Goal: Information Seeking & Learning: Learn about a topic

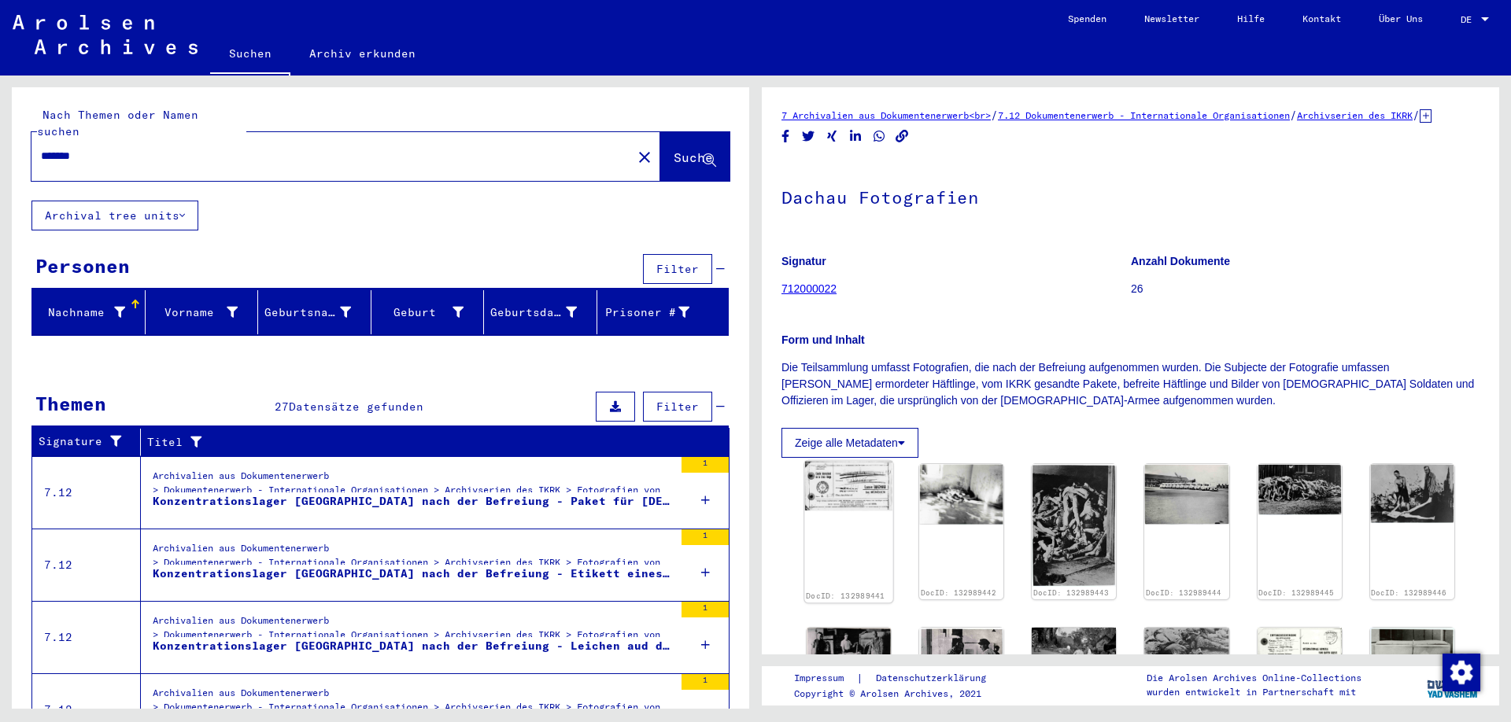
click at [846, 511] on img at bounding box center [848, 486] width 89 height 50
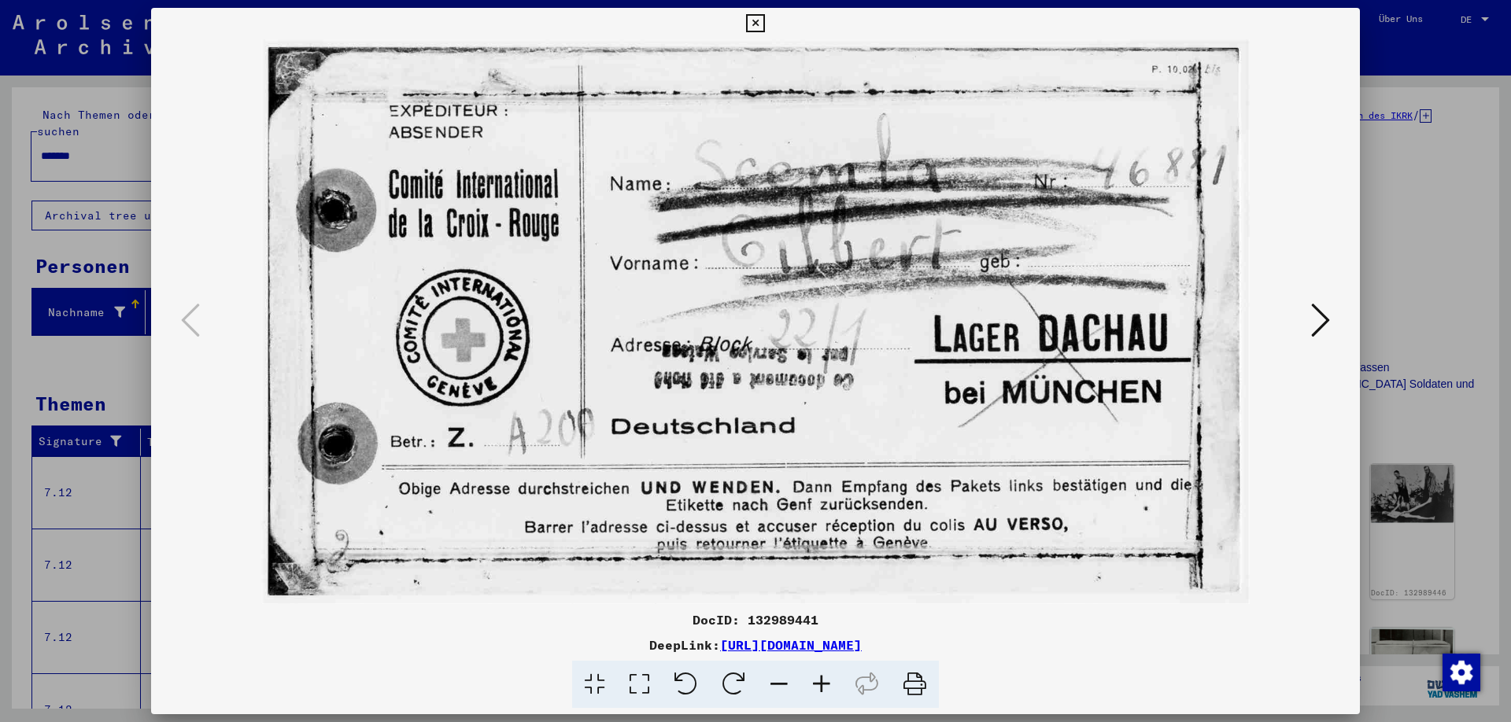
click at [1320, 323] on icon at bounding box center [1320, 320] width 19 height 38
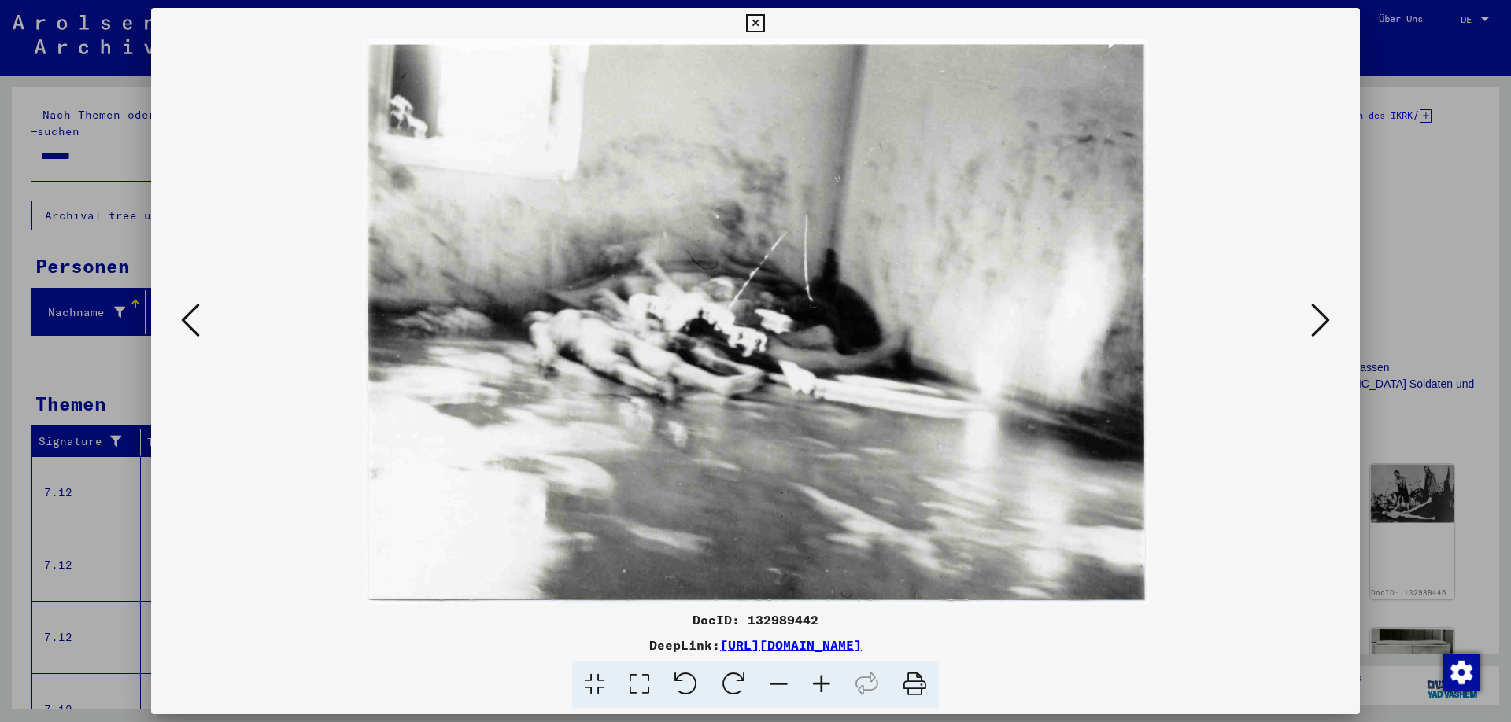
click at [1320, 323] on icon at bounding box center [1320, 320] width 19 height 38
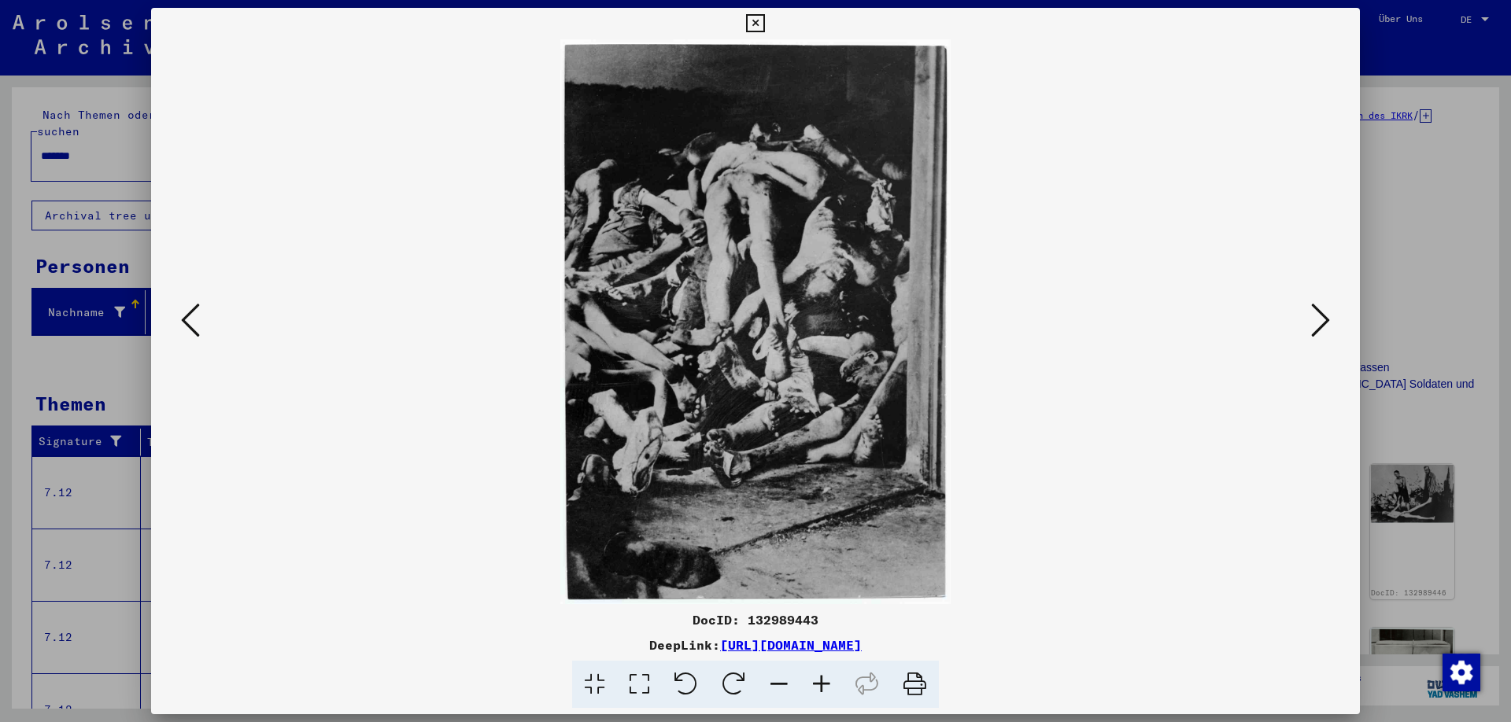
click at [1320, 323] on icon at bounding box center [1320, 320] width 19 height 38
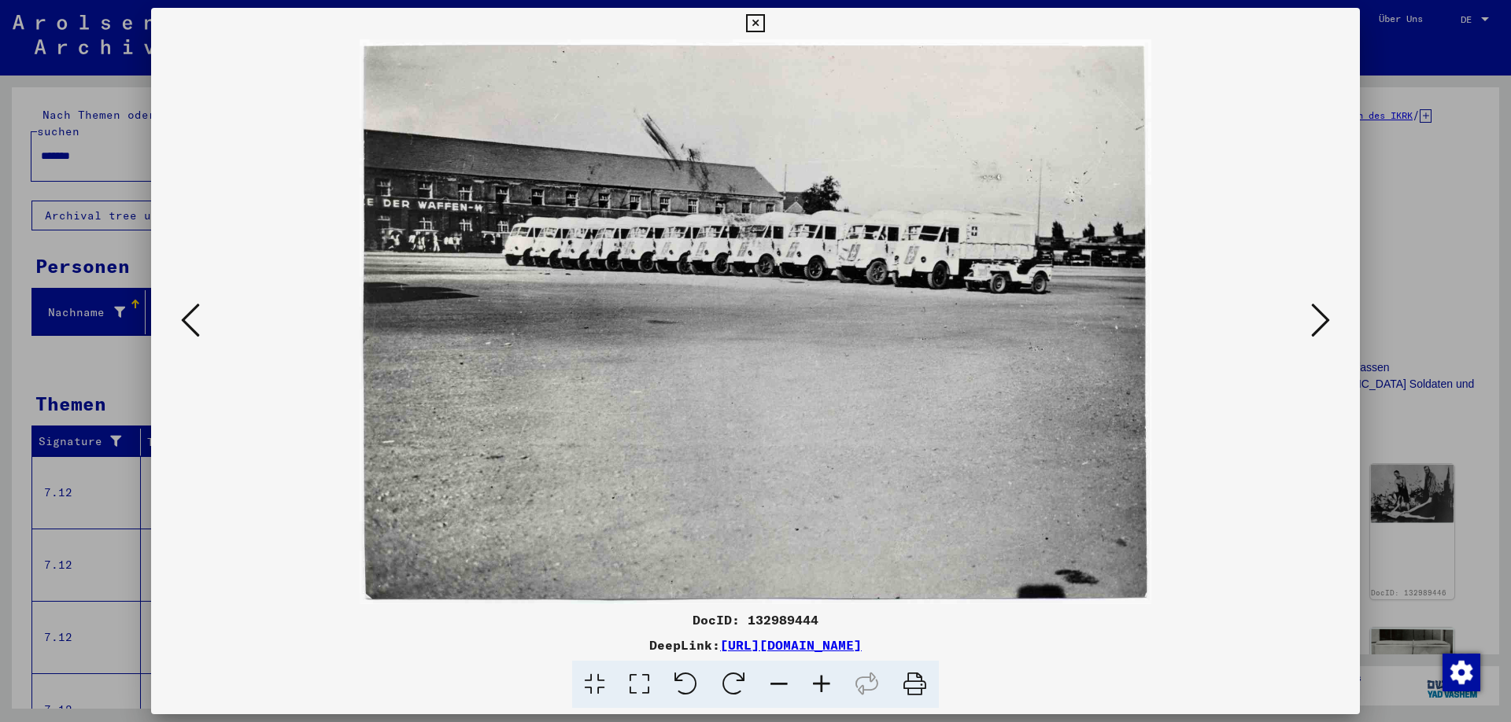
click at [1320, 323] on icon at bounding box center [1320, 320] width 19 height 38
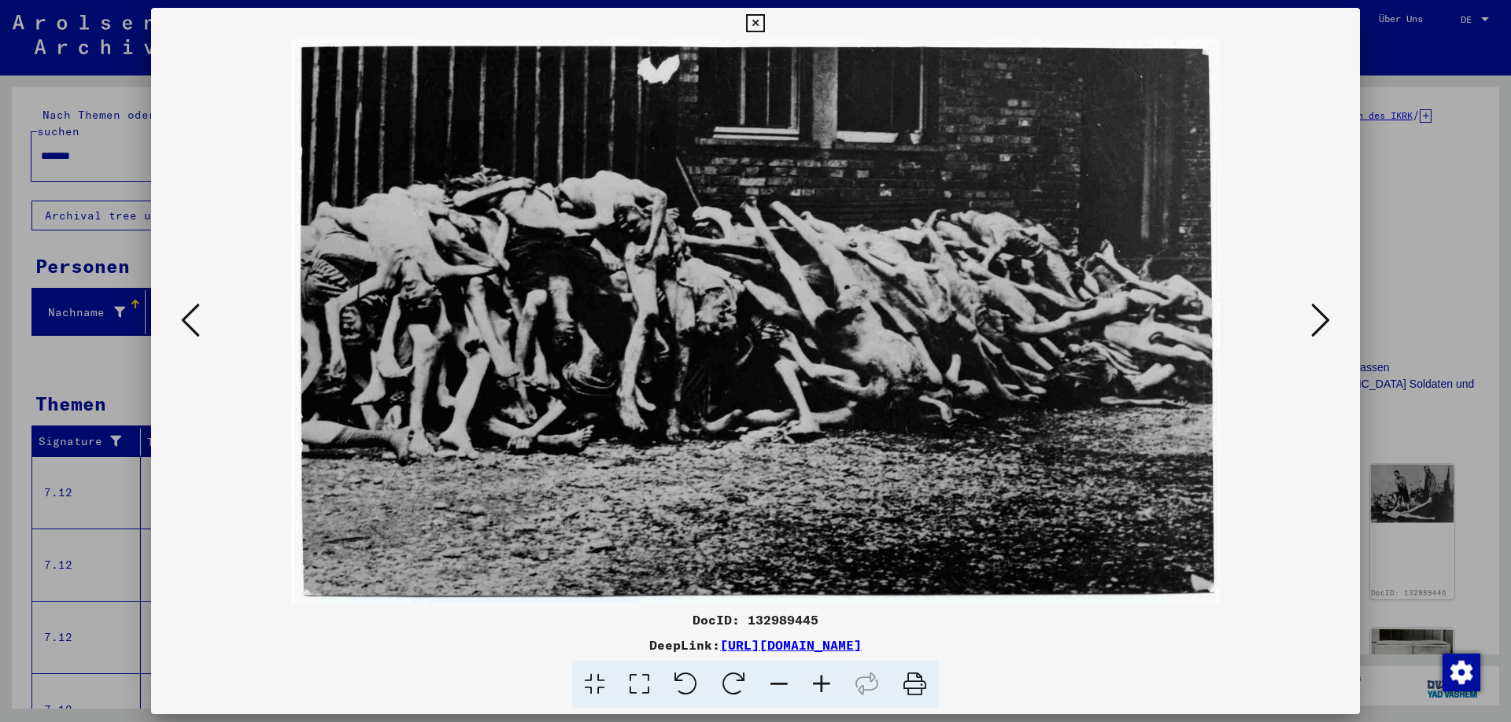
click at [1320, 323] on icon at bounding box center [1320, 320] width 19 height 38
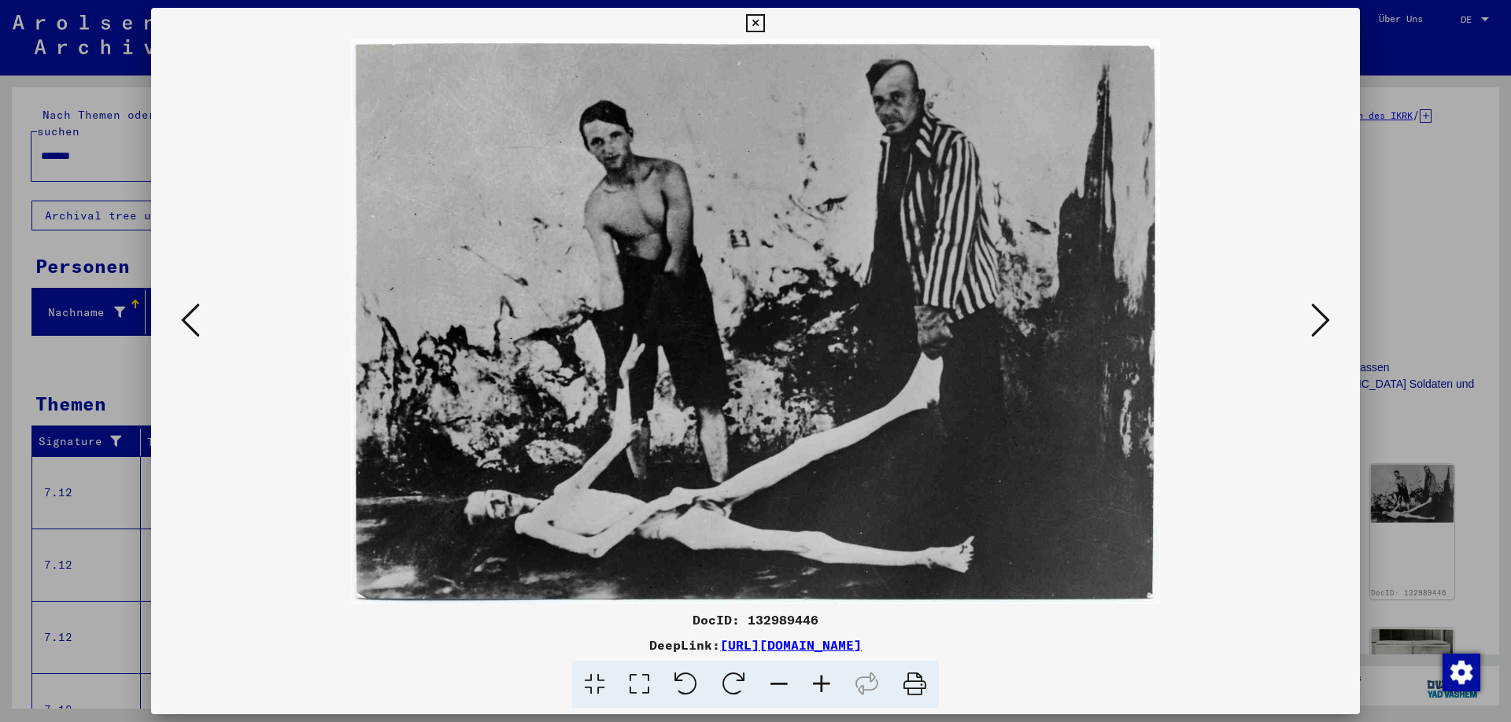
click at [1320, 323] on icon at bounding box center [1320, 320] width 19 height 38
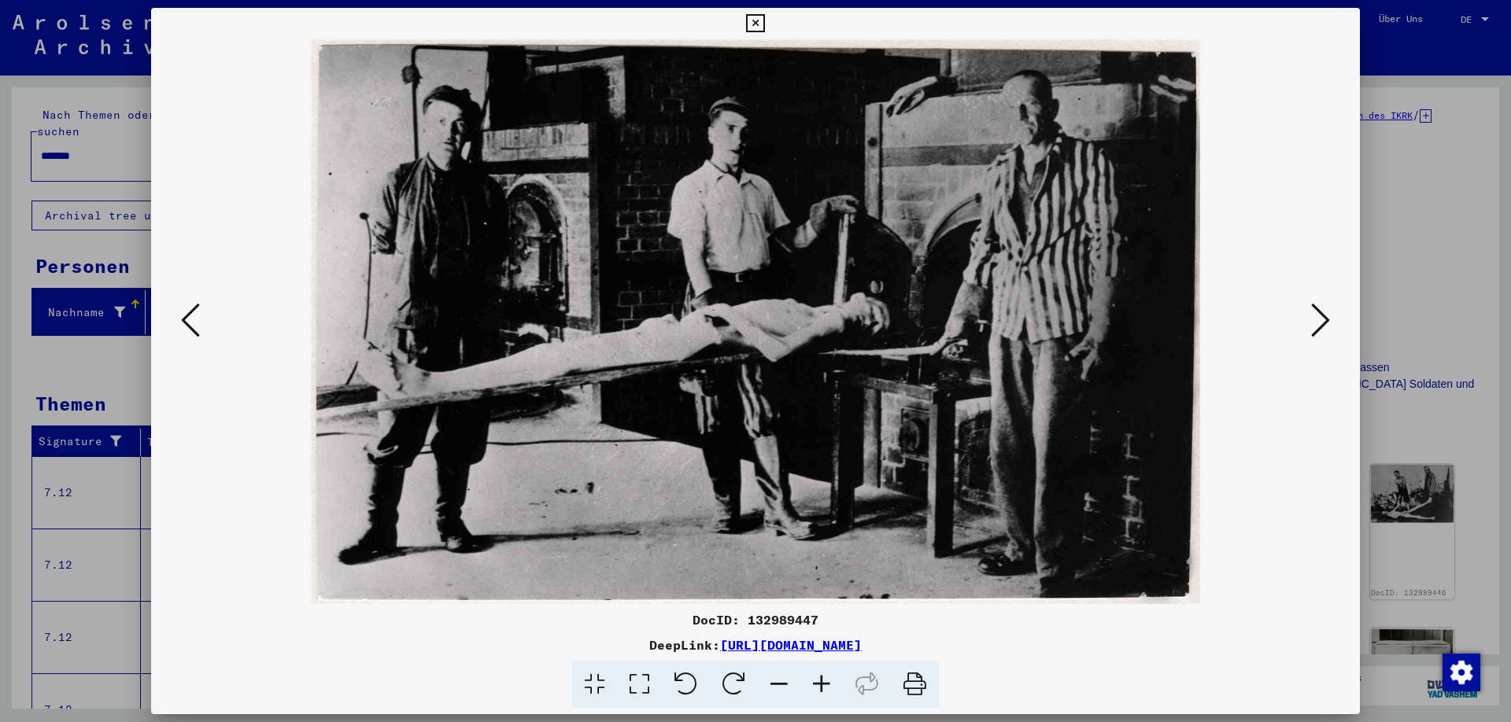
click at [1320, 323] on icon at bounding box center [1320, 320] width 19 height 38
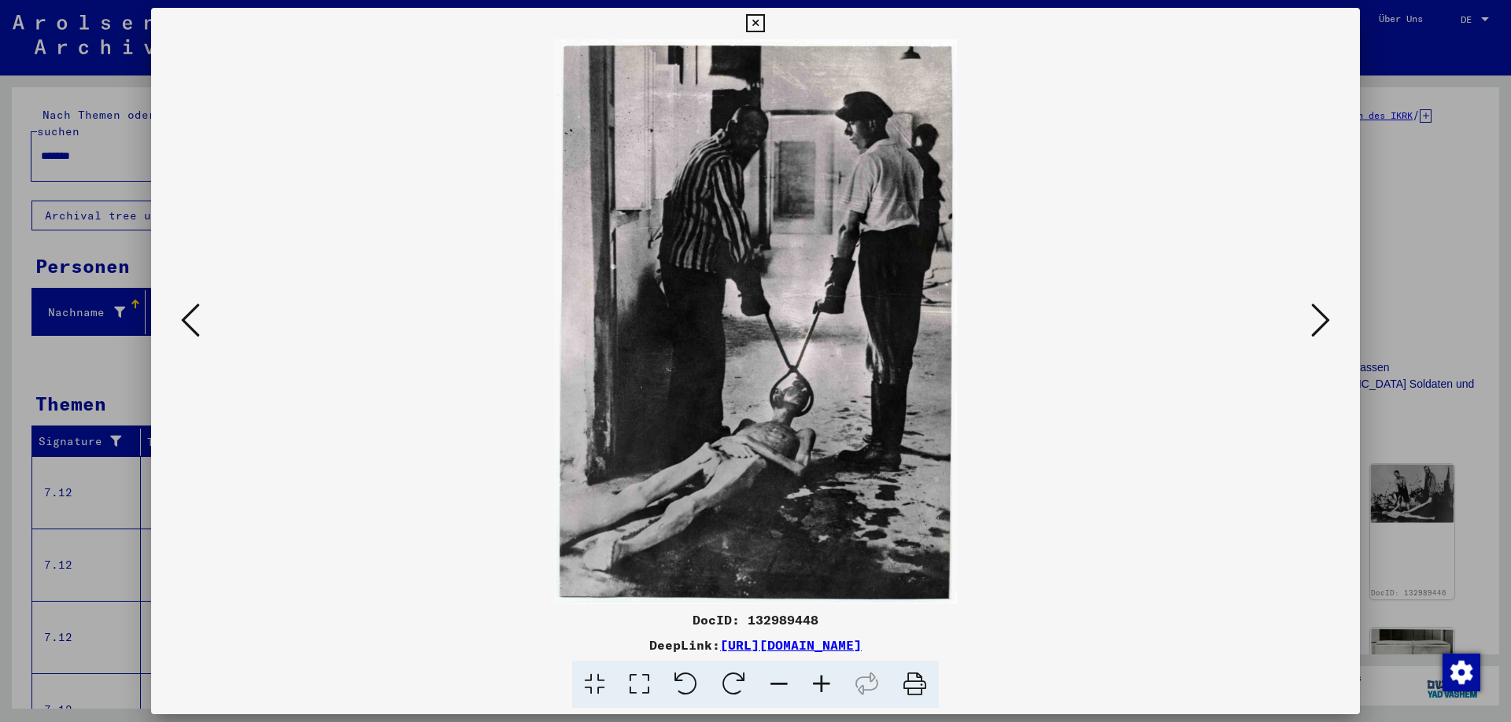
click at [1320, 323] on icon at bounding box center [1320, 320] width 19 height 38
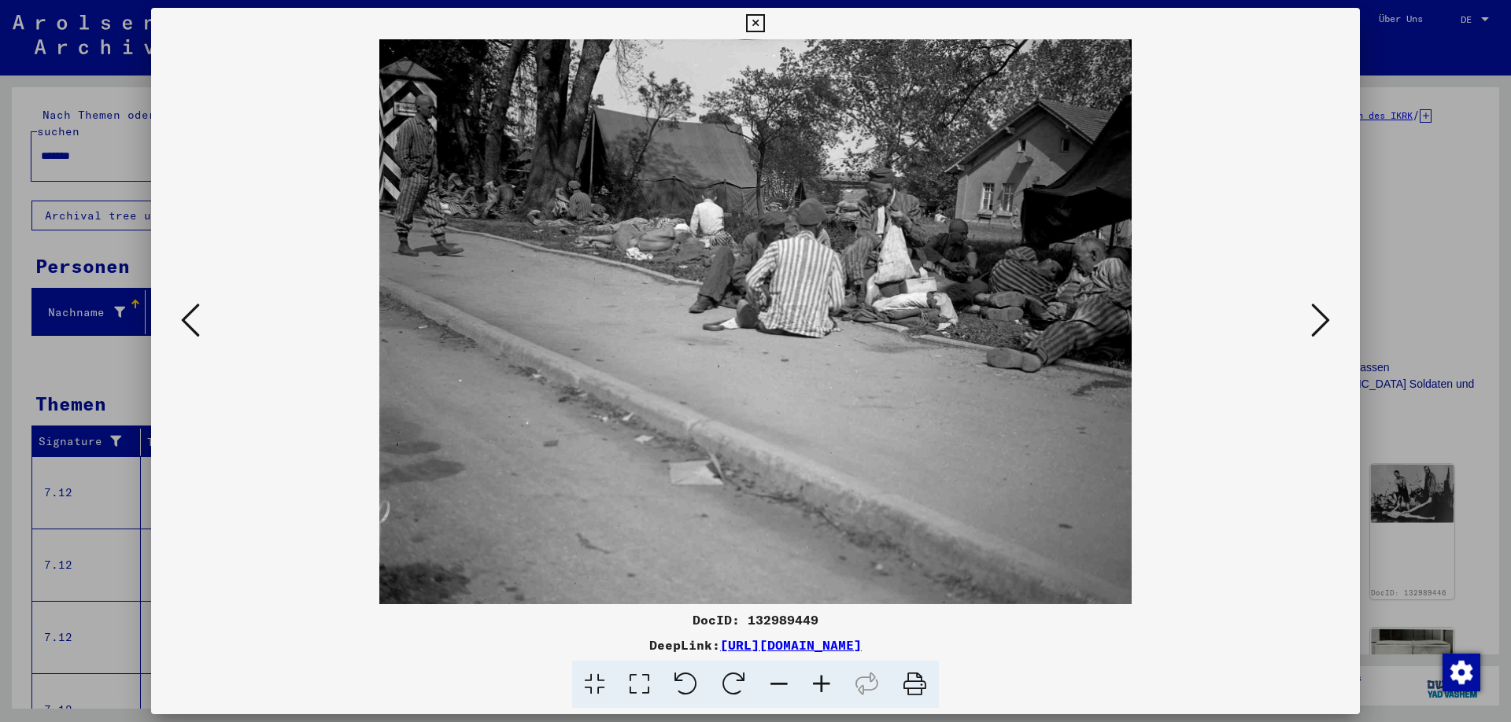
click at [1320, 323] on icon at bounding box center [1320, 320] width 19 height 38
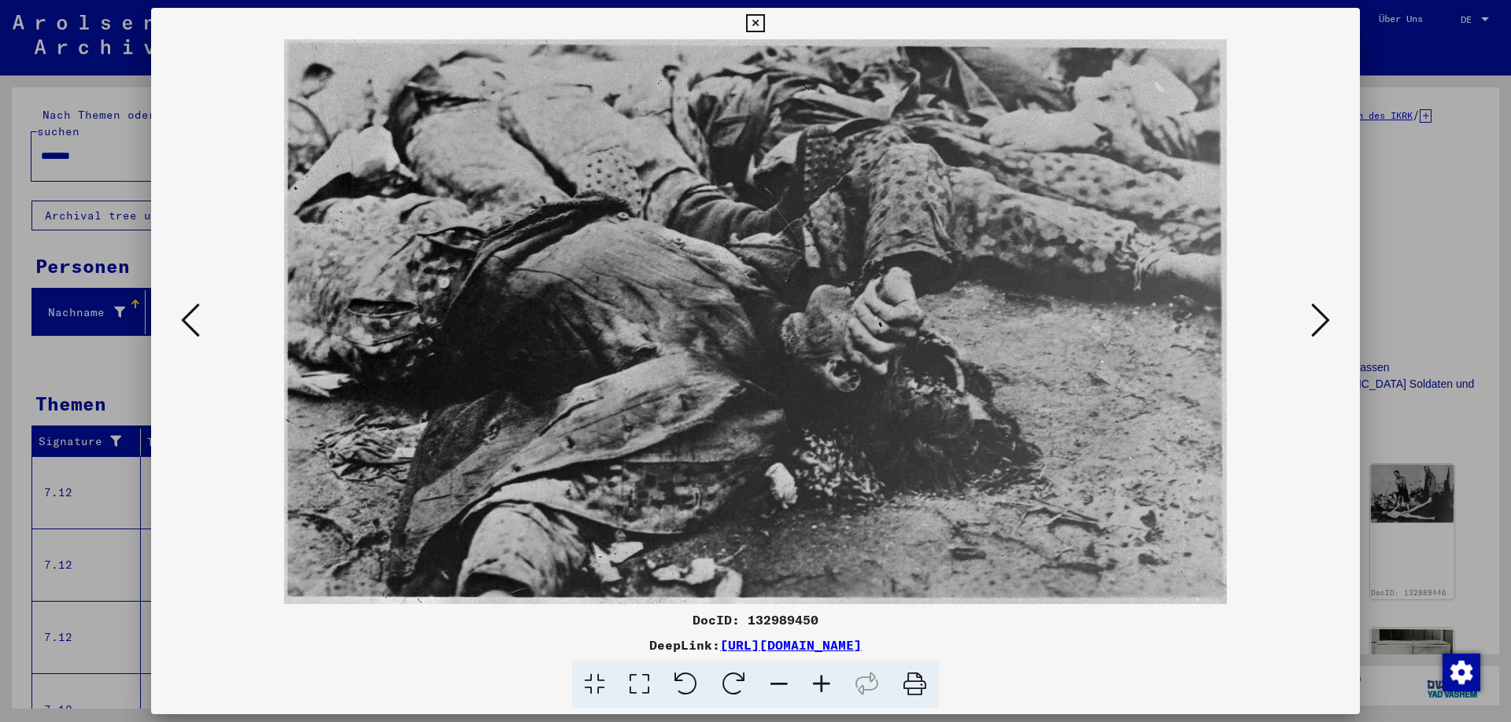
click at [1320, 323] on icon at bounding box center [1320, 320] width 19 height 38
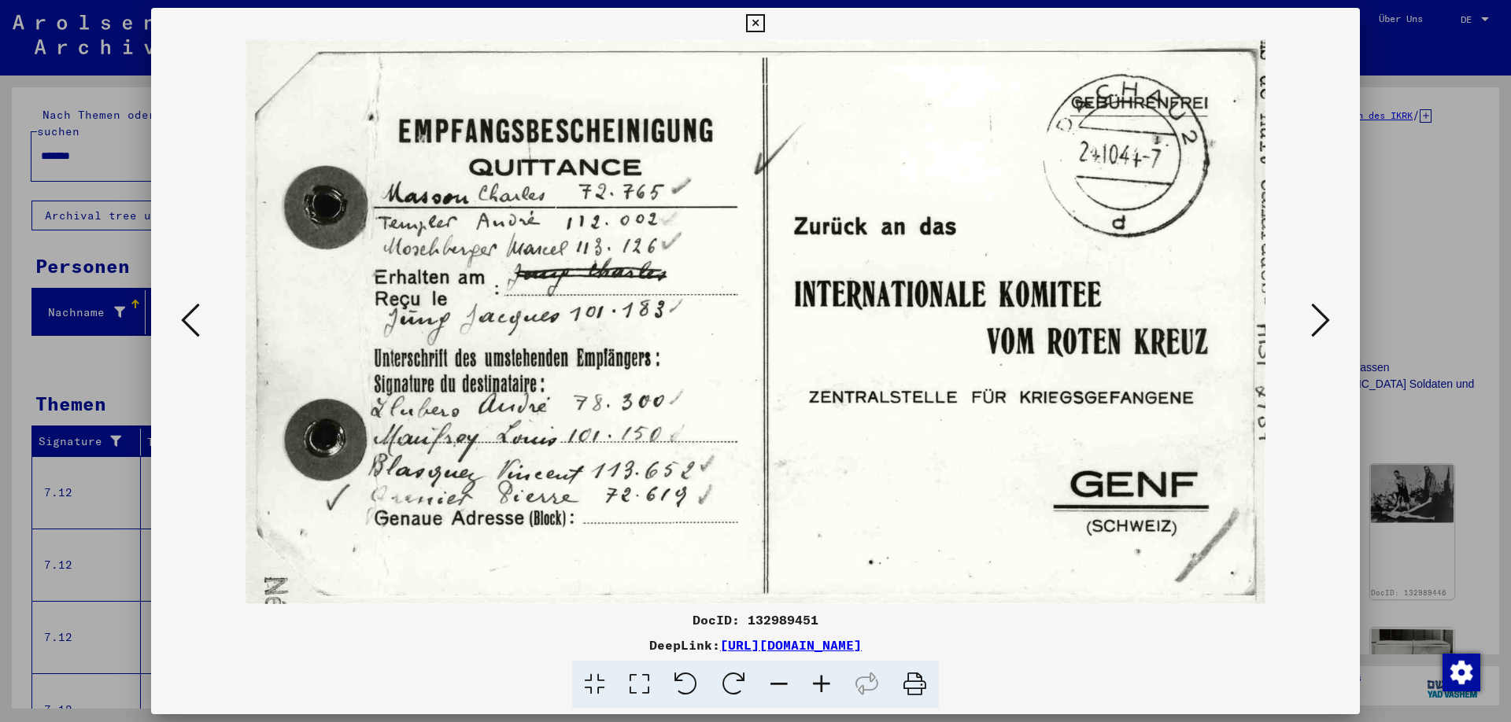
click at [1320, 323] on icon at bounding box center [1320, 320] width 19 height 38
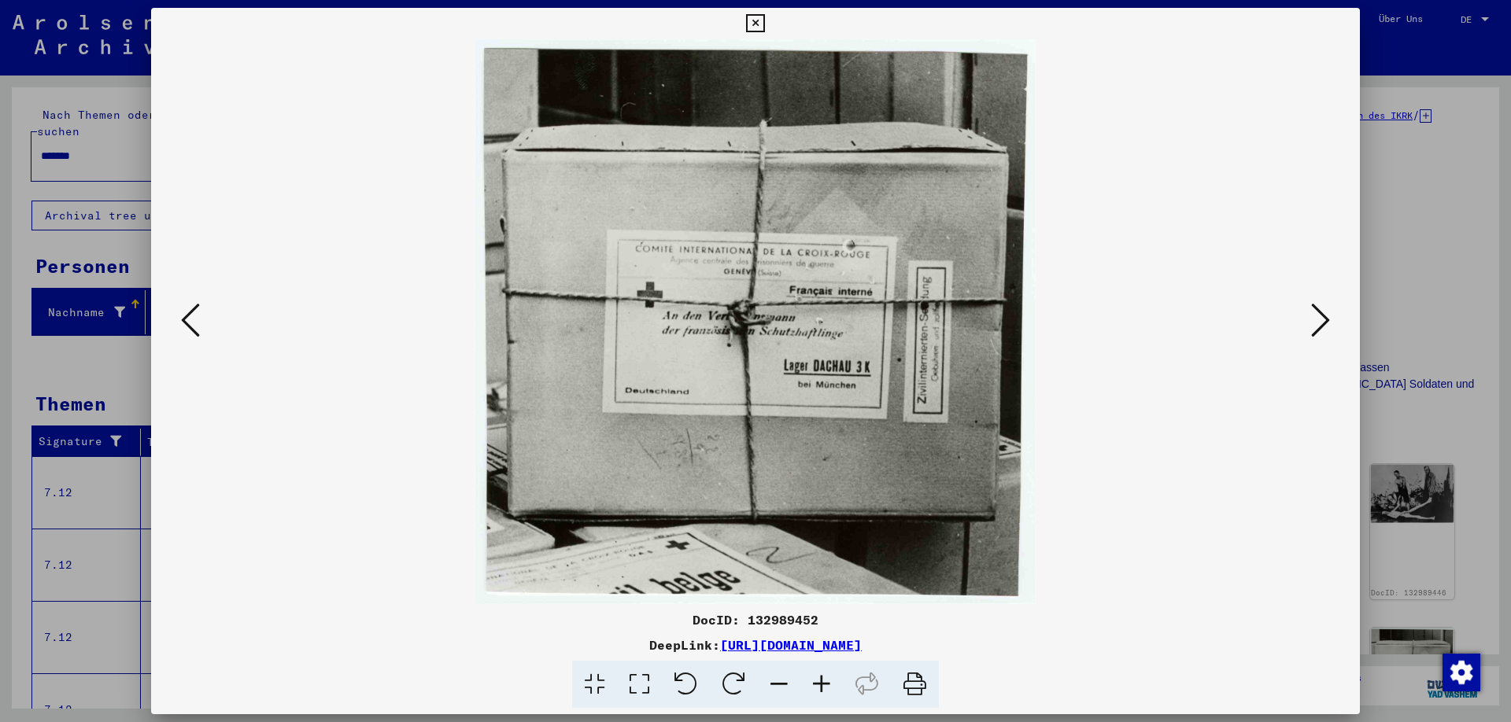
click at [1320, 323] on icon at bounding box center [1320, 320] width 19 height 38
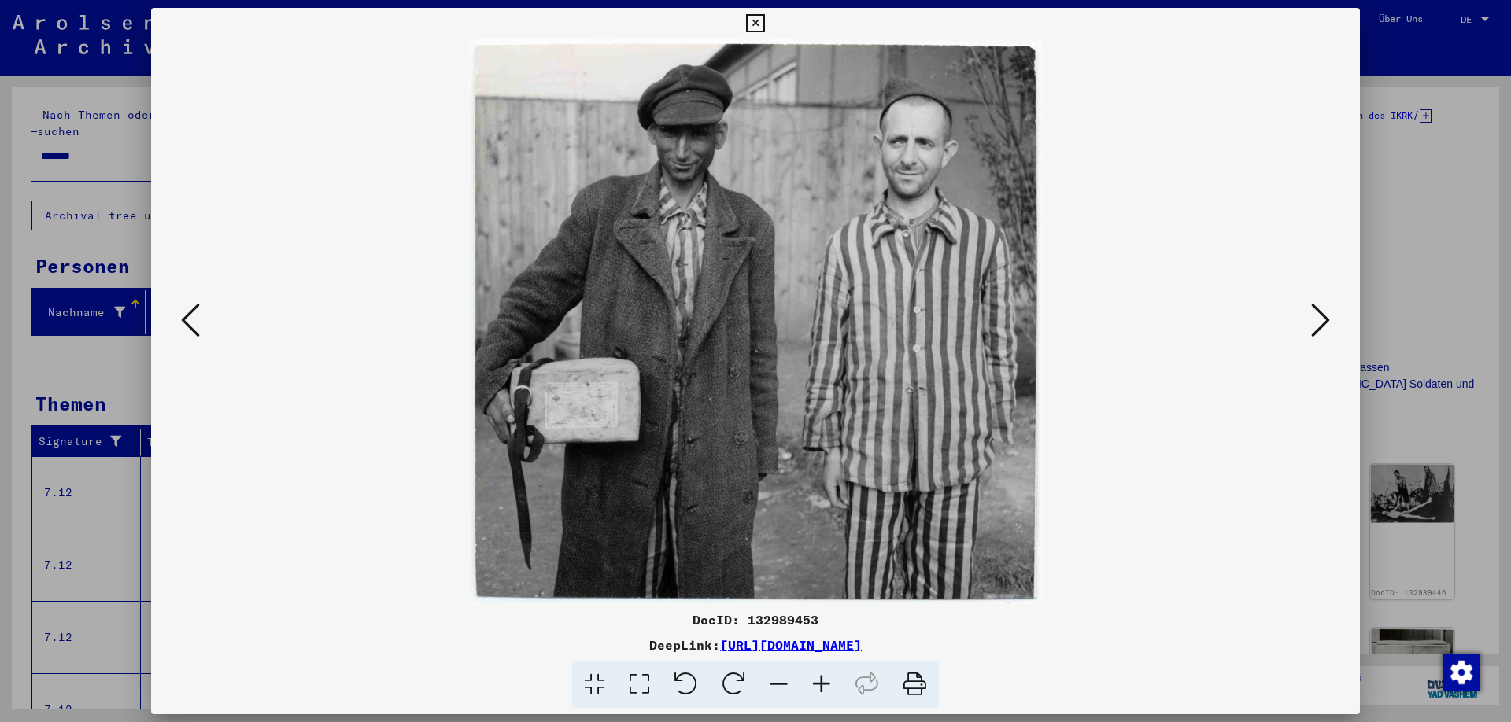
click at [1320, 323] on icon at bounding box center [1320, 320] width 19 height 38
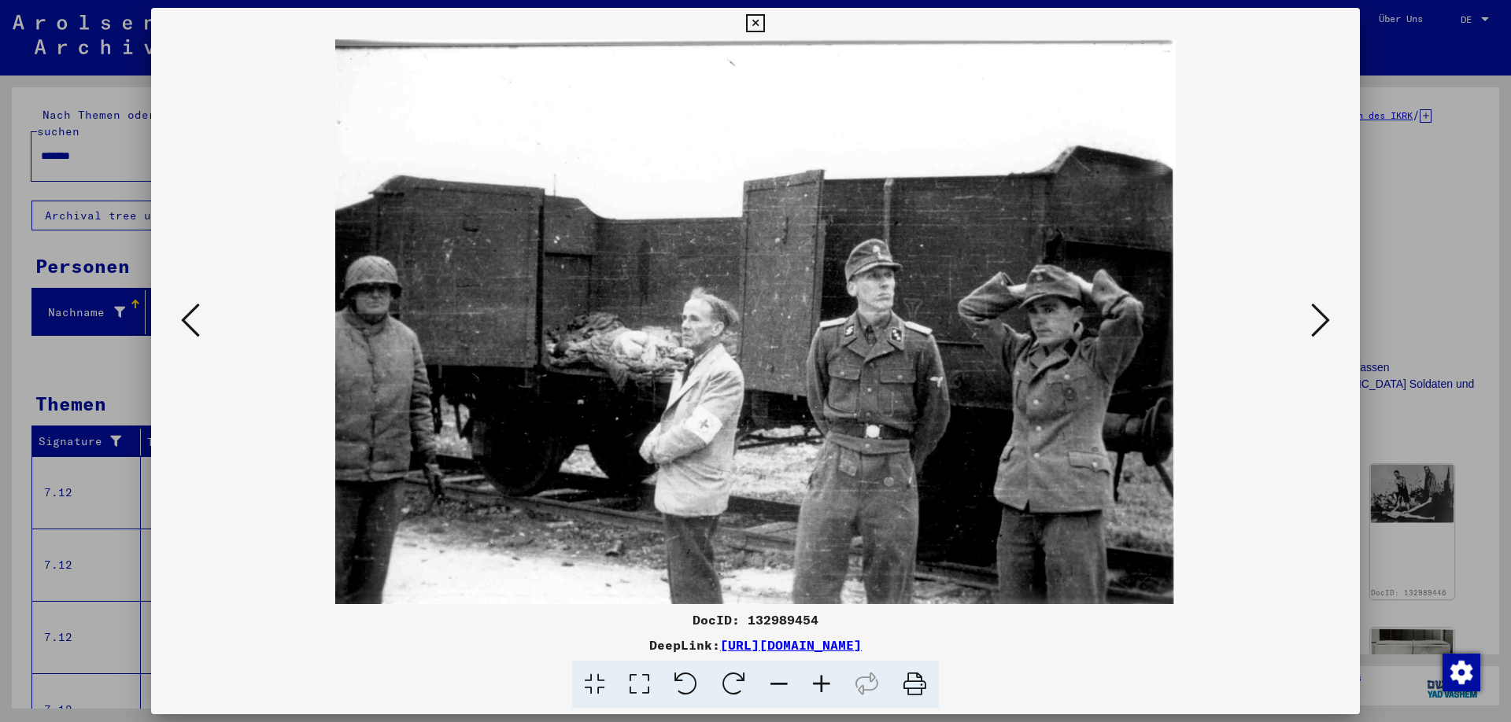
click at [1320, 323] on icon at bounding box center [1320, 320] width 19 height 38
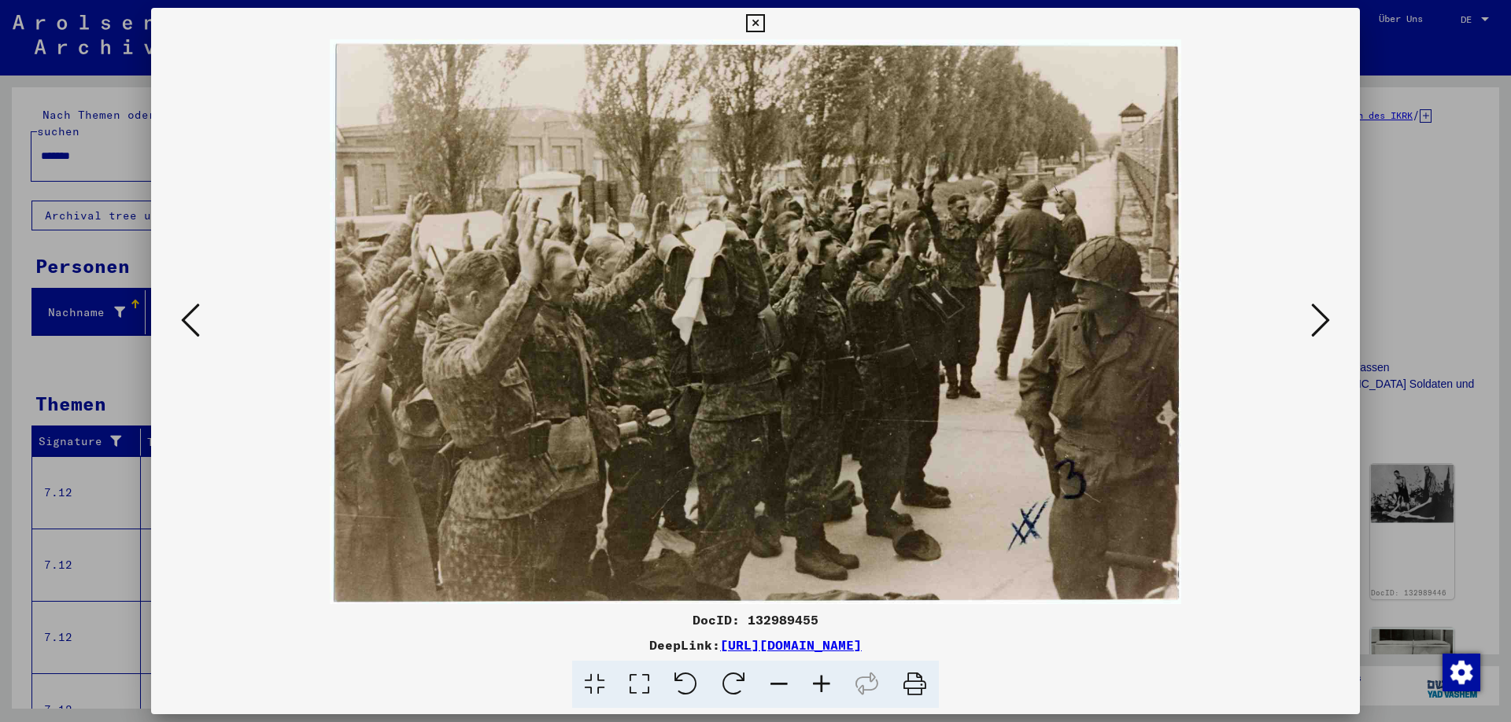
click at [1320, 323] on icon at bounding box center [1320, 320] width 19 height 38
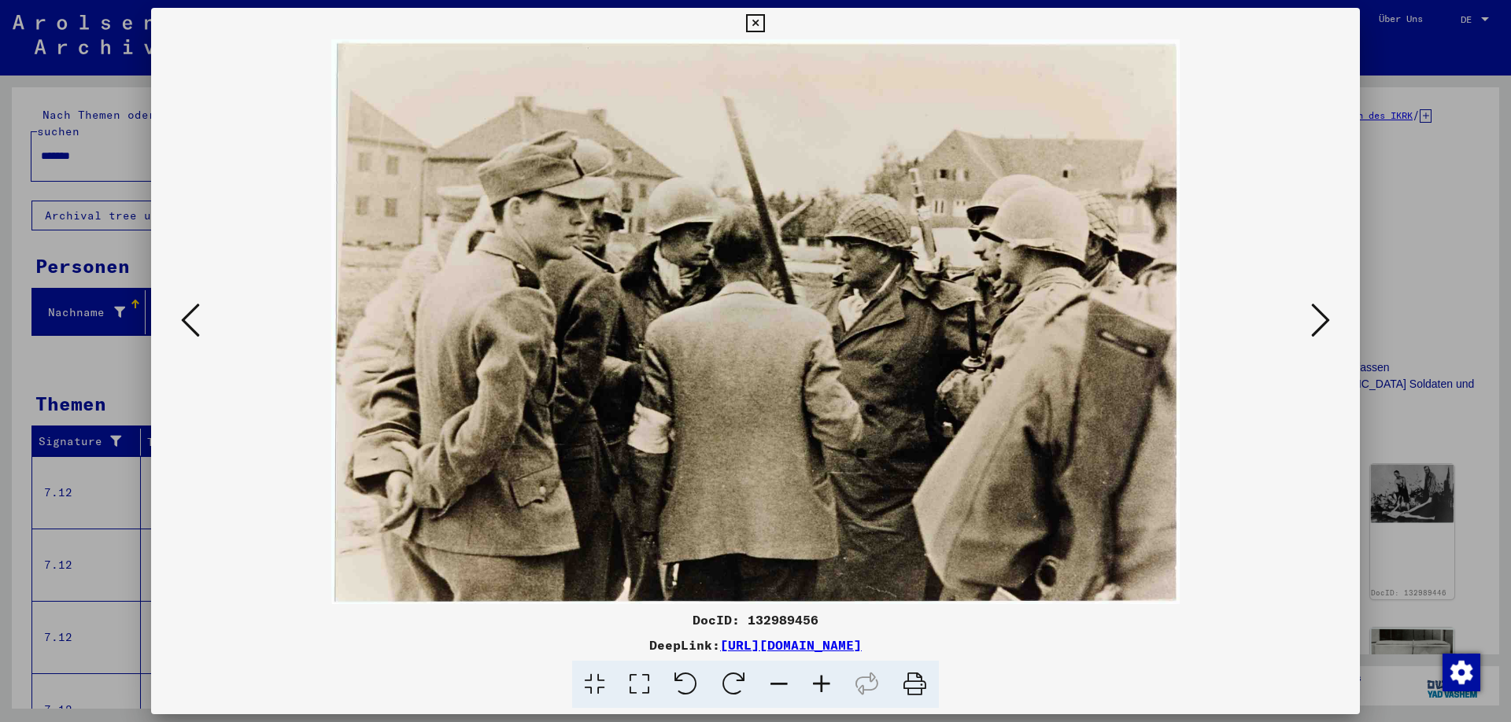
click at [1320, 323] on icon at bounding box center [1320, 320] width 19 height 38
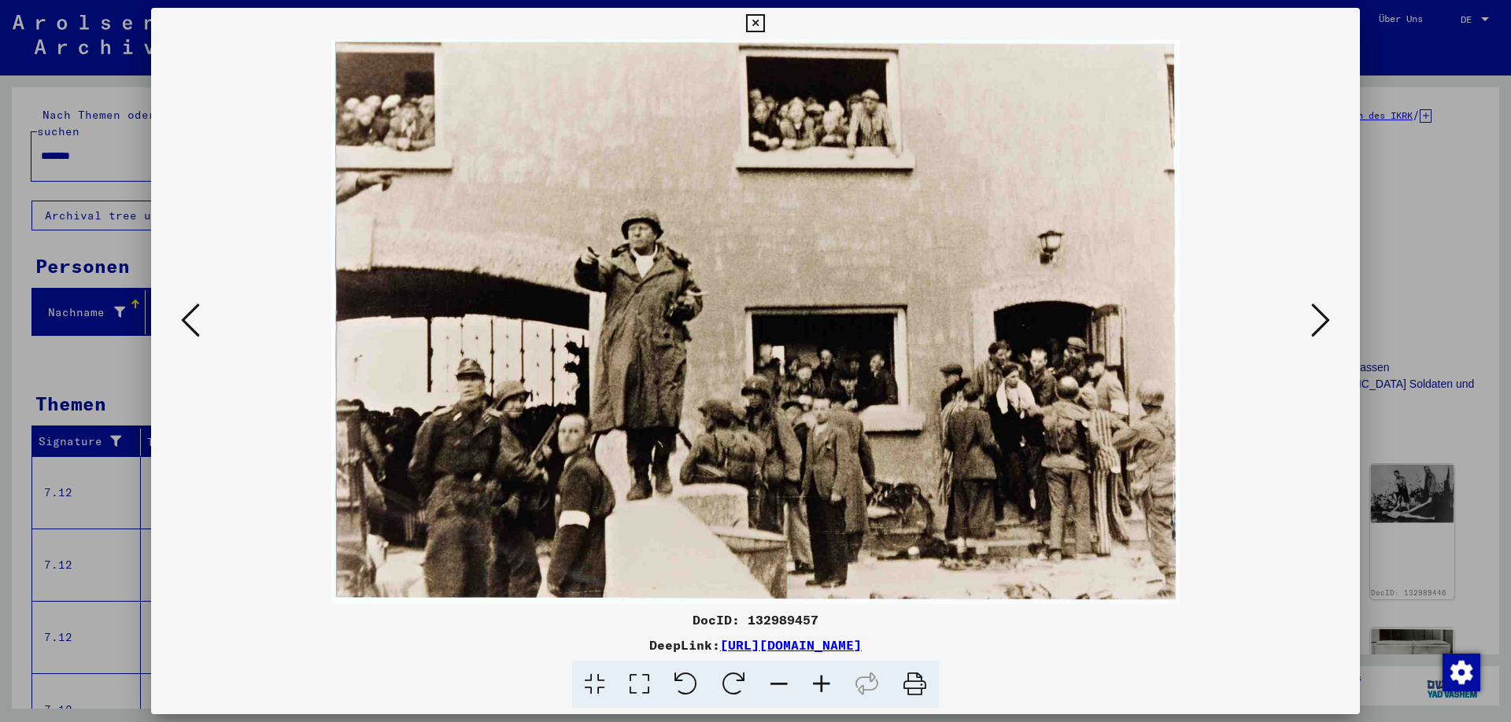
click at [1320, 323] on icon at bounding box center [1320, 320] width 19 height 38
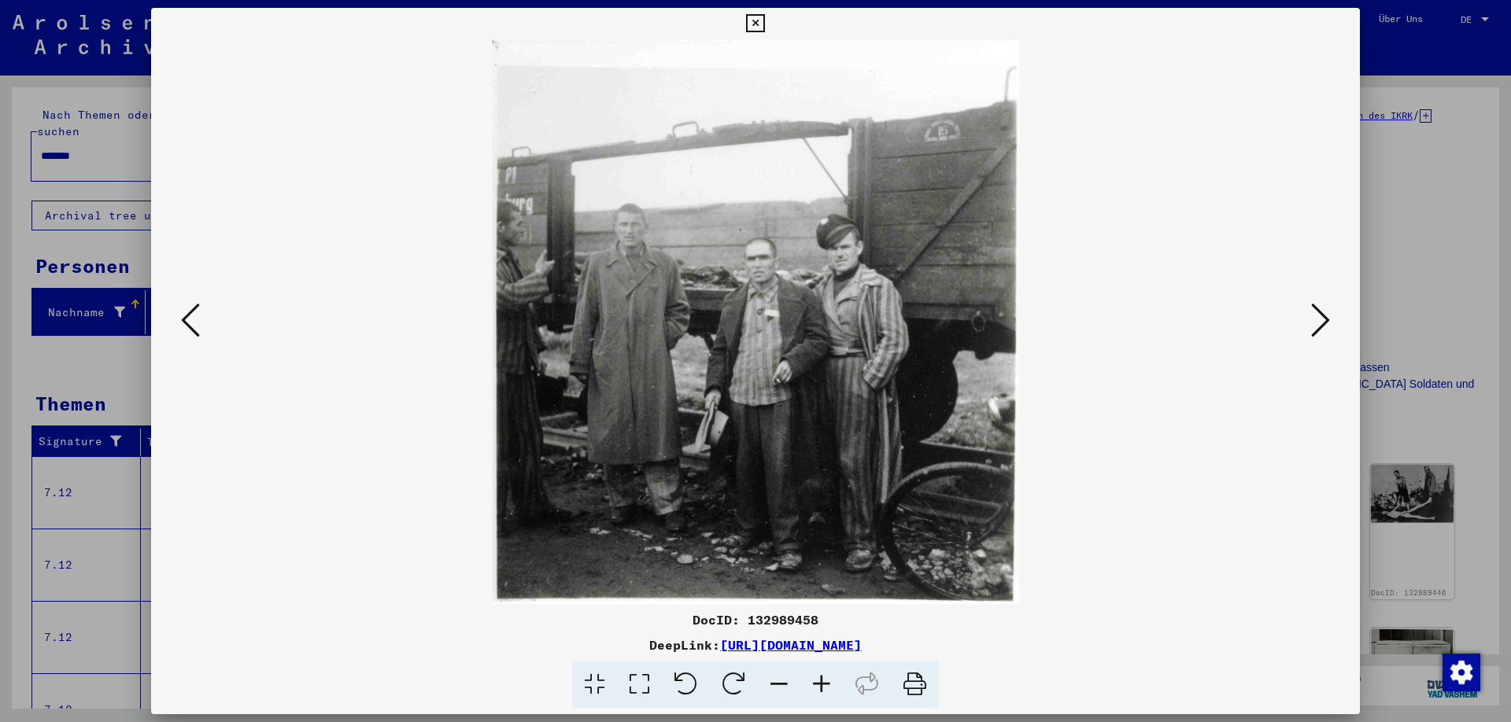
click at [1320, 323] on icon at bounding box center [1320, 320] width 19 height 38
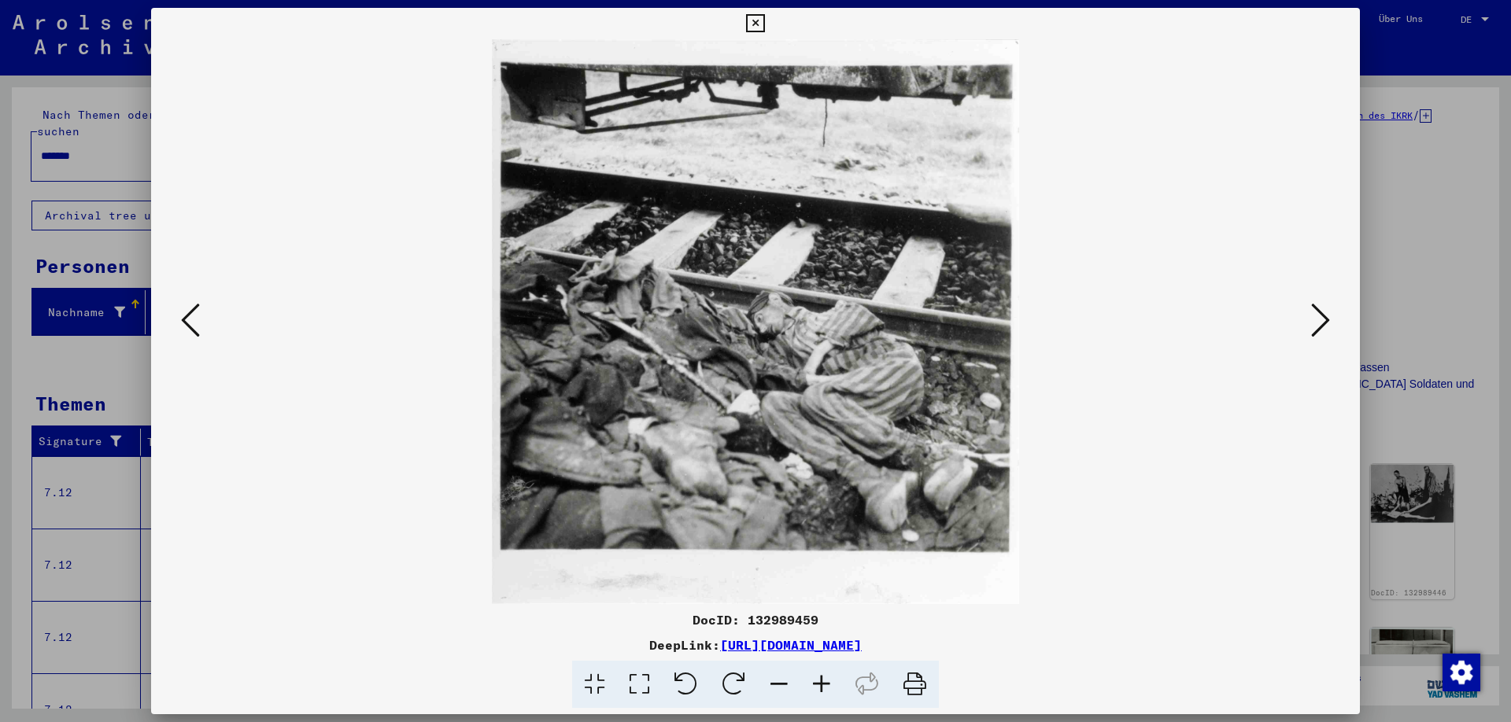
click at [1320, 323] on icon at bounding box center [1320, 320] width 19 height 38
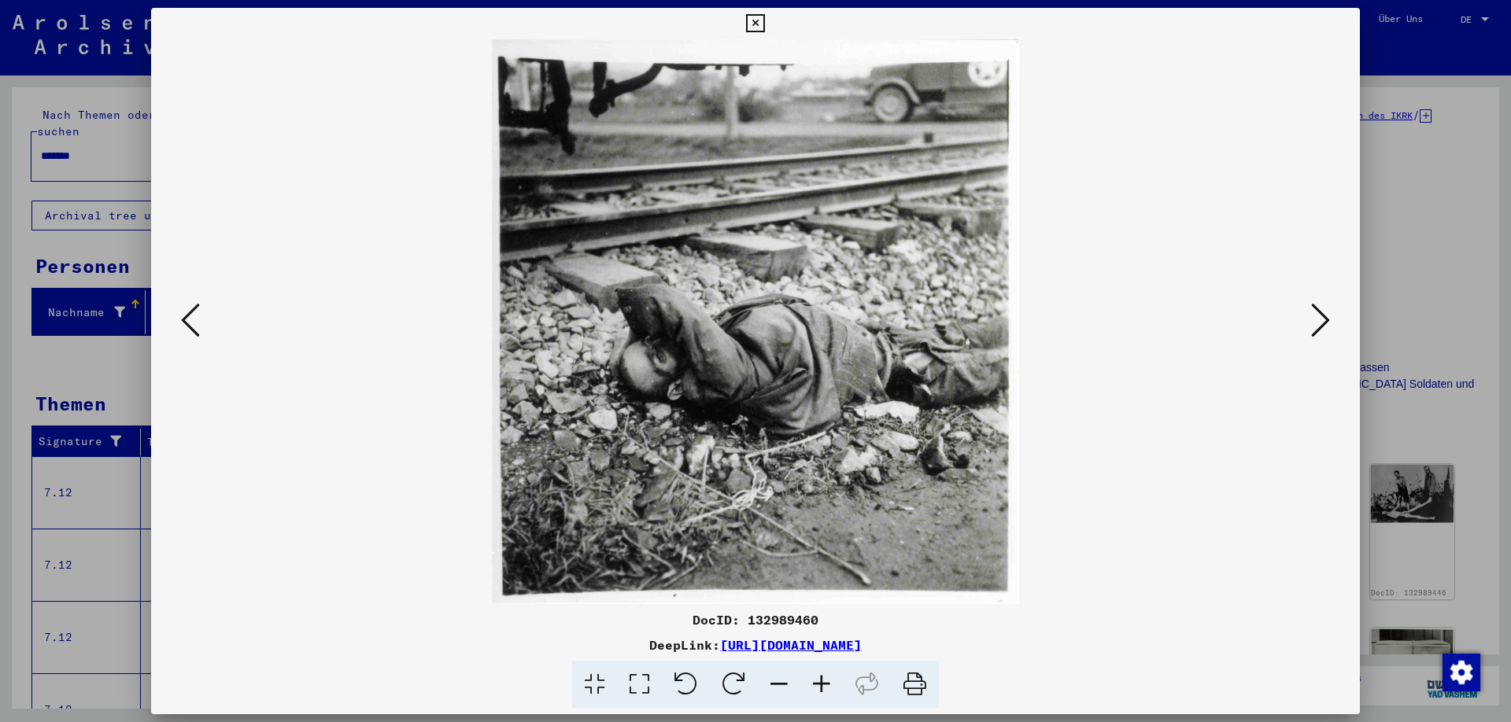
click at [1320, 323] on icon at bounding box center [1320, 320] width 19 height 38
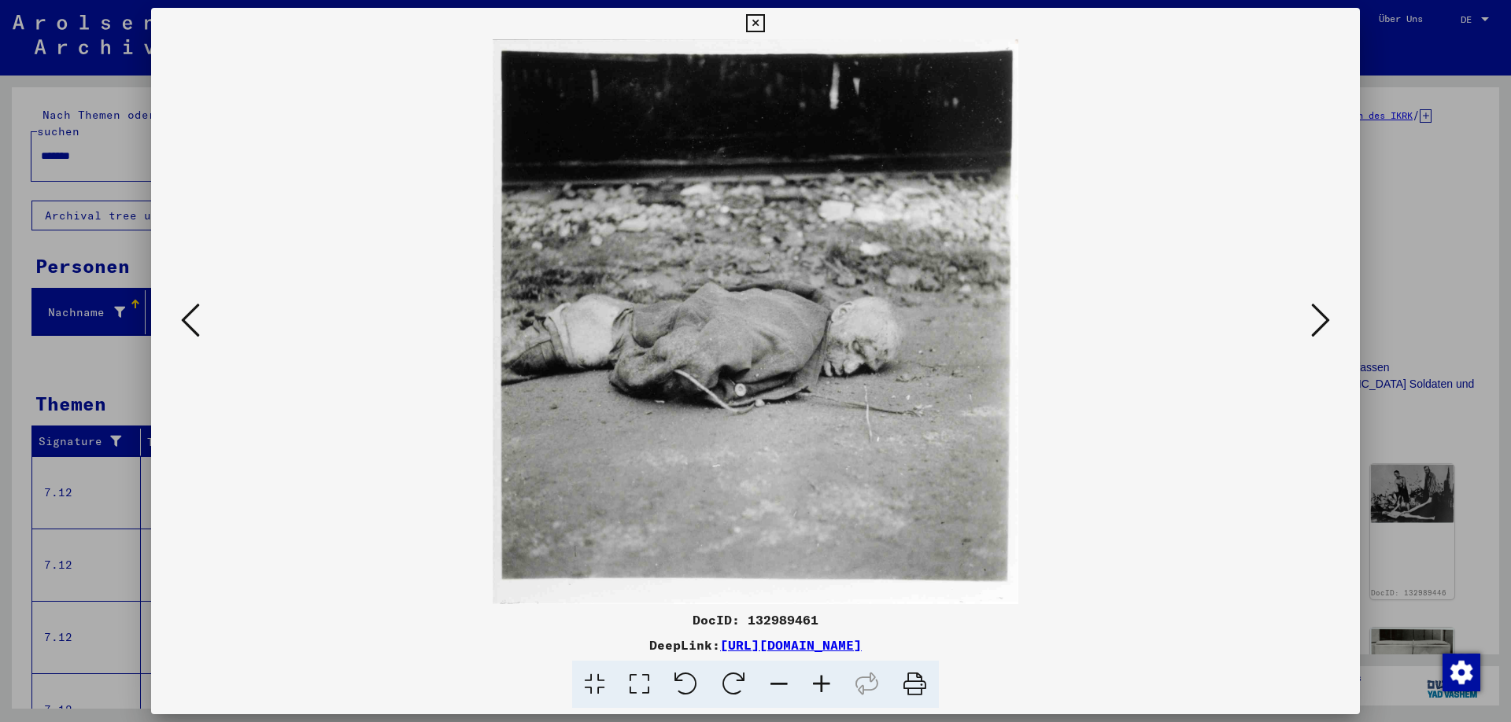
click at [1320, 323] on icon at bounding box center [1320, 320] width 19 height 38
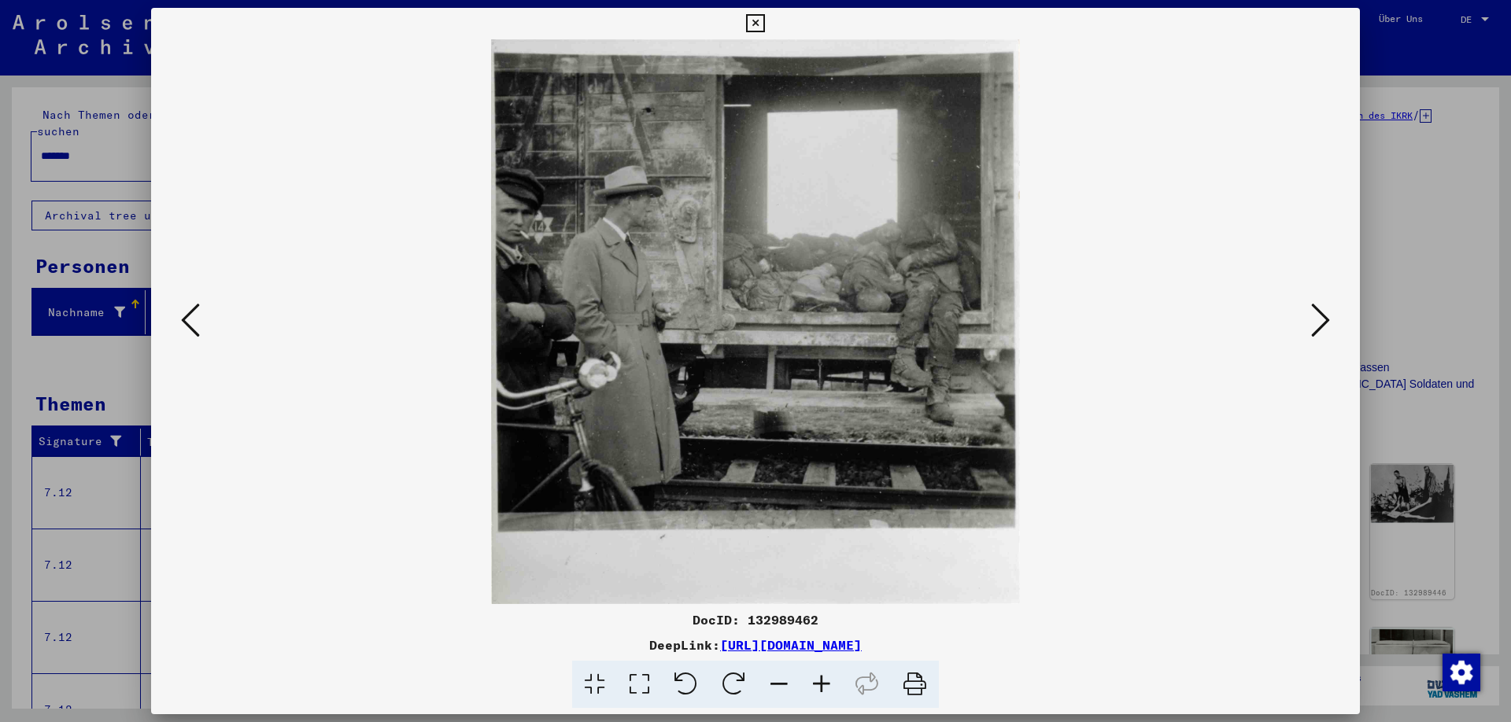
click at [1320, 323] on icon at bounding box center [1320, 320] width 19 height 38
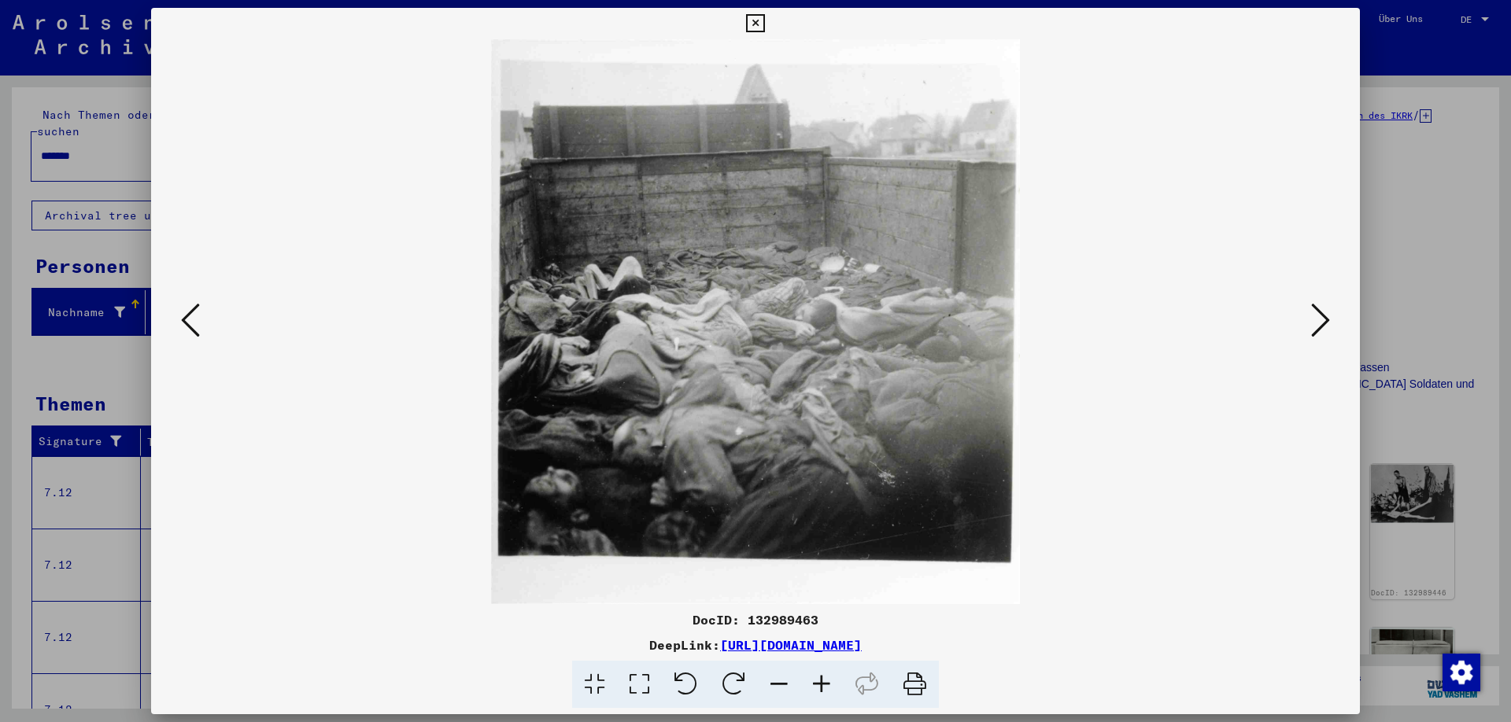
click at [1320, 323] on icon at bounding box center [1320, 320] width 19 height 38
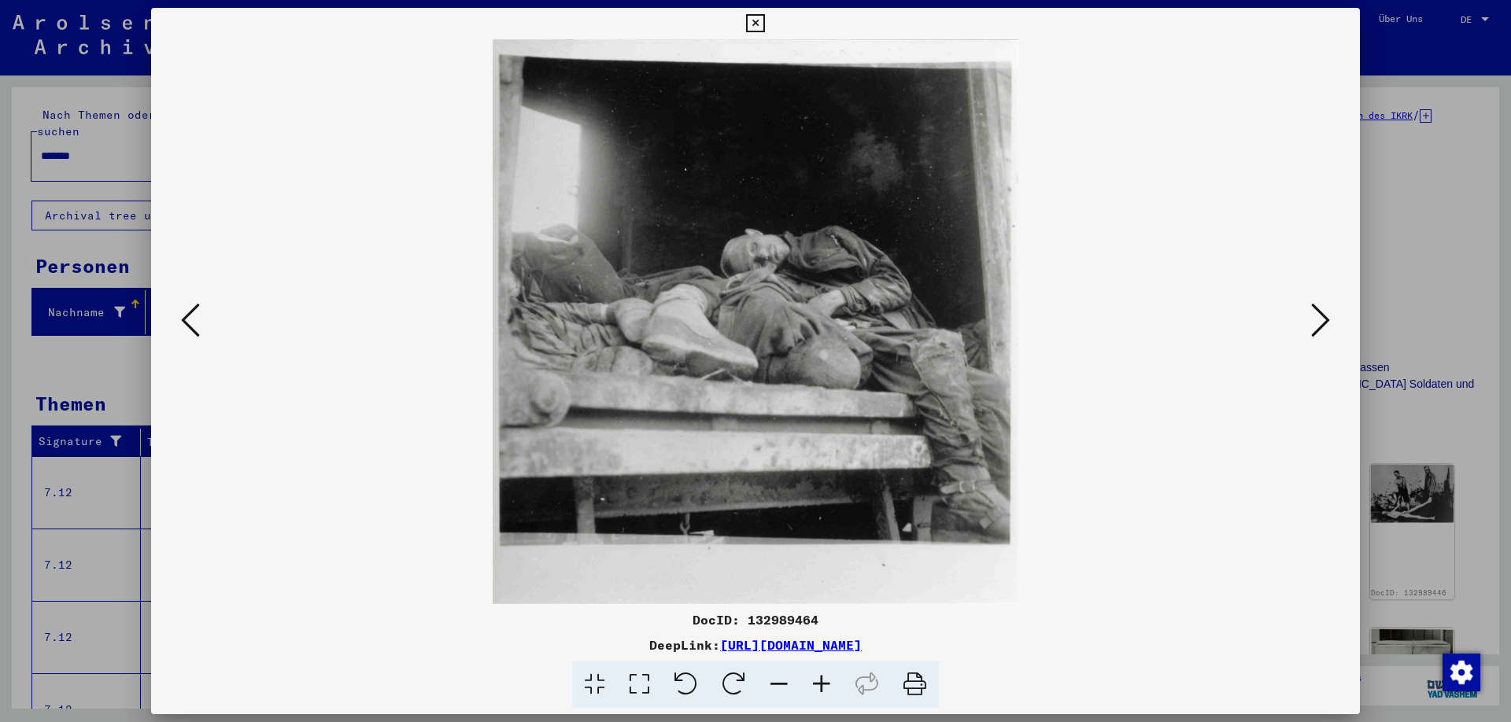
click at [1320, 323] on icon at bounding box center [1320, 320] width 19 height 38
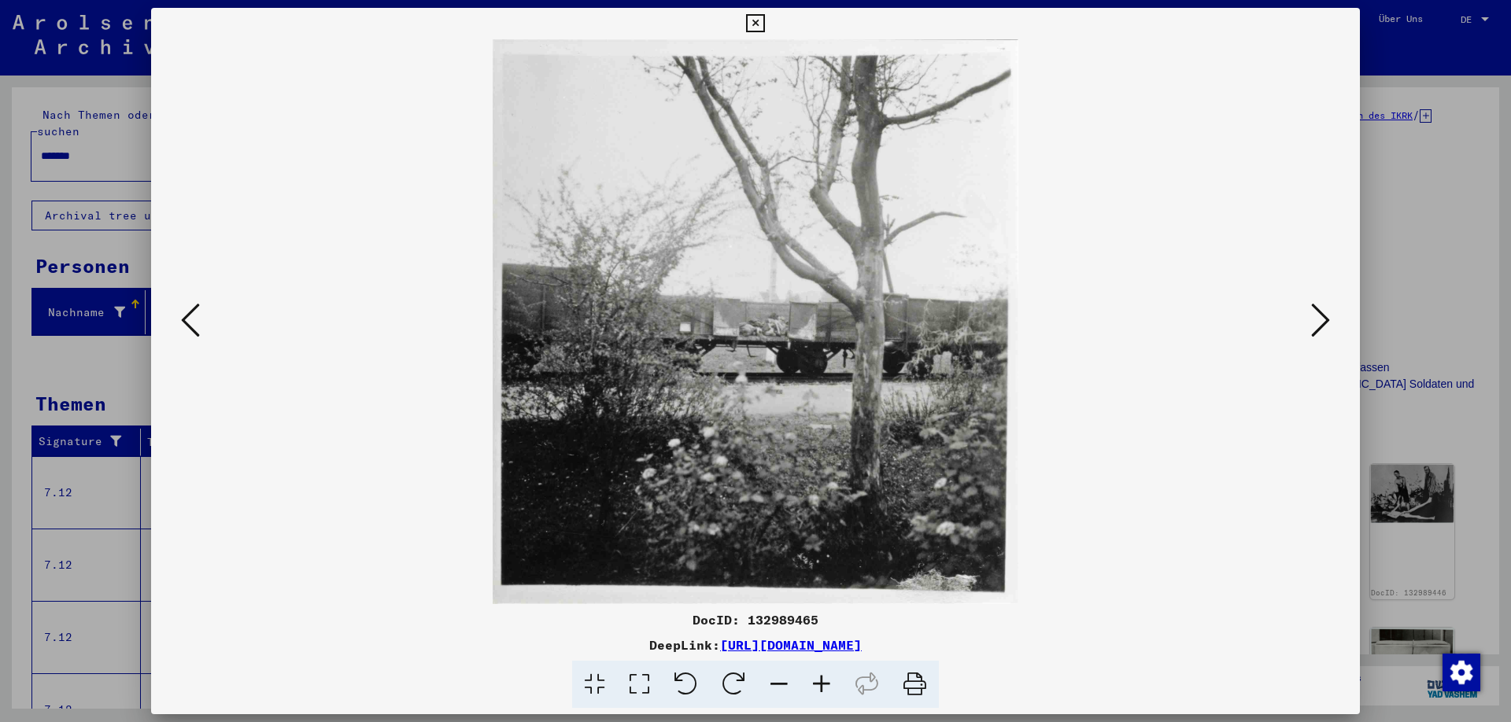
click at [1320, 323] on icon at bounding box center [1320, 320] width 19 height 38
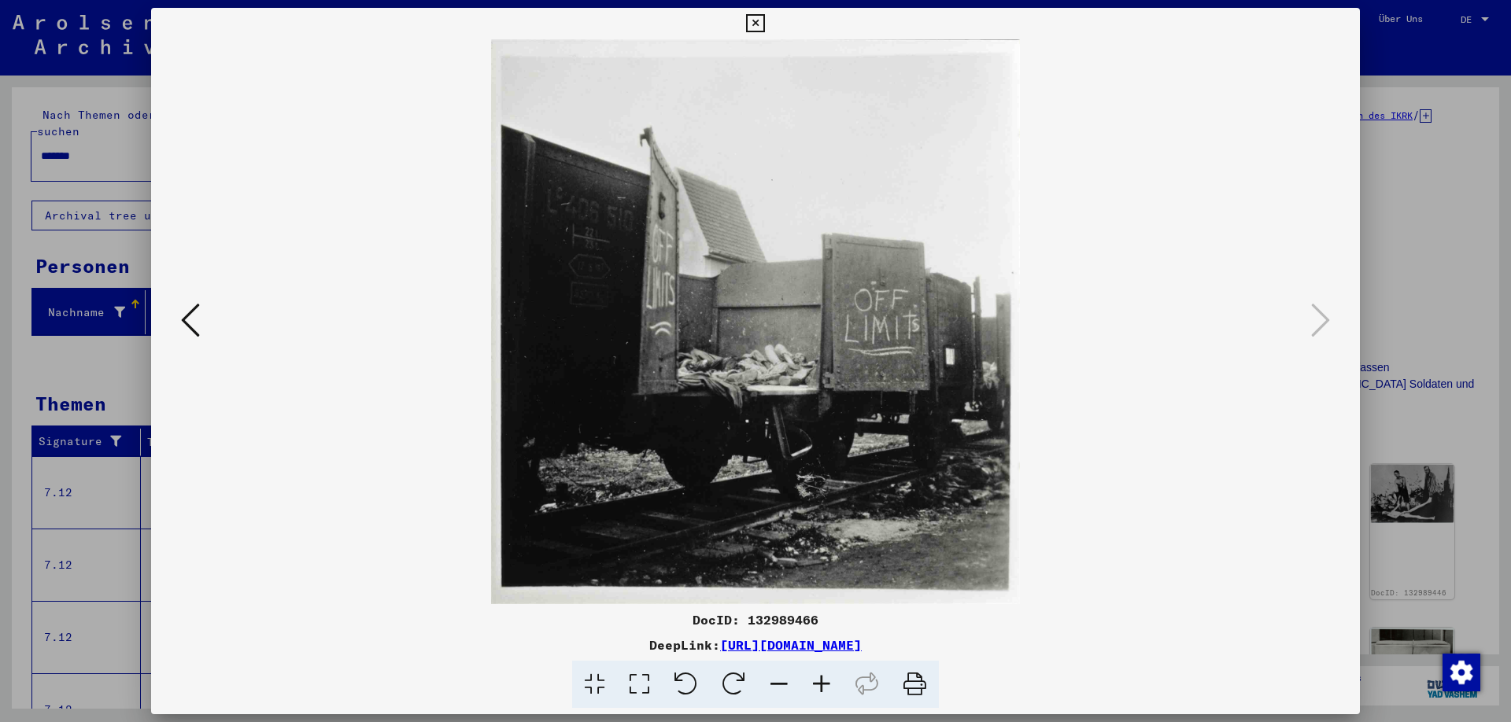
click at [764, 30] on icon at bounding box center [755, 23] width 18 height 19
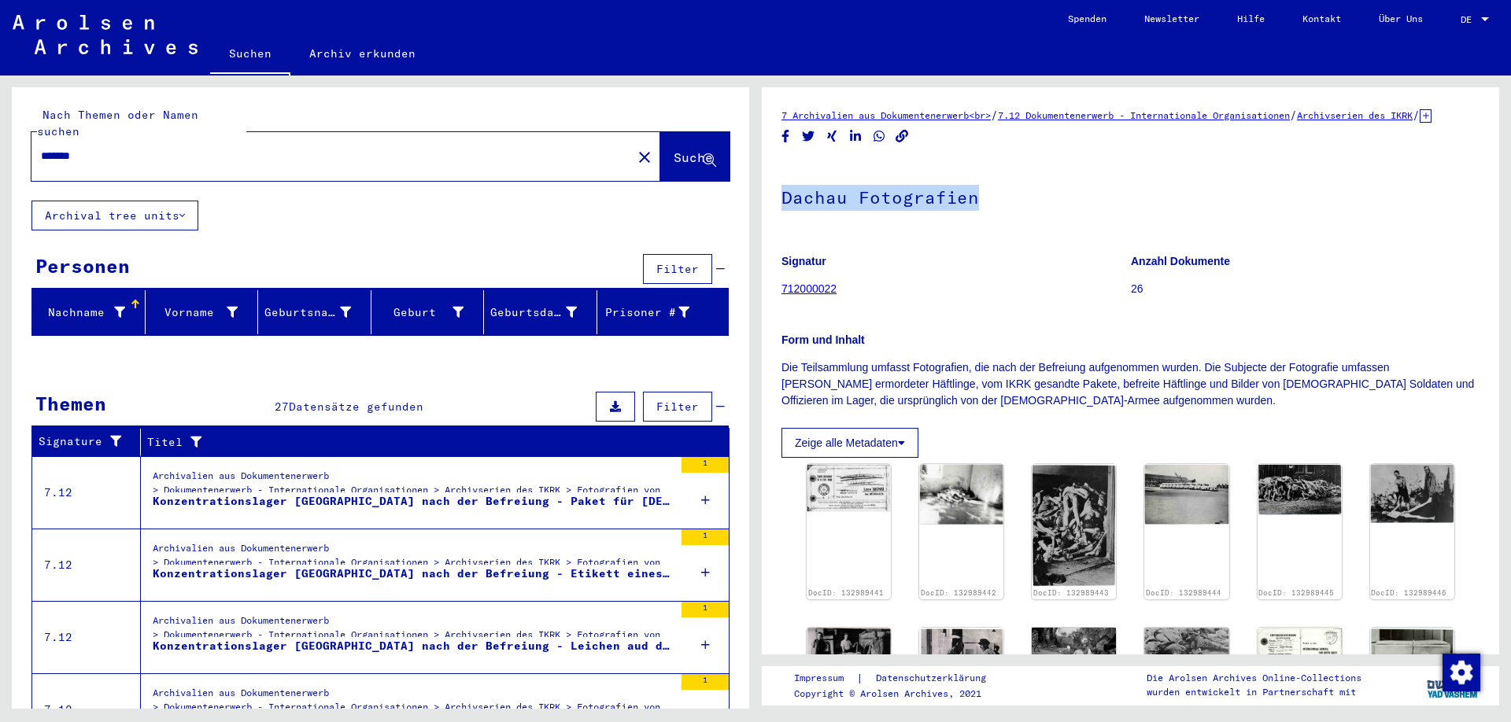
drag, startPoint x: 782, startPoint y: 215, endPoint x: 971, endPoint y: 218, distance: 188.8
click at [971, 218] on h1 "Dachau Fotografien" at bounding box center [1130, 195] width 698 height 69
copy h1 "Dachau Fotografien"
click at [841, 221] on h1 "Dachau Fotografien" at bounding box center [1130, 195] width 698 height 69
click at [857, 457] on button "Zeige alle Metadaten" at bounding box center [849, 443] width 137 height 30
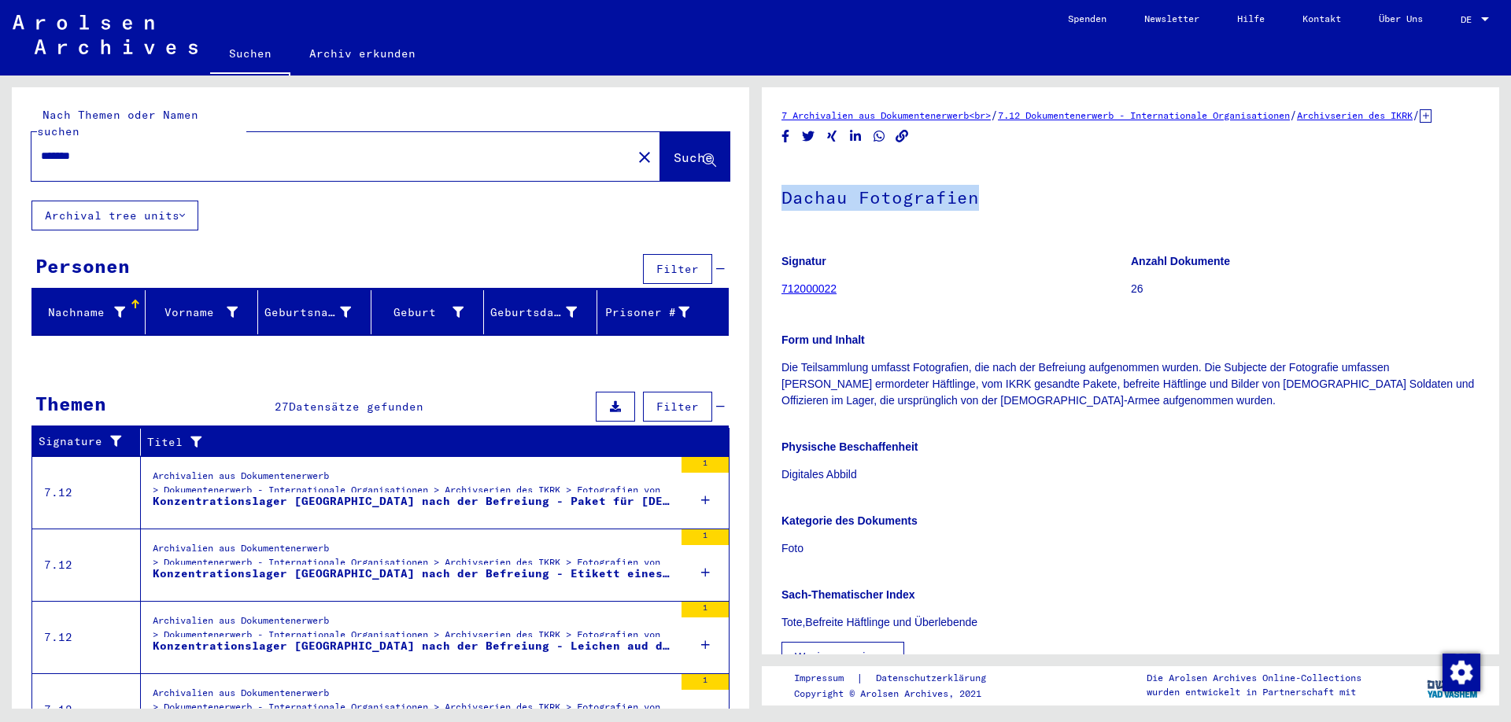
drag, startPoint x: 783, startPoint y: 218, endPoint x: 881, endPoint y: 470, distance: 270.3
click at [881, 470] on div "Dachau Fotografien Signatur 712000022 Anzahl Dokumente 26 Form und Inhalt Die T…" at bounding box center [1130, 416] width 698 height 511
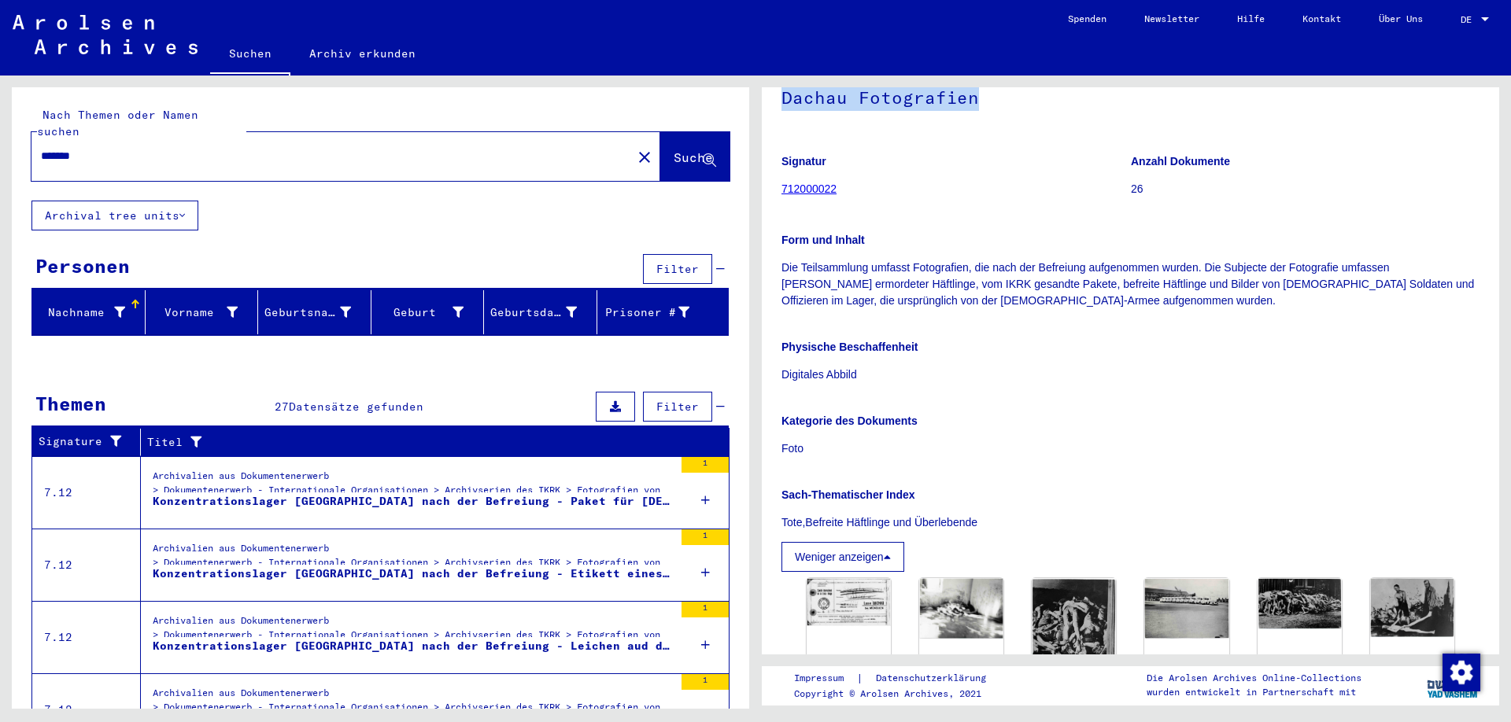
scroll to position [191, 0]
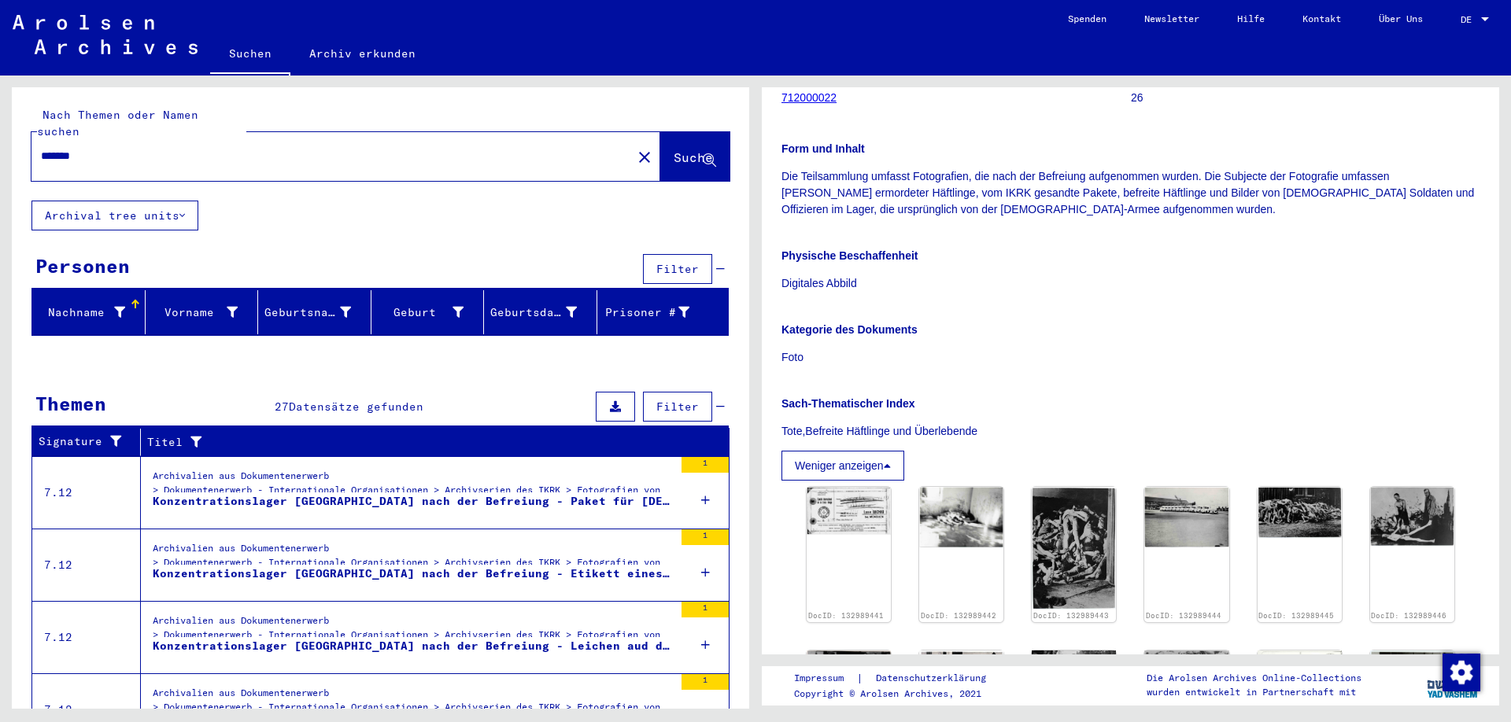
click at [978, 440] on p "Tote,Befreite Häftlinge und Überlebende" at bounding box center [1130, 431] width 698 height 17
copy div "Dachau Fotografien Signatur 712000022 Anzahl Dokumente 26 Form und Inhalt Die T…"
click at [1325, 264] on p "Physische Beschaffenheit" at bounding box center [1130, 256] width 698 height 17
click at [835, 525] on img at bounding box center [848, 509] width 89 height 50
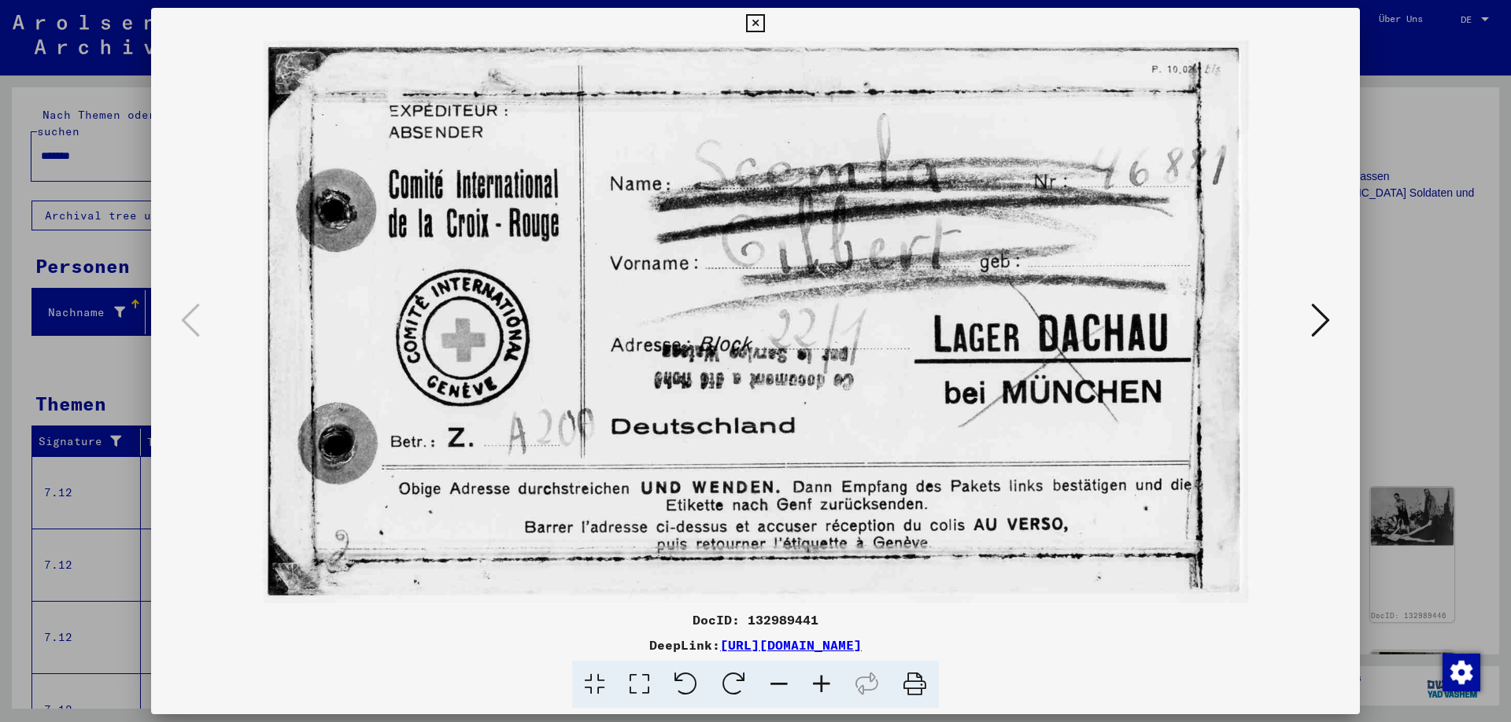
click at [1316, 332] on icon at bounding box center [1320, 320] width 19 height 38
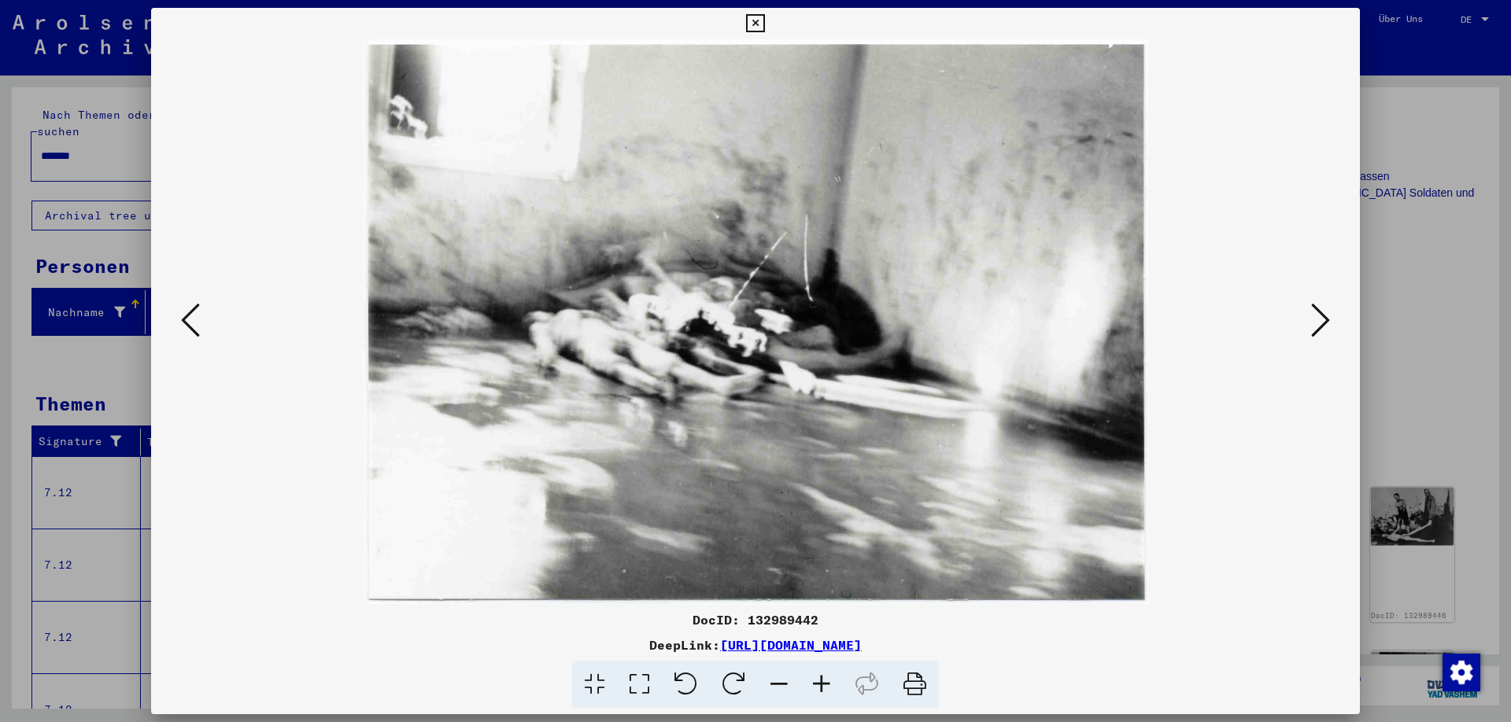
click at [1320, 315] on icon at bounding box center [1320, 320] width 19 height 38
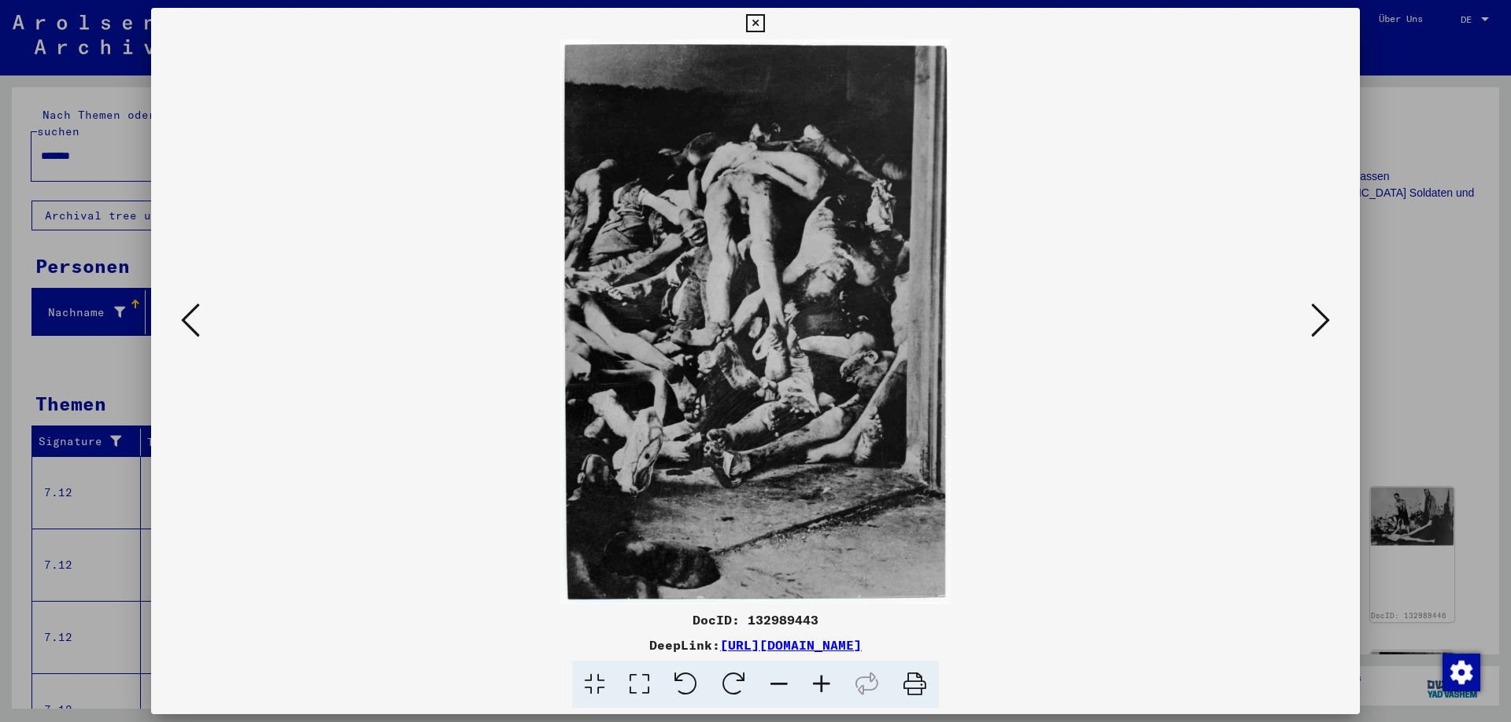
click at [1320, 315] on icon at bounding box center [1320, 320] width 19 height 38
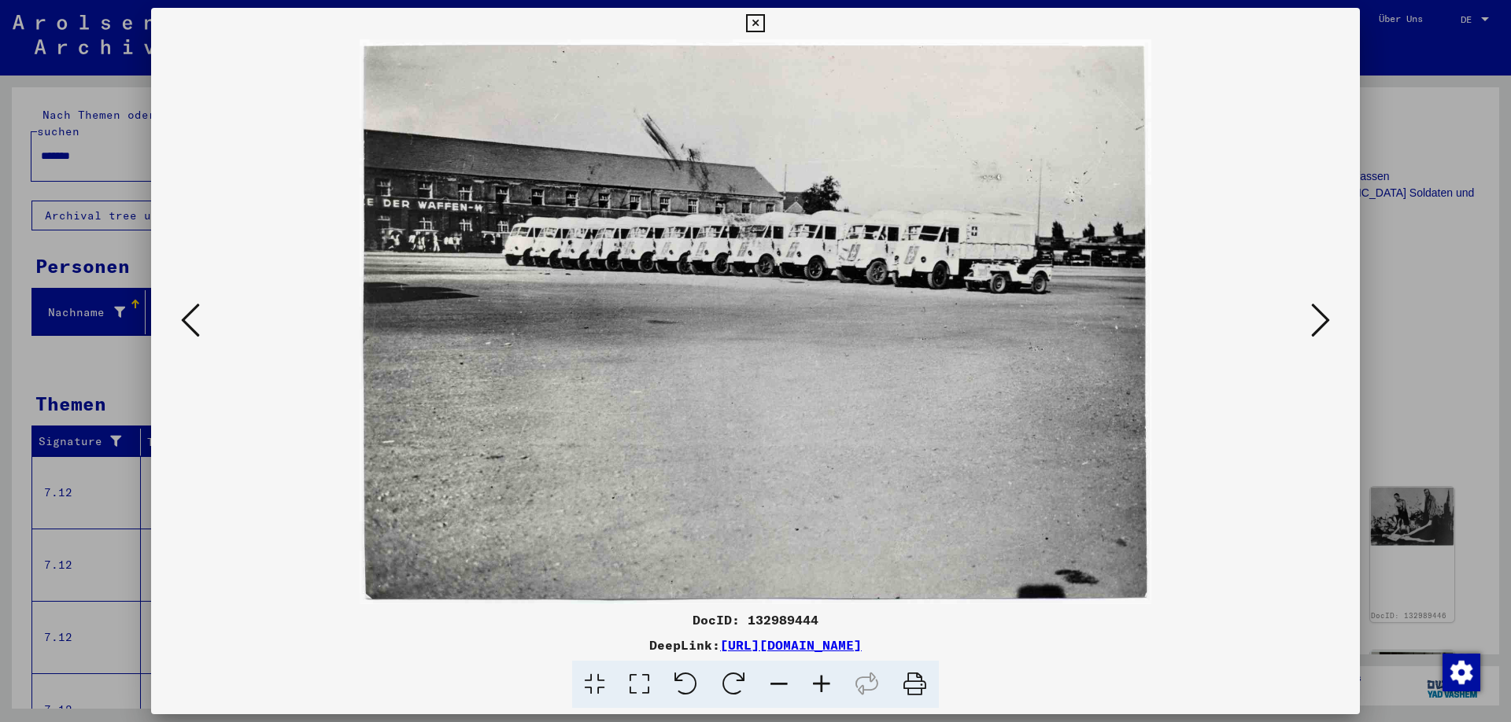
click at [1320, 315] on icon at bounding box center [1320, 320] width 19 height 38
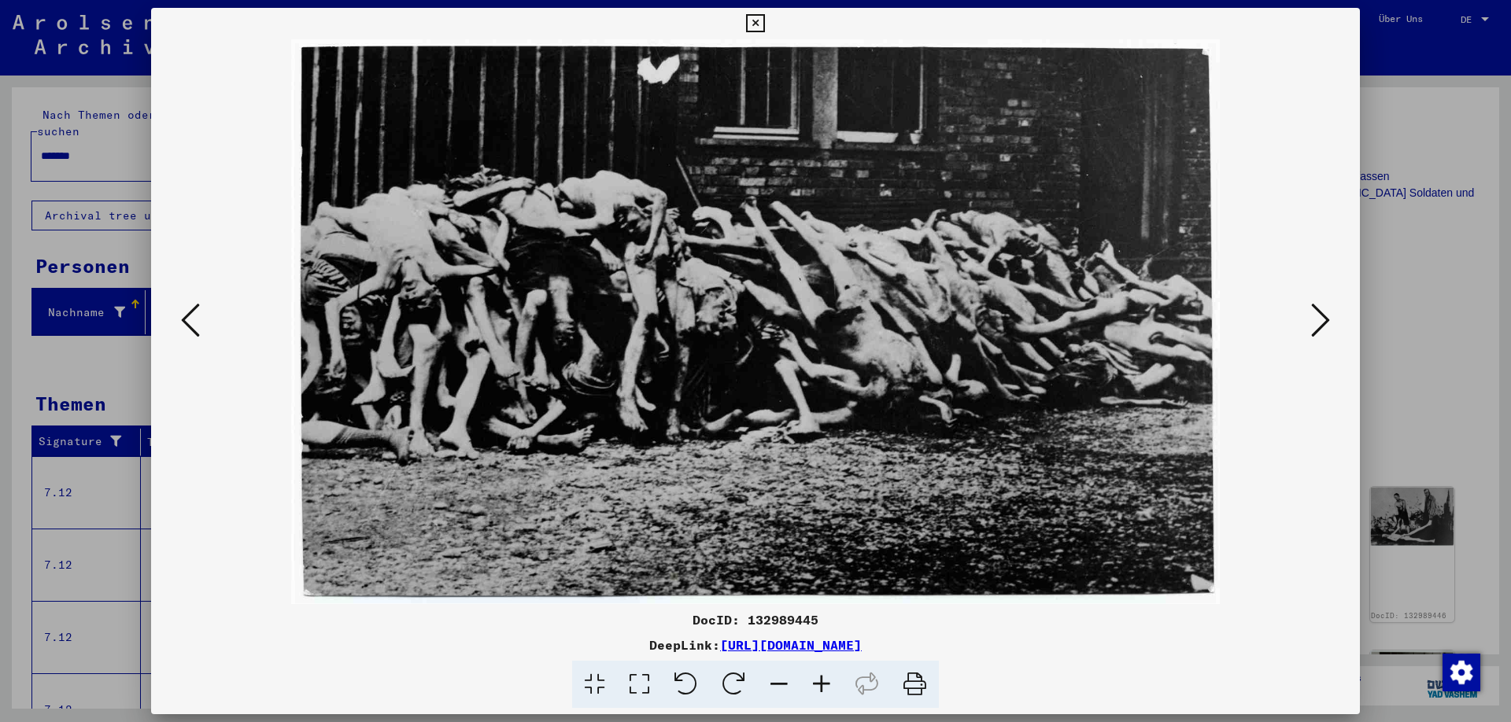
click at [1320, 316] on icon at bounding box center [1320, 320] width 19 height 38
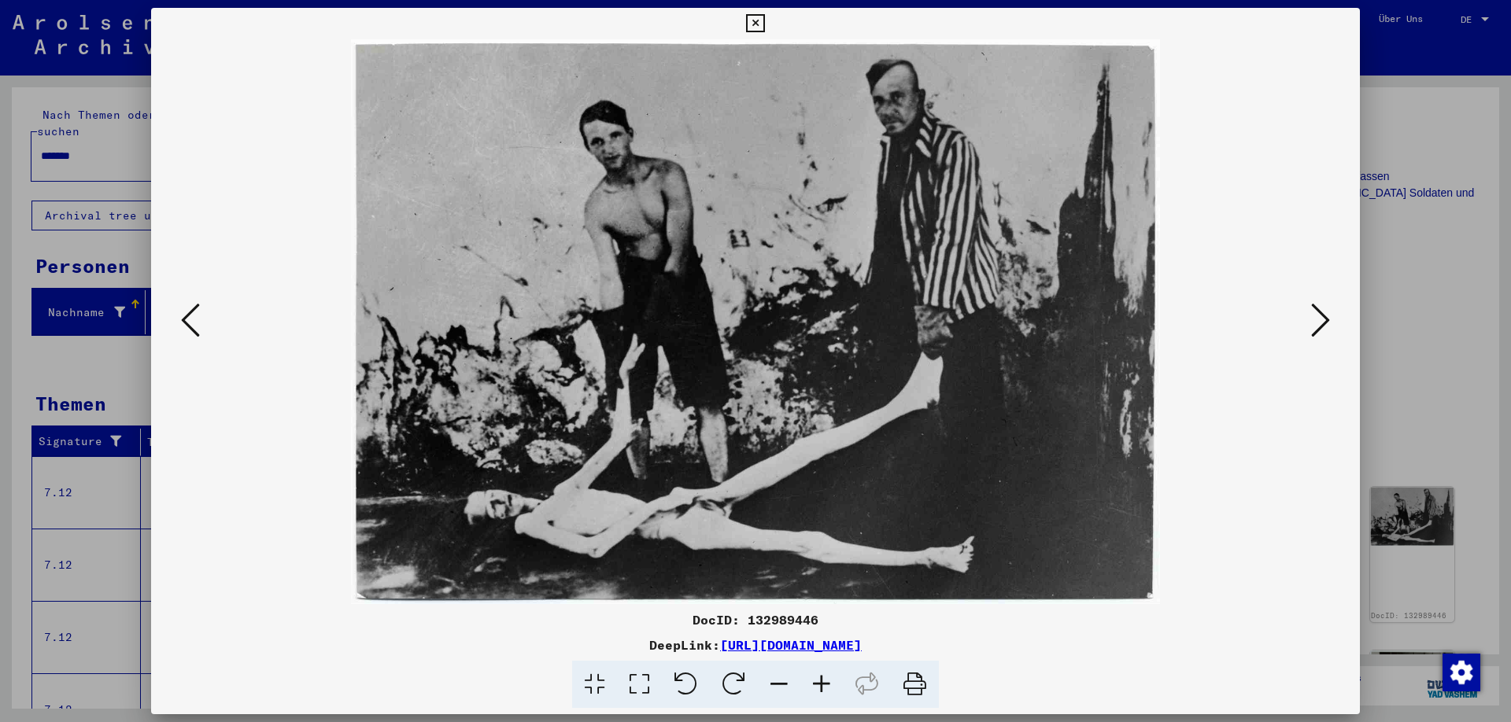
click at [1320, 316] on icon at bounding box center [1320, 320] width 19 height 38
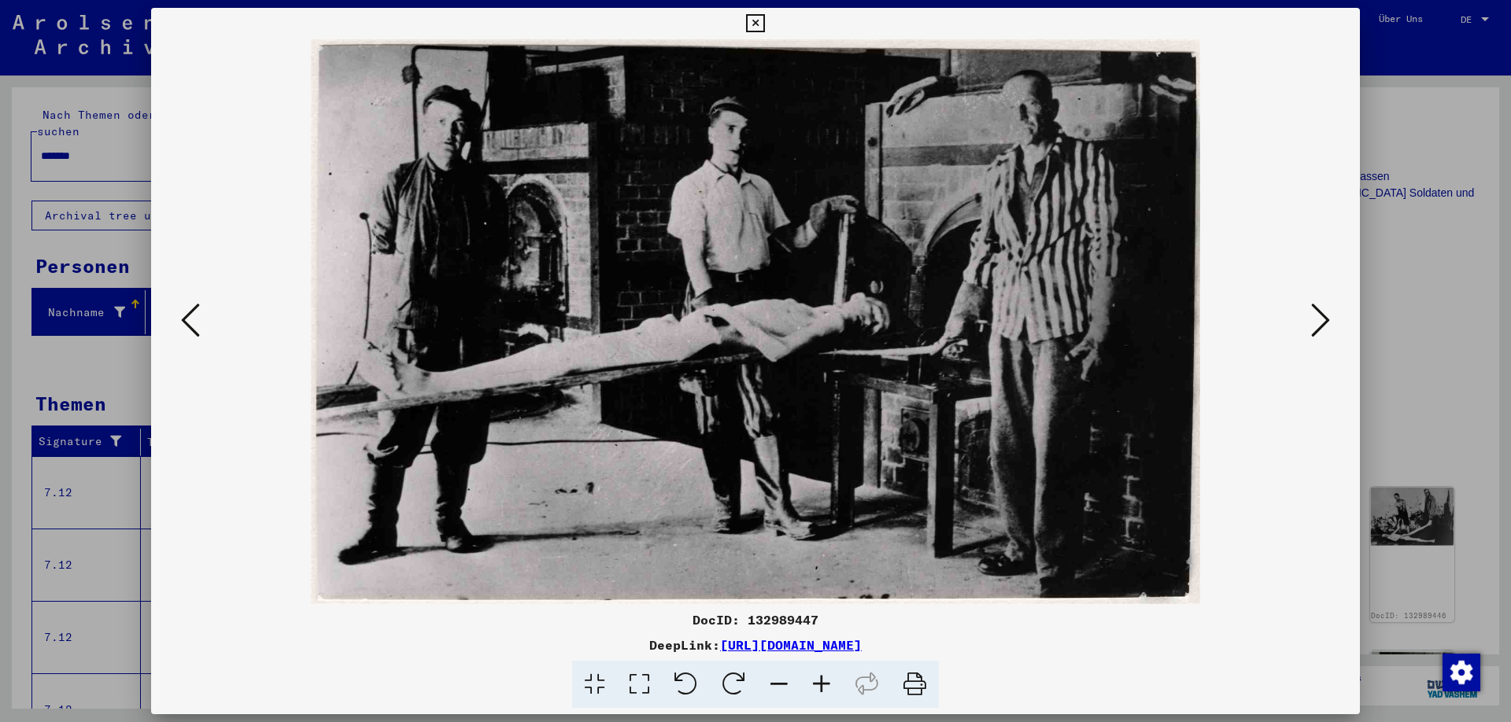
click at [1320, 316] on icon at bounding box center [1320, 320] width 19 height 38
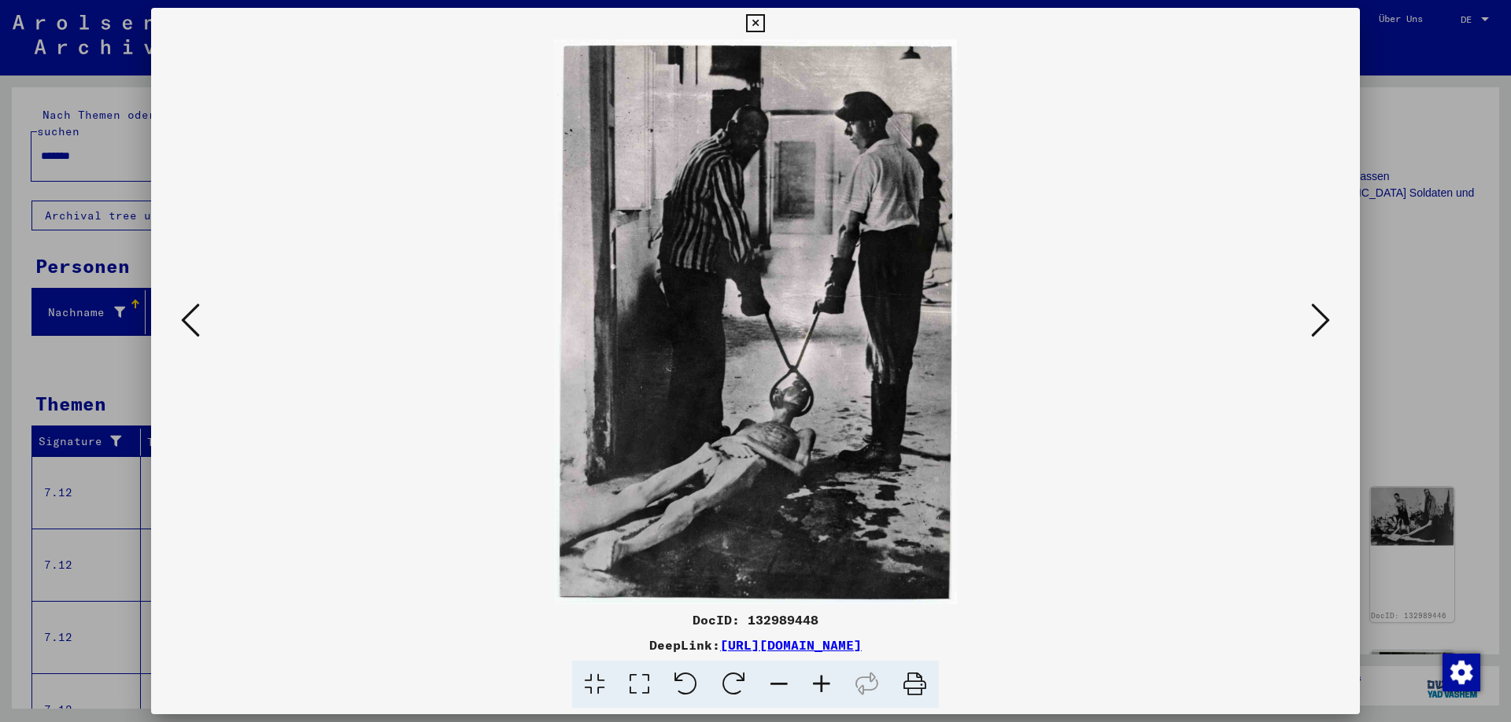
click at [1322, 319] on icon at bounding box center [1320, 320] width 19 height 38
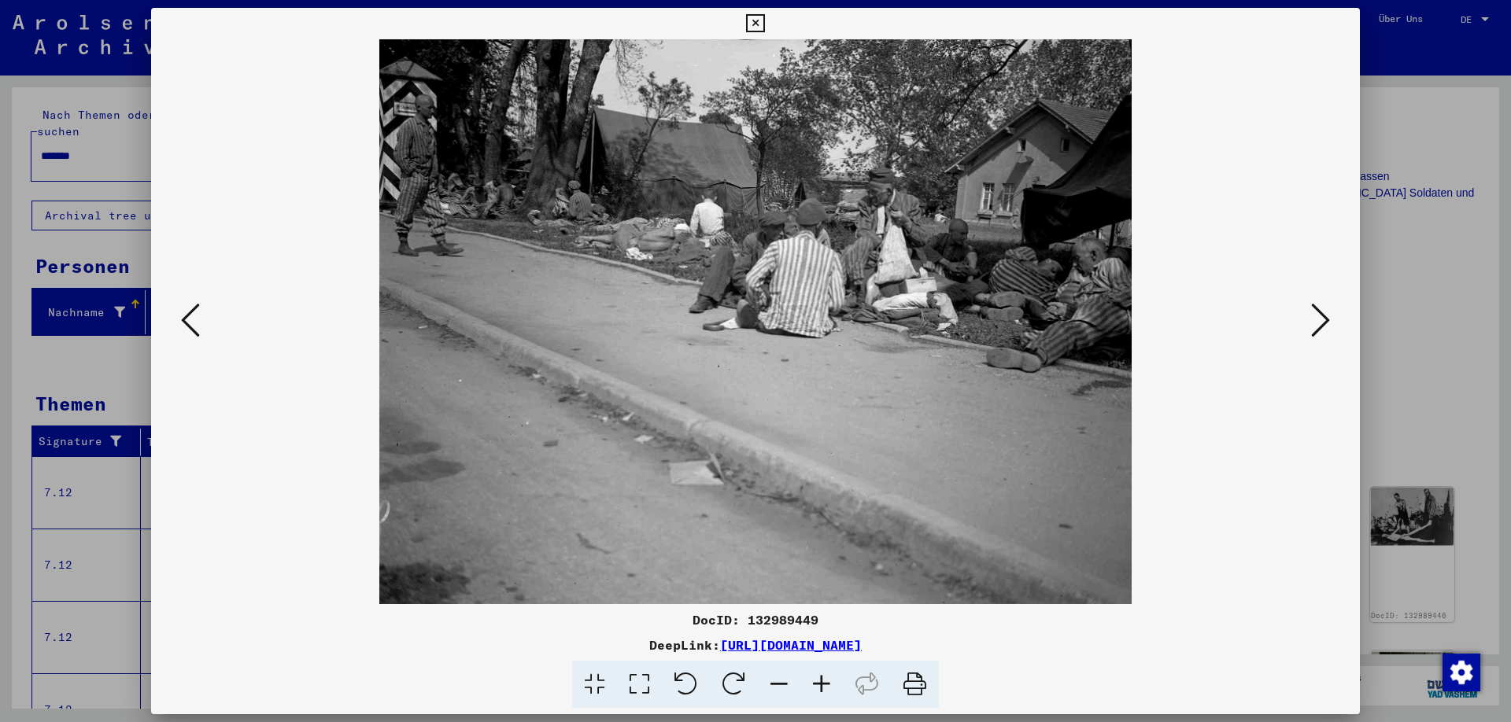
click at [1322, 319] on icon at bounding box center [1320, 320] width 19 height 38
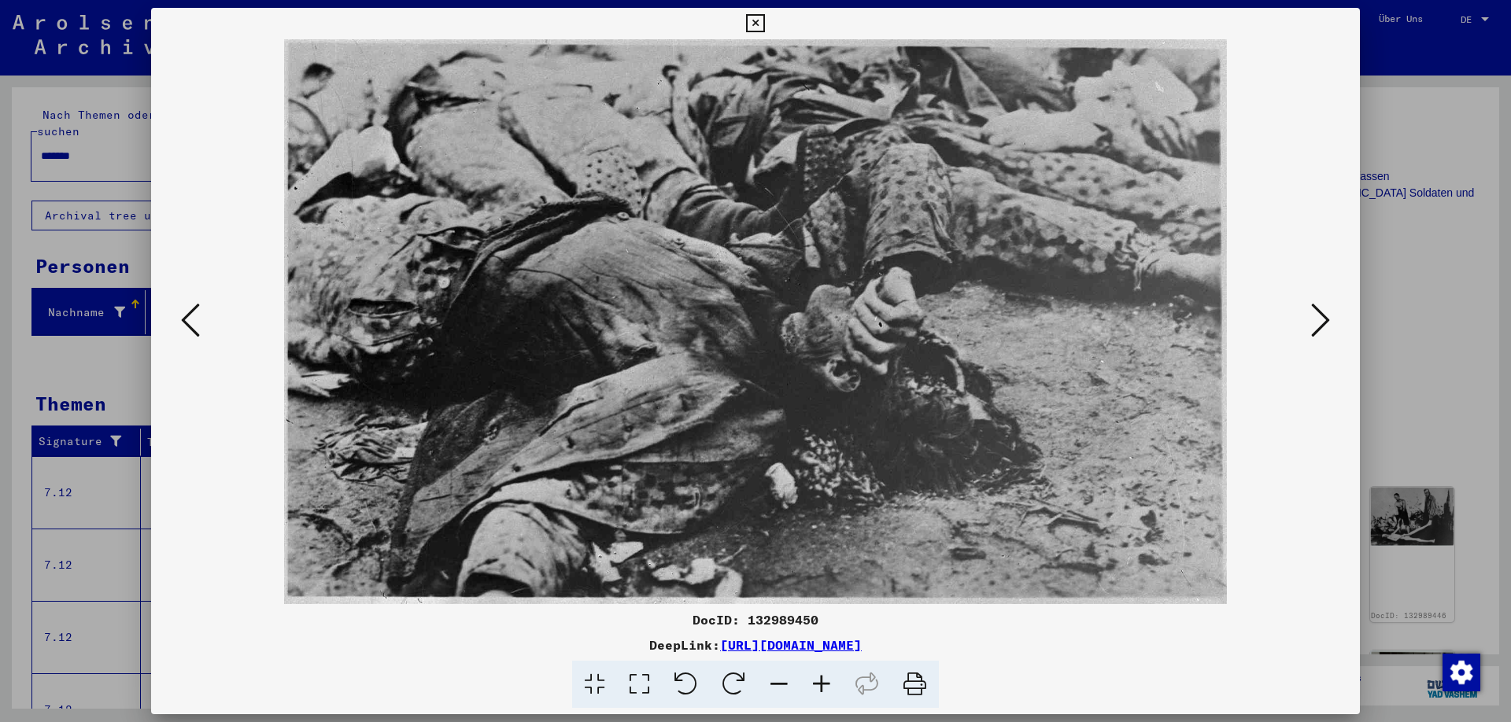
click at [1322, 319] on icon at bounding box center [1320, 320] width 19 height 38
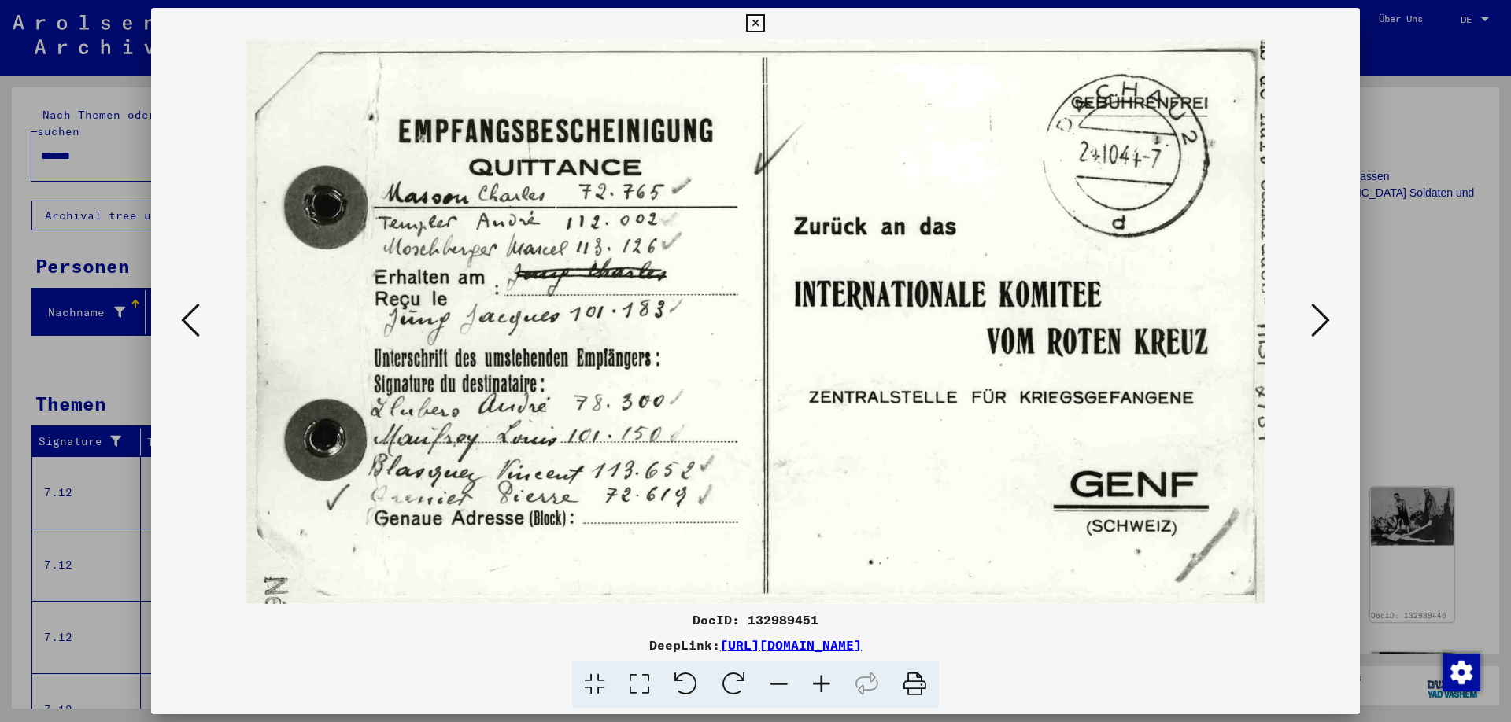
click at [1324, 322] on icon at bounding box center [1320, 320] width 19 height 38
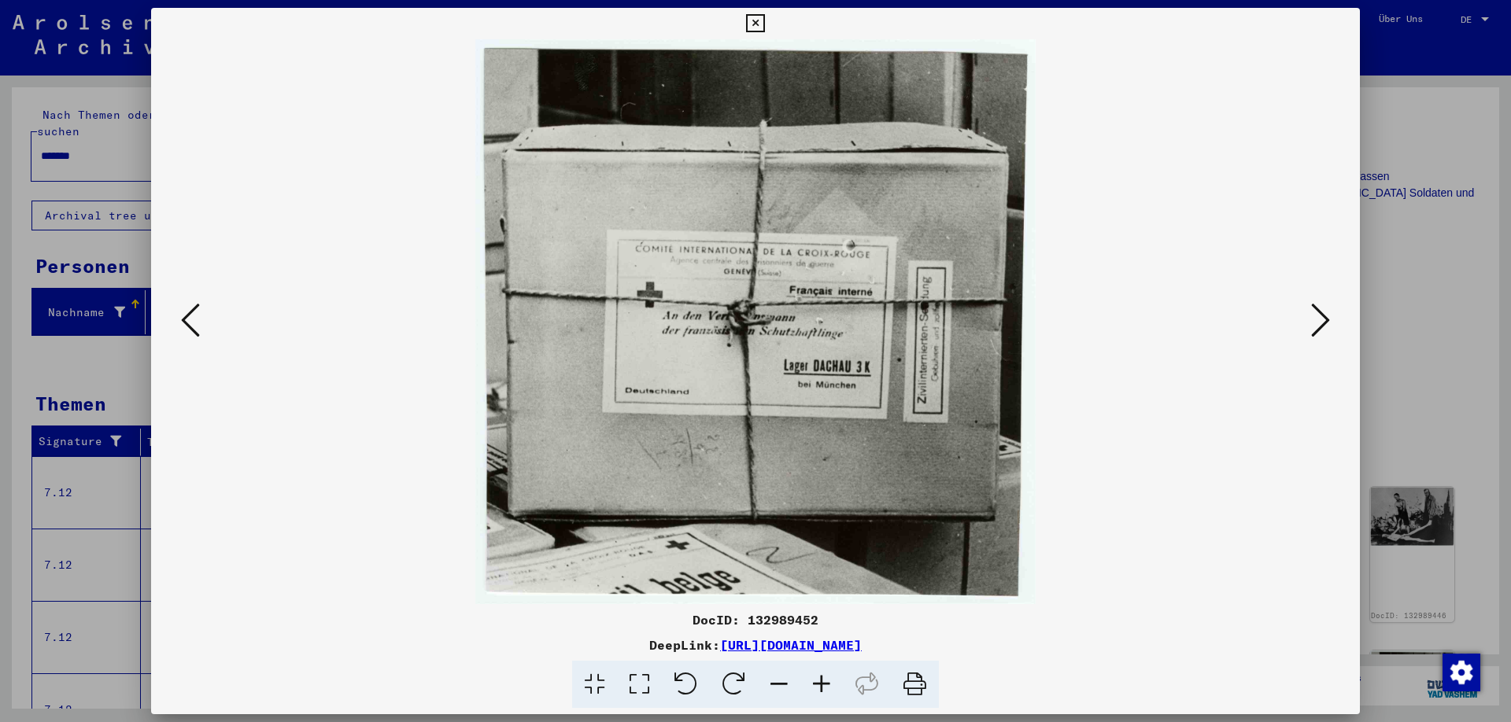
click at [1324, 322] on icon at bounding box center [1320, 320] width 19 height 38
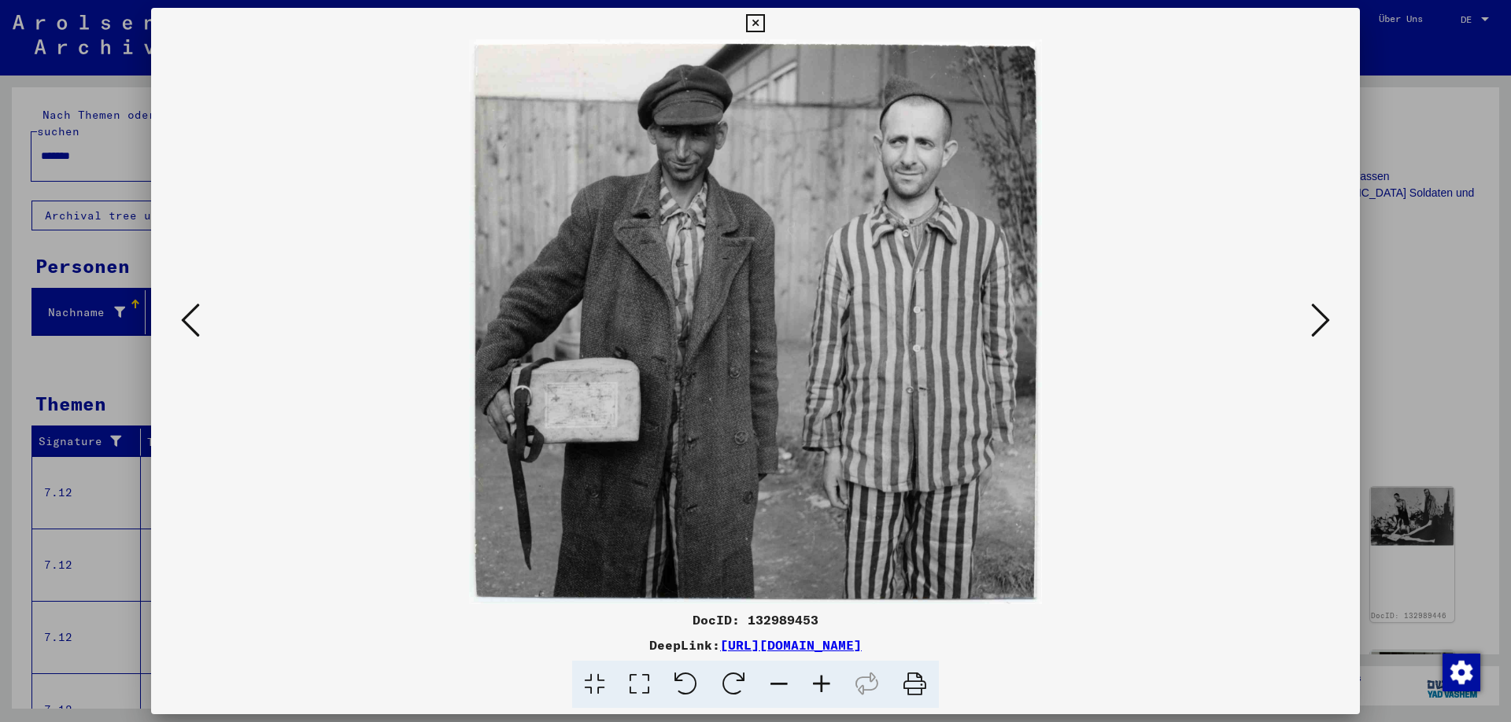
click at [1325, 322] on icon at bounding box center [1320, 320] width 19 height 38
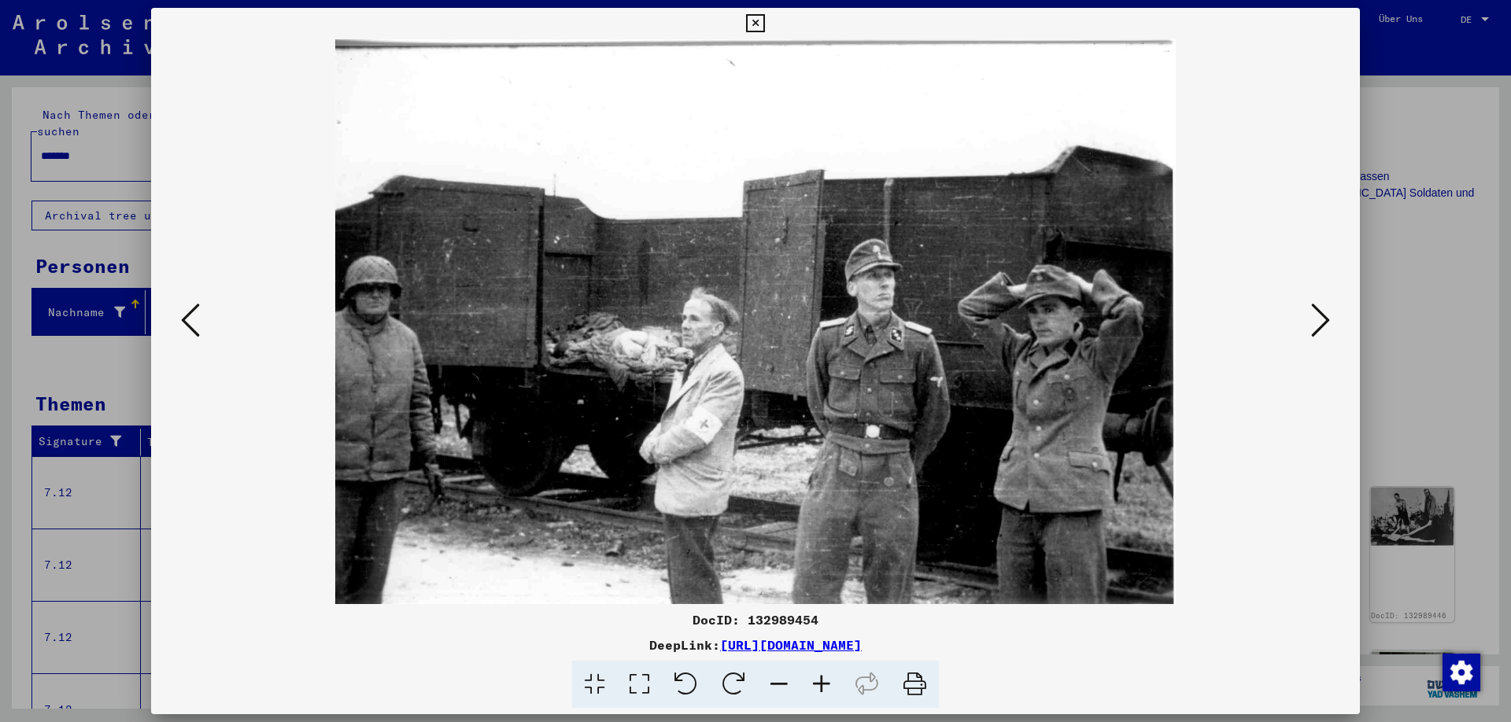
click at [1318, 323] on icon at bounding box center [1320, 320] width 19 height 38
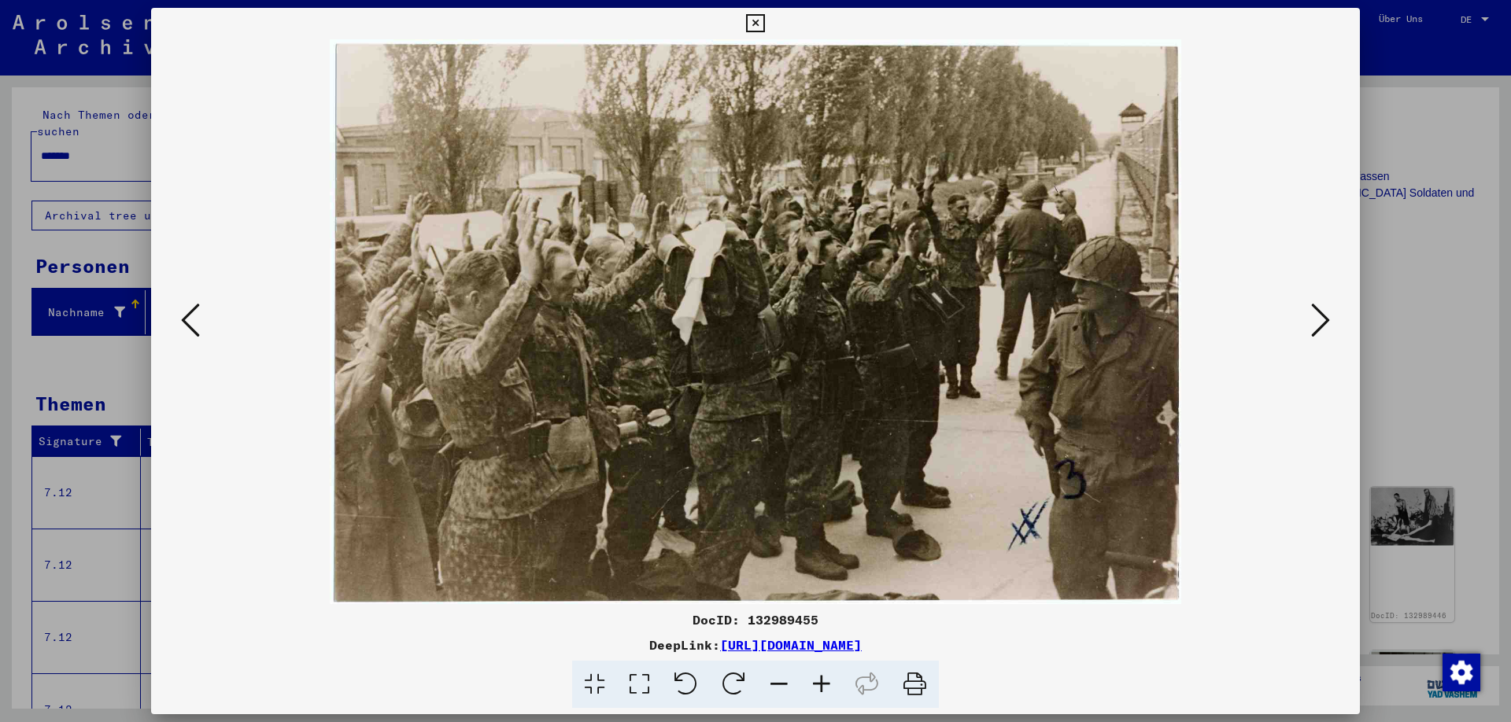
click at [1318, 323] on icon at bounding box center [1320, 320] width 19 height 38
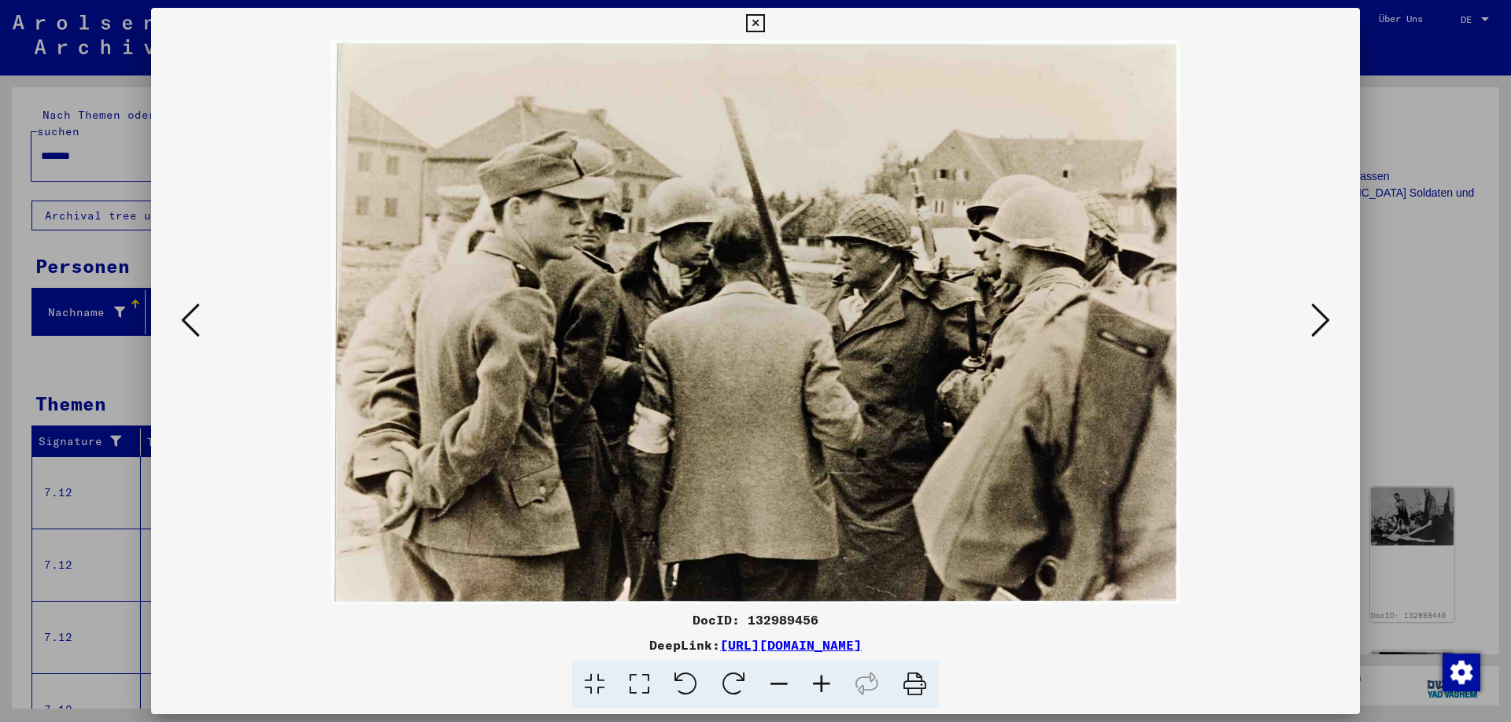
click at [1318, 323] on icon at bounding box center [1320, 320] width 19 height 38
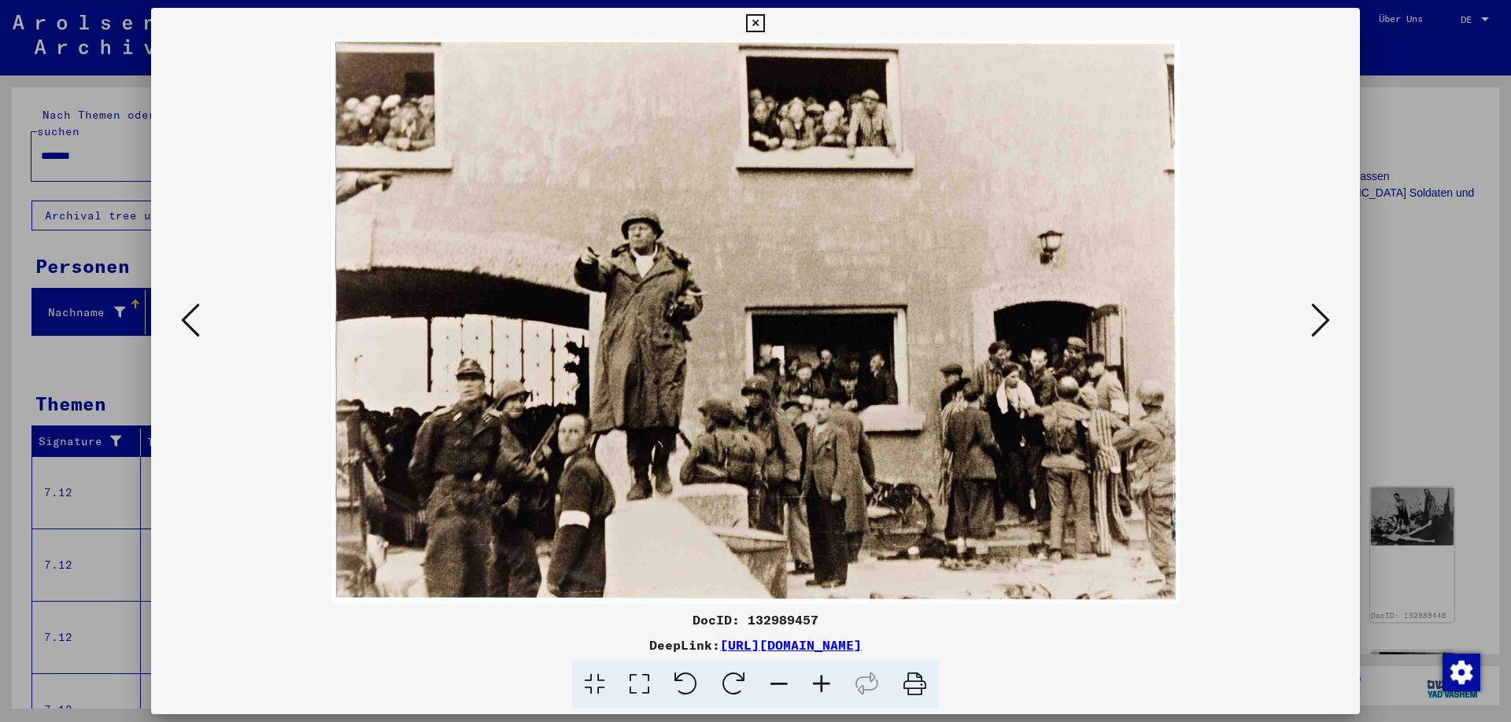
click at [1318, 323] on icon at bounding box center [1320, 320] width 19 height 38
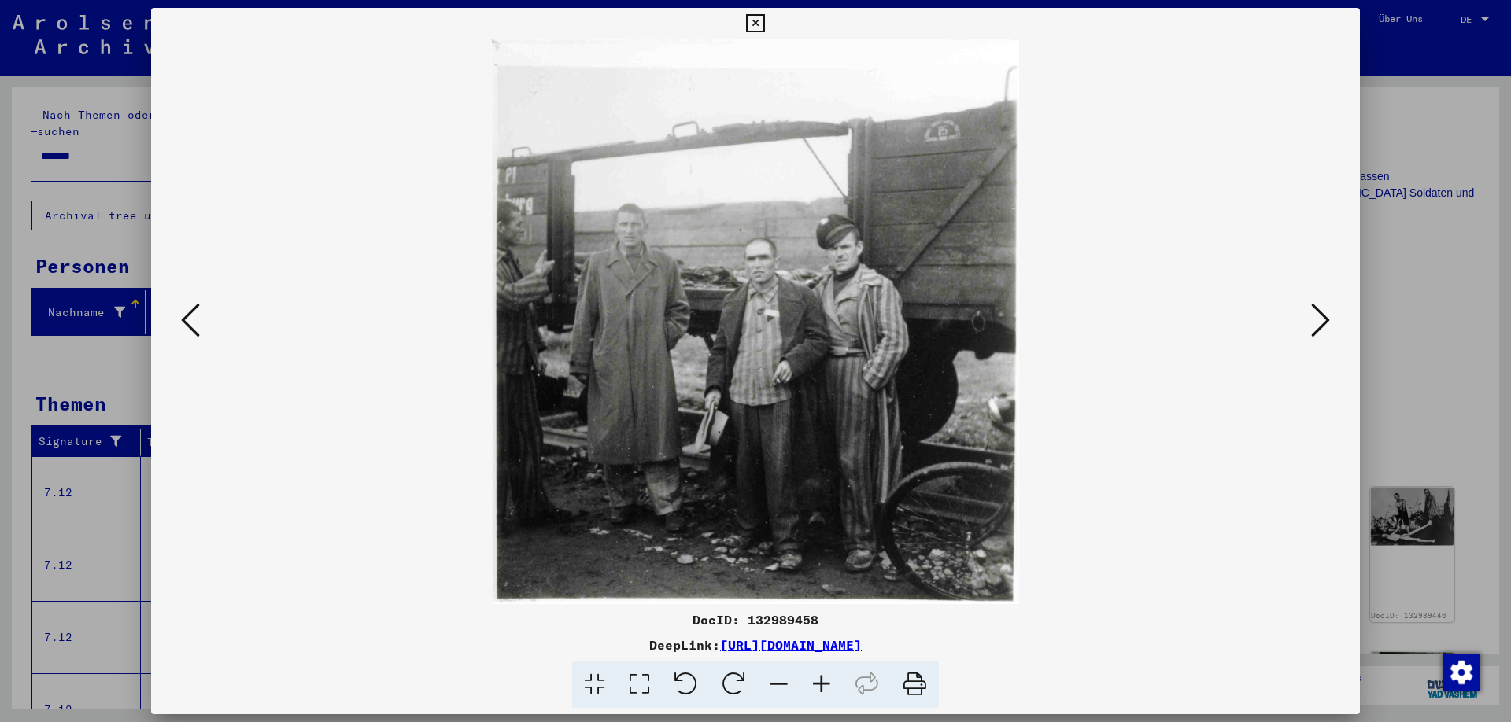
drag, startPoint x: 867, startPoint y: 367, endPoint x: 1326, endPoint y: 320, distance: 461.0
click at [1326, 320] on icon at bounding box center [1320, 320] width 19 height 38
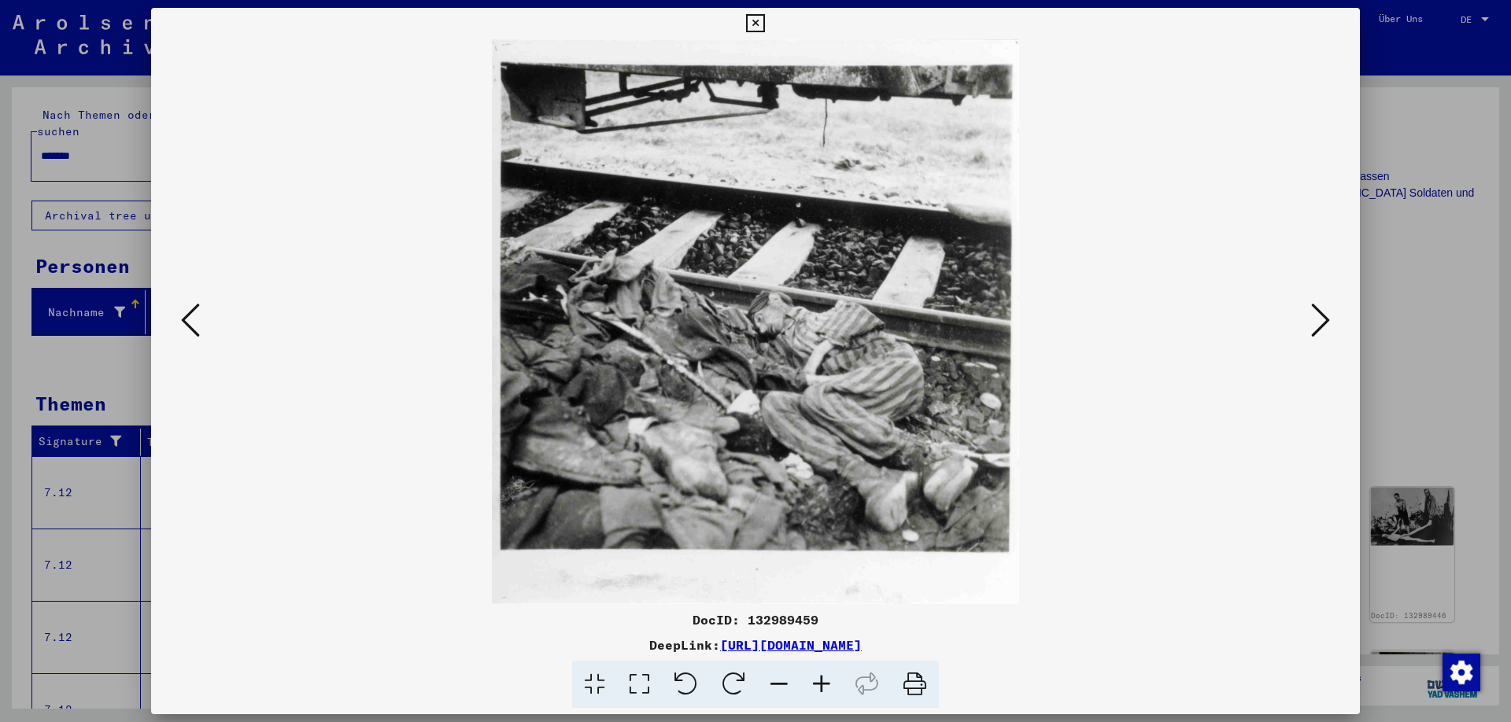
click at [1315, 311] on icon at bounding box center [1320, 320] width 19 height 38
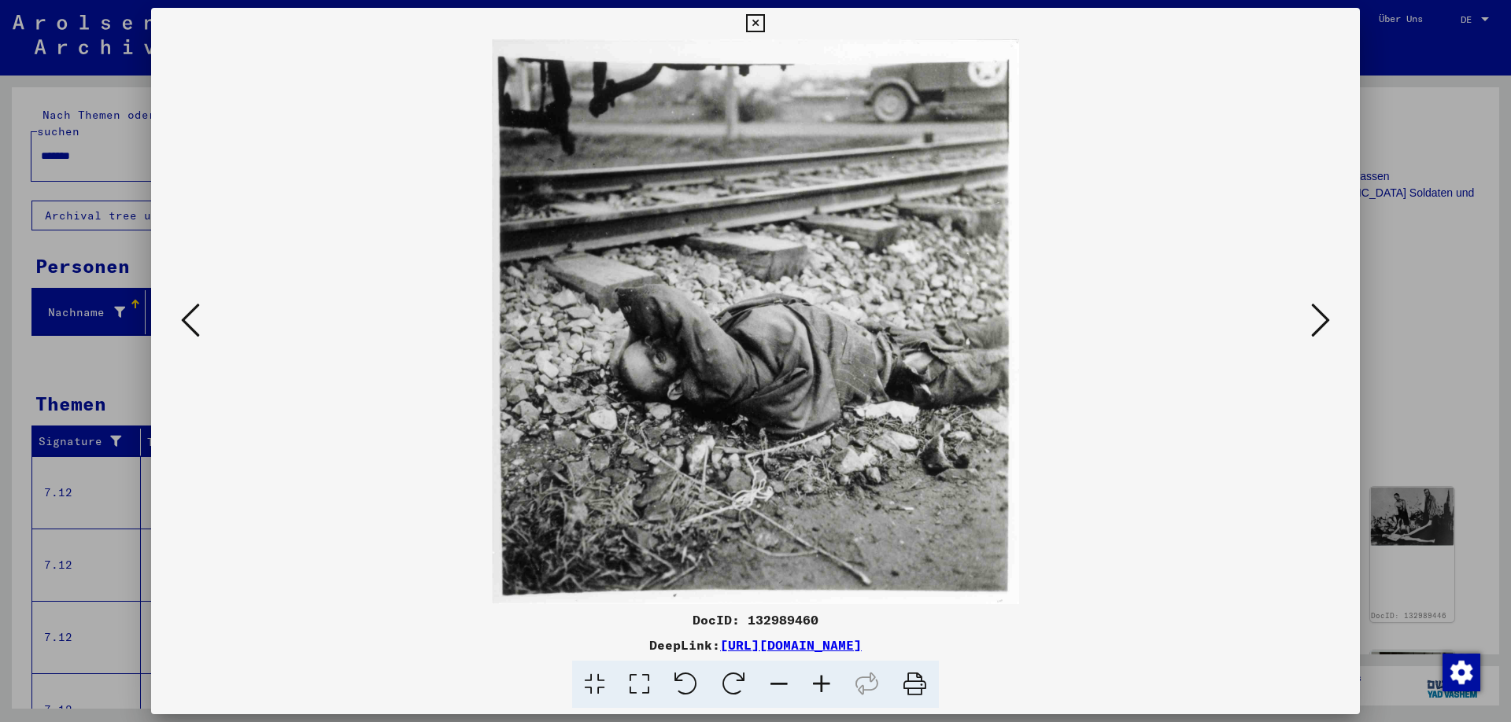
click at [1314, 315] on icon at bounding box center [1320, 320] width 19 height 38
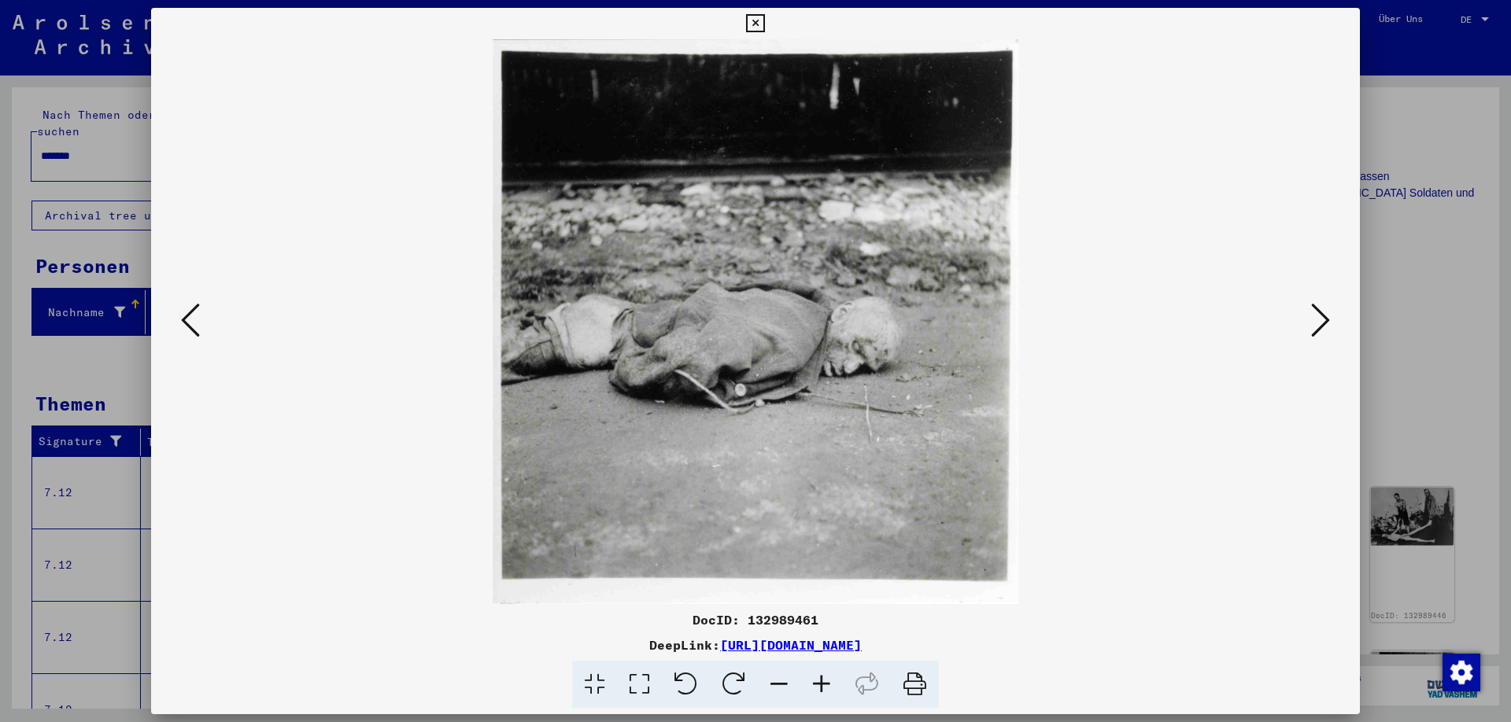
click at [1314, 315] on icon at bounding box center [1320, 320] width 19 height 38
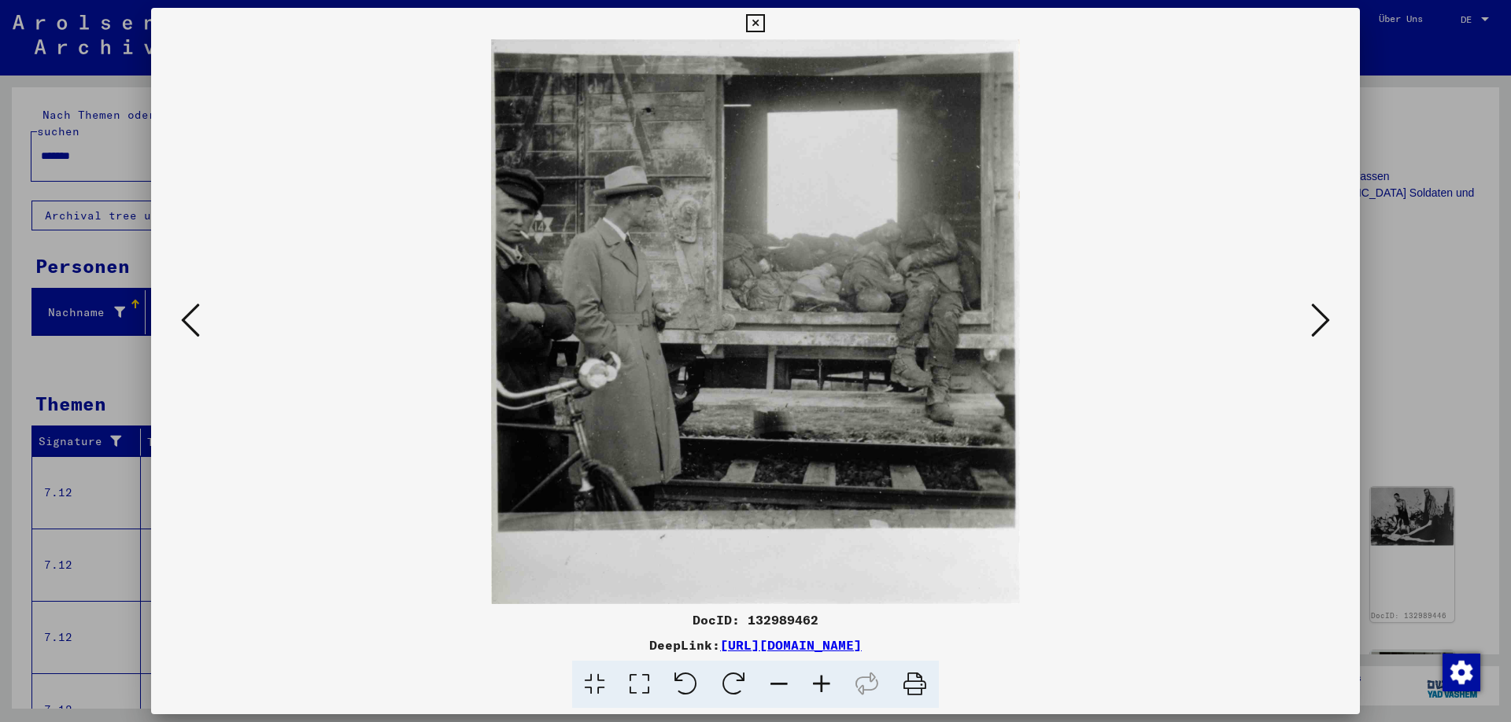
click at [1317, 323] on icon at bounding box center [1320, 320] width 19 height 38
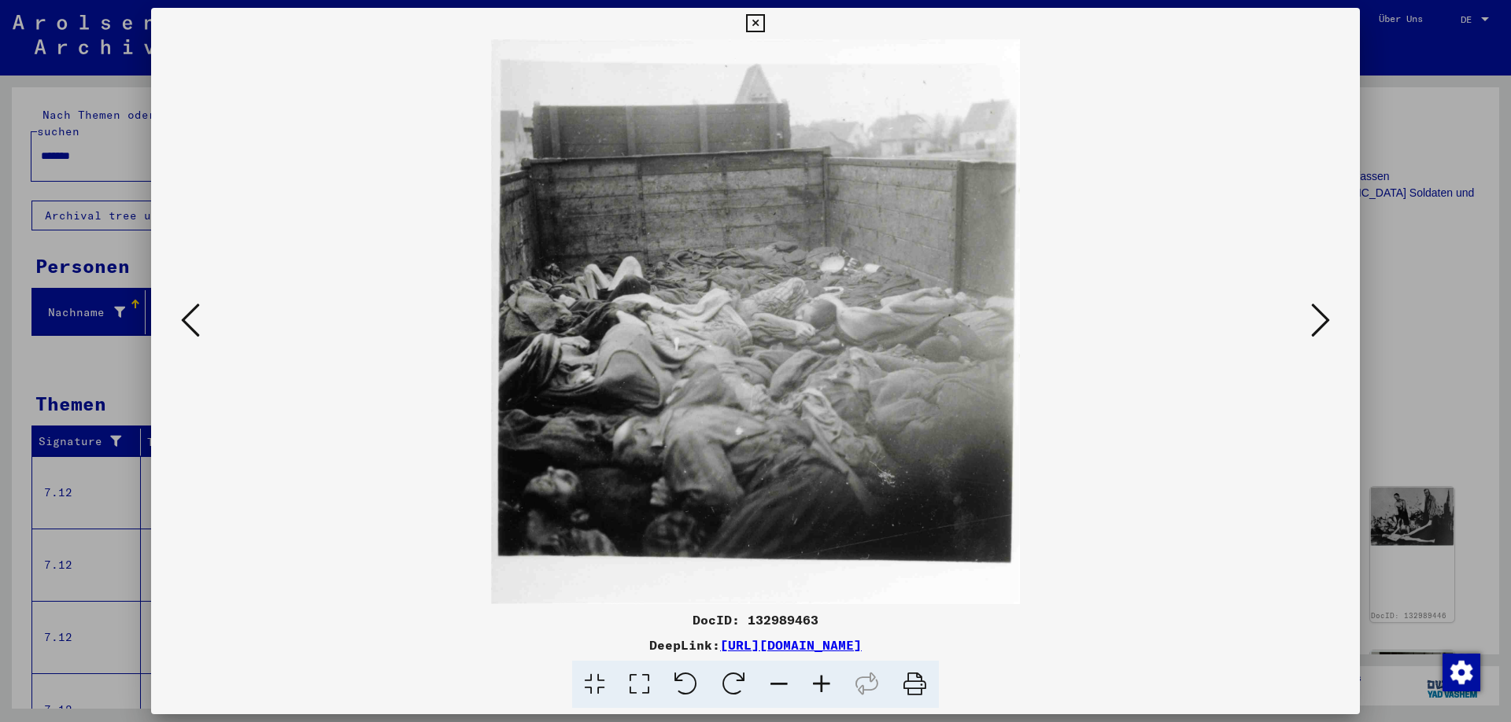
click at [1322, 327] on icon at bounding box center [1320, 320] width 19 height 38
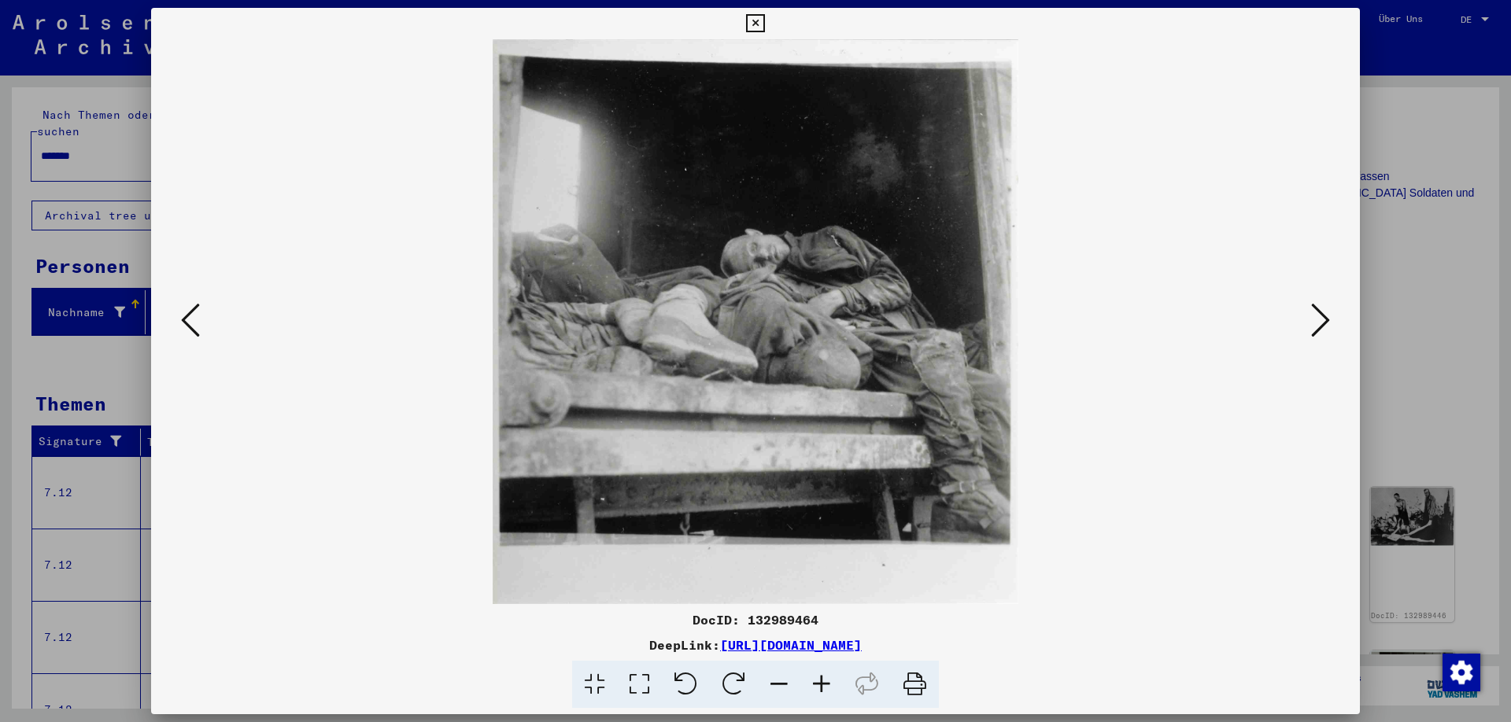
click at [1322, 323] on icon at bounding box center [1320, 320] width 19 height 38
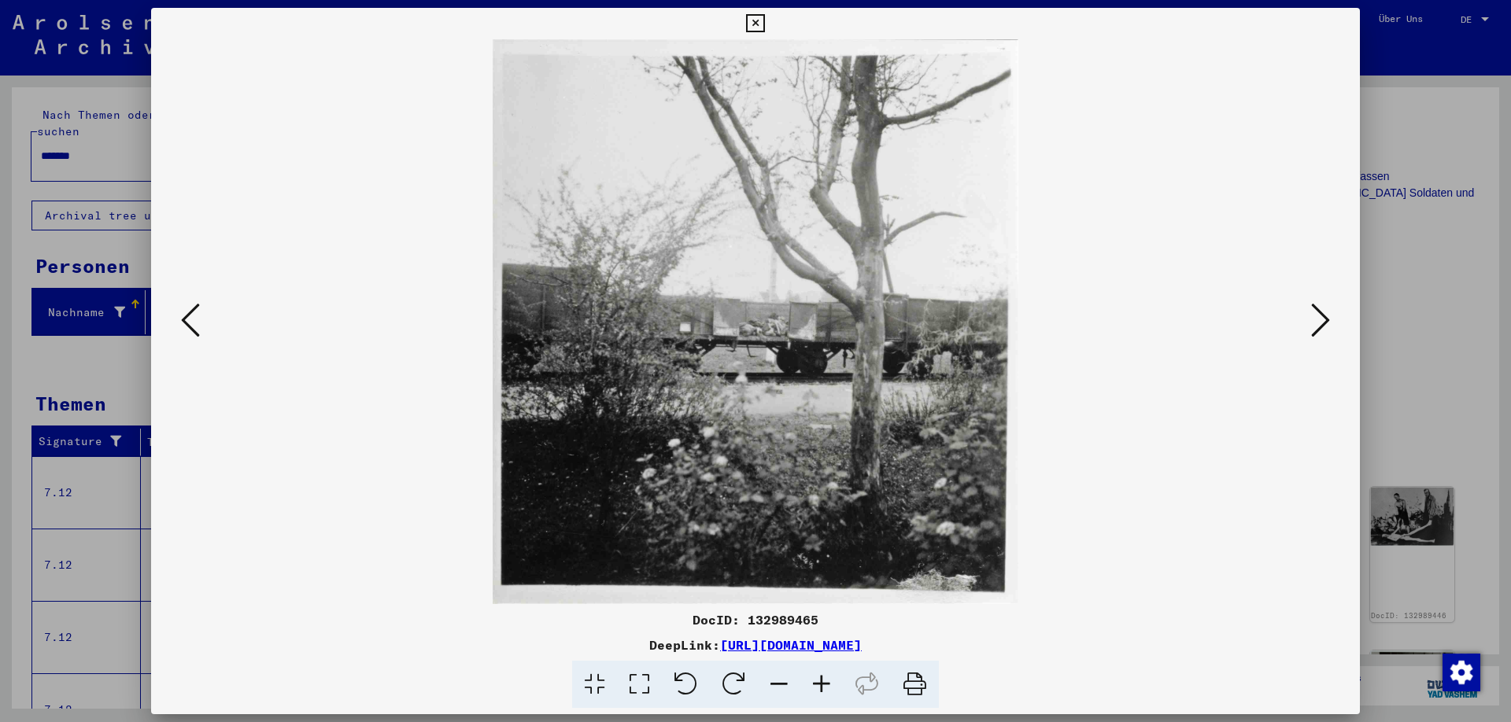
click at [1319, 315] on icon at bounding box center [1320, 320] width 19 height 38
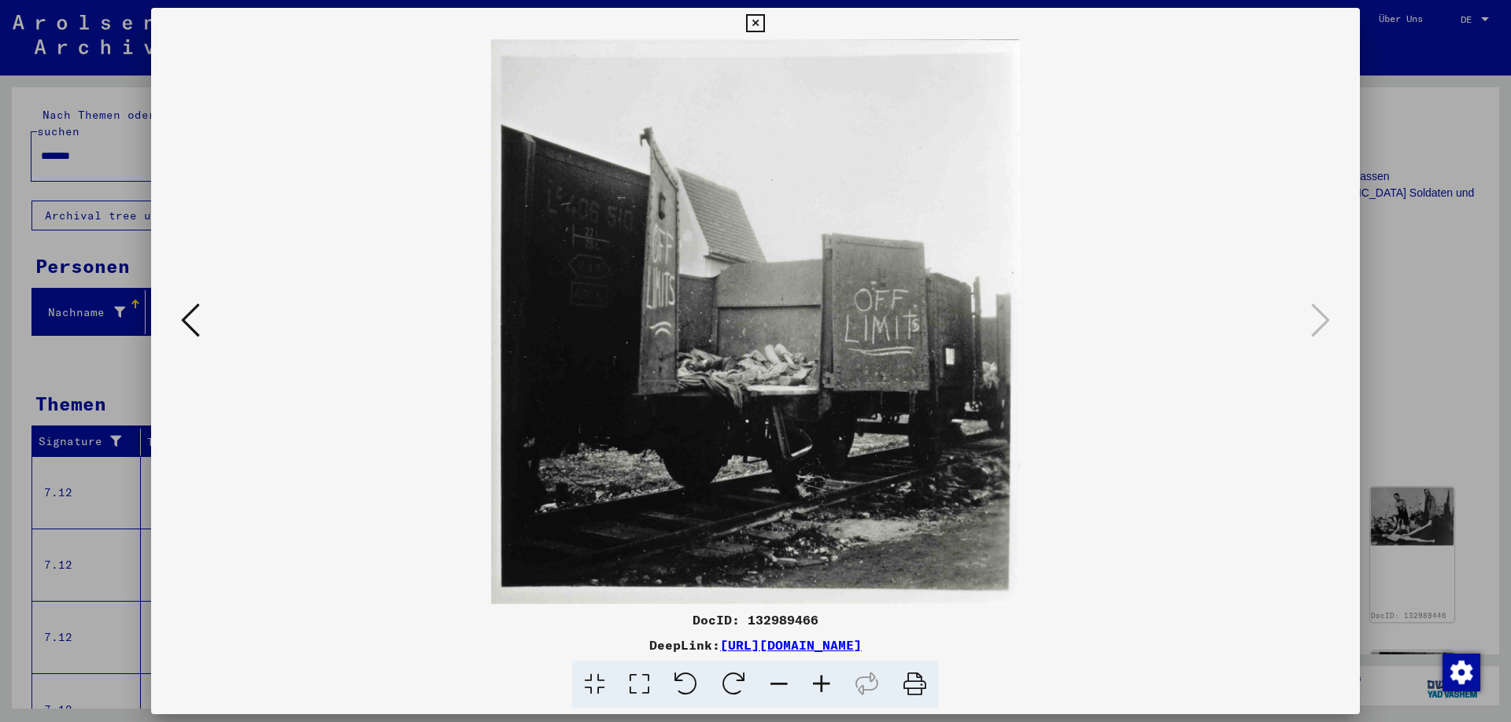
click at [764, 20] on icon at bounding box center [755, 23] width 18 height 19
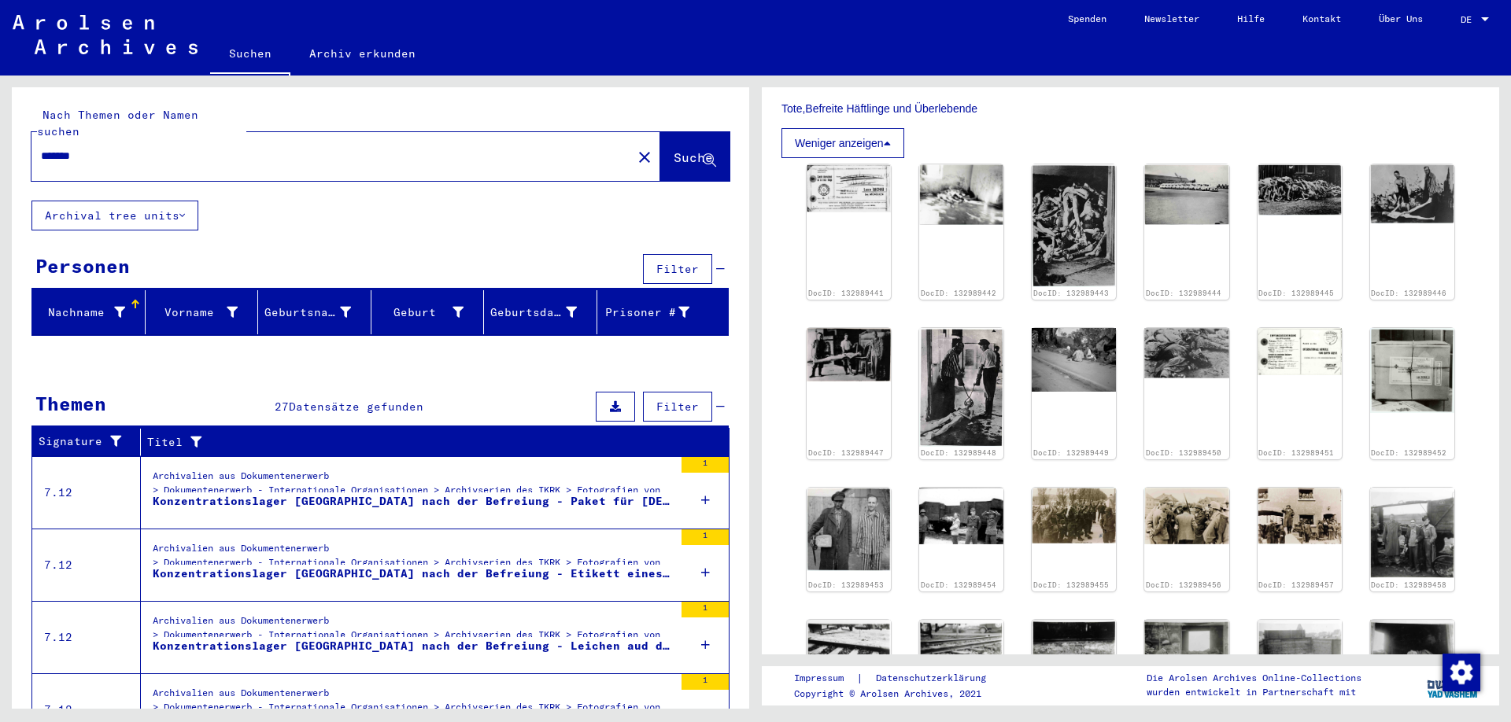
scroll to position [478, 0]
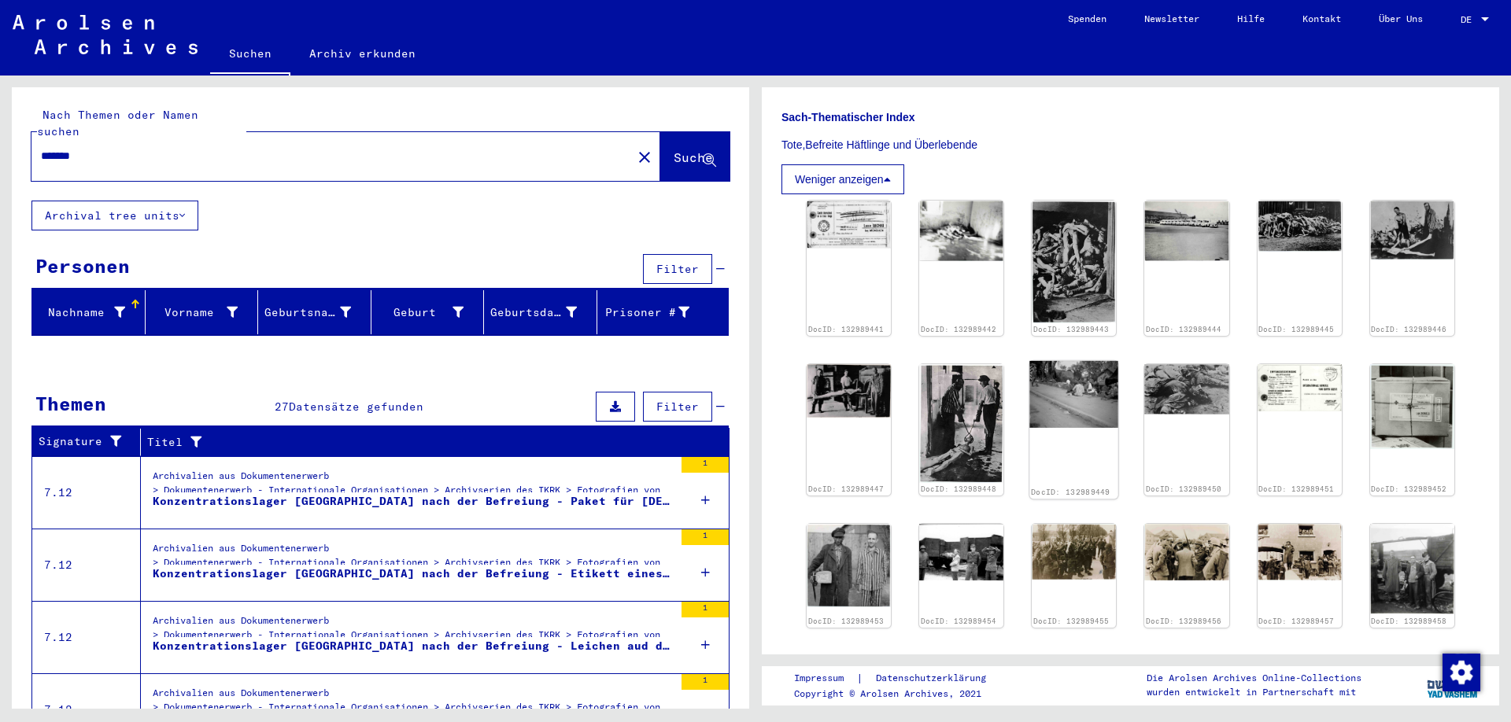
click at [1078, 415] on img at bounding box center [1074, 394] width 89 height 67
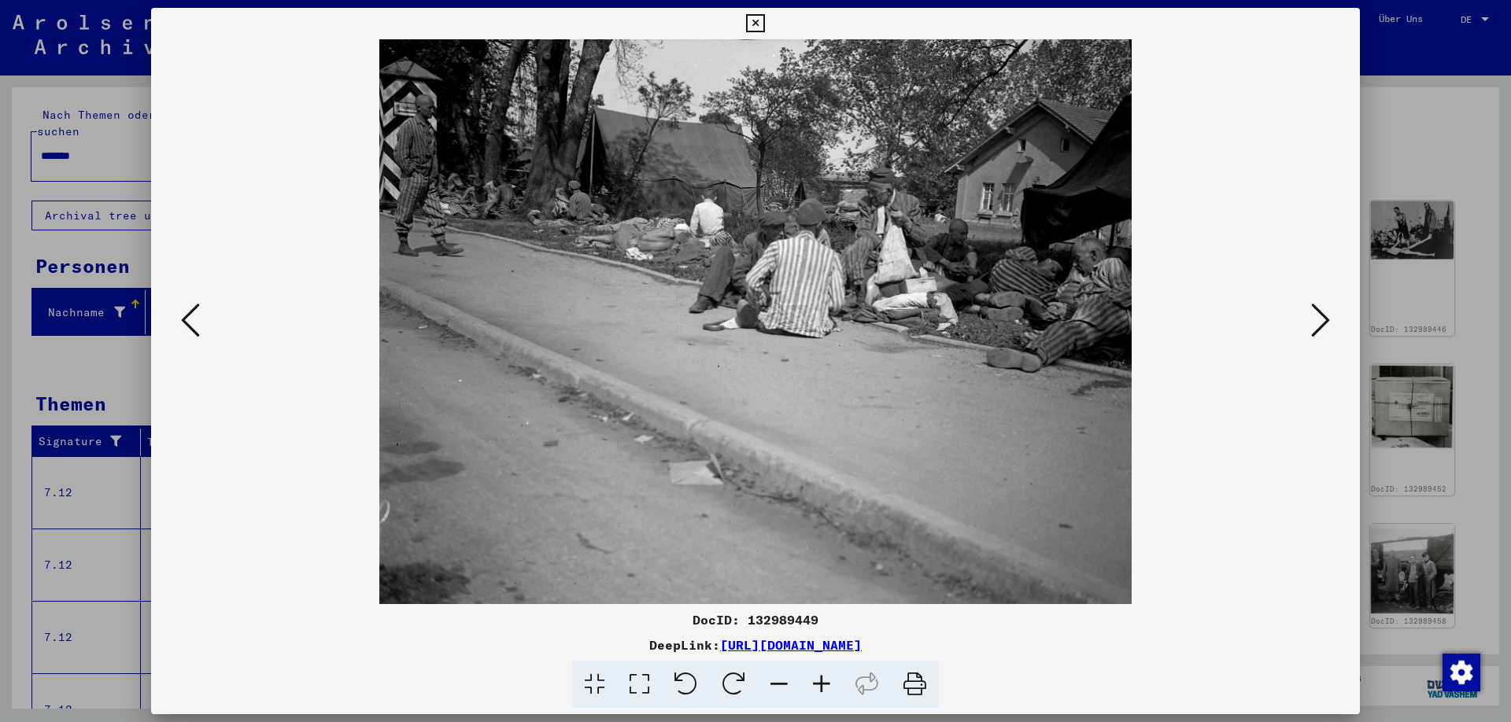
click at [1325, 325] on icon at bounding box center [1320, 320] width 19 height 38
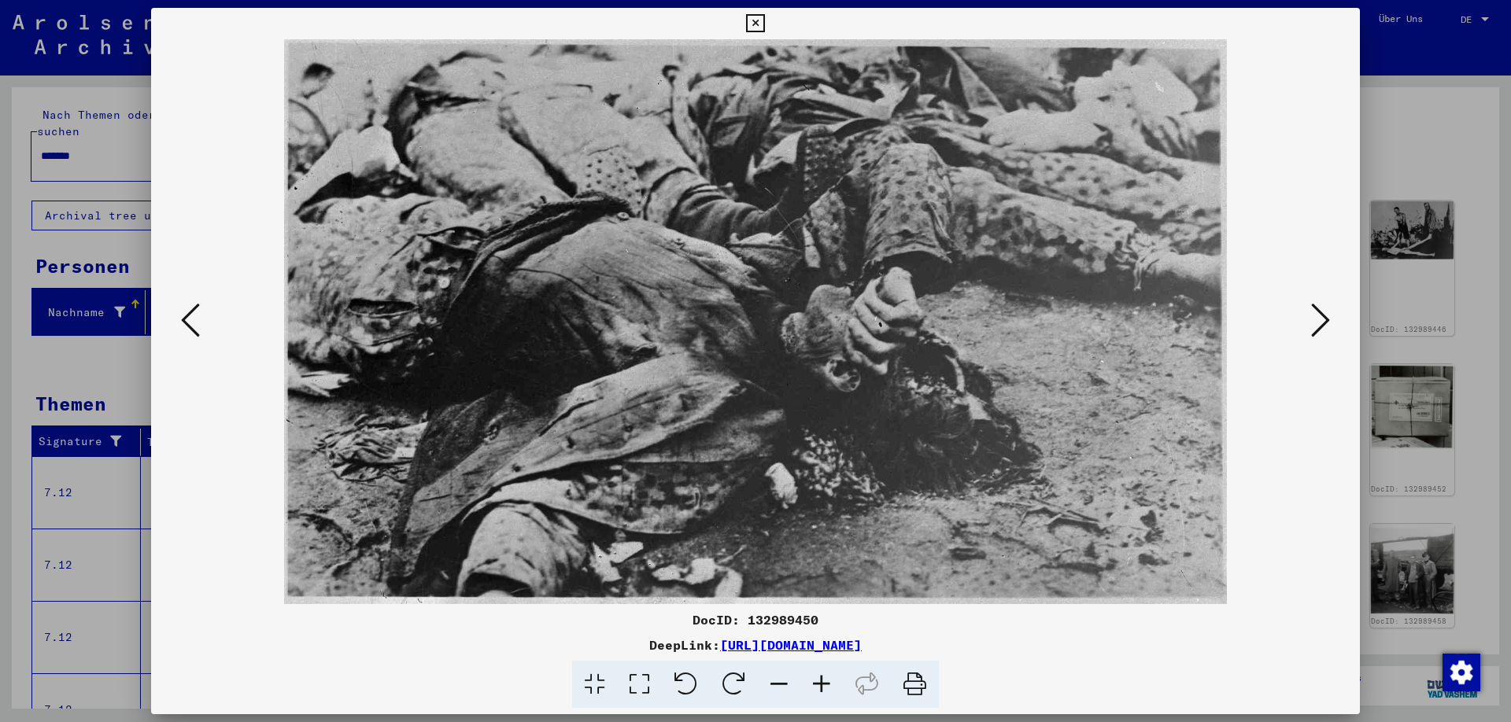
click at [1325, 325] on icon at bounding box center [1320, 320] width 19 height 38
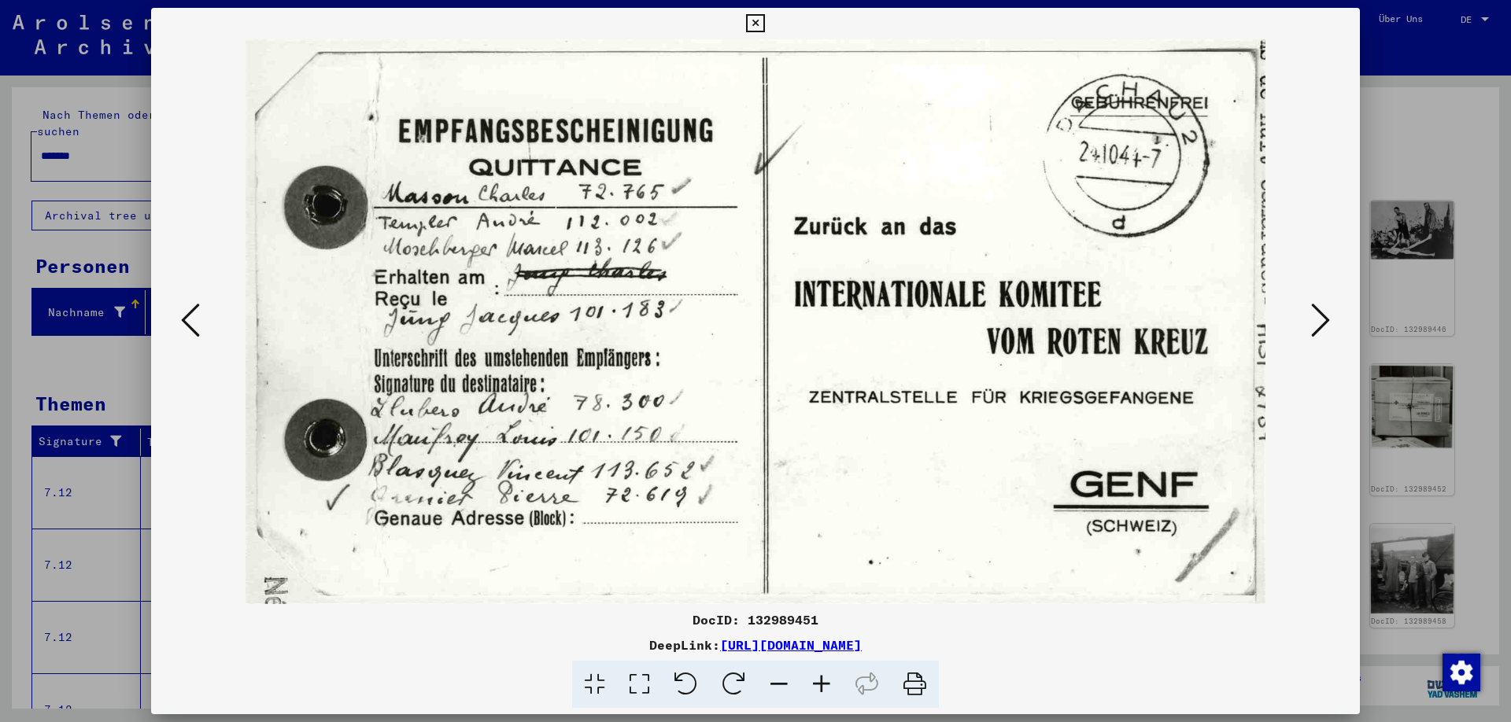
click at [1325, 325] on icon at bounding box center [1320, 320] width 19 height 38
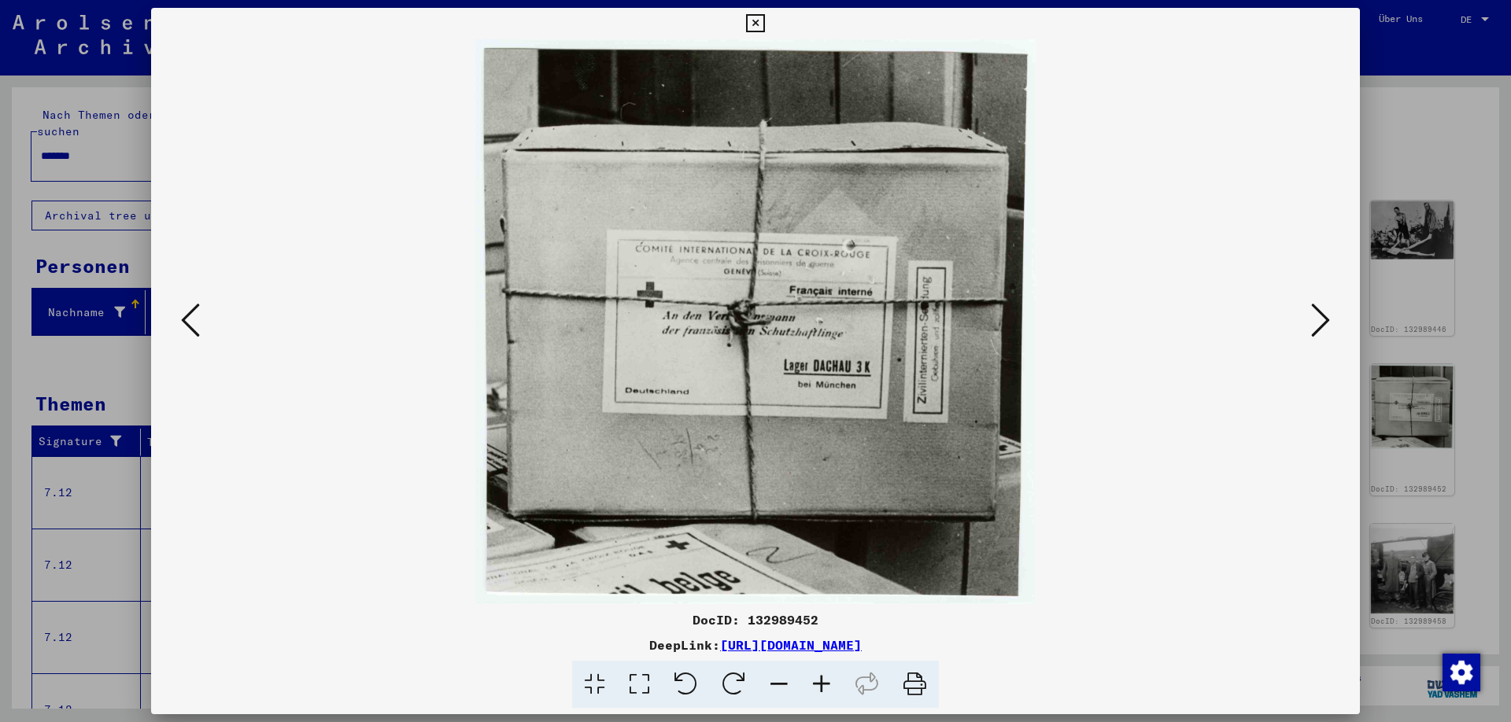
click at [1325, 325] on icon at bounding box center [1320, 320] width 19 height 38
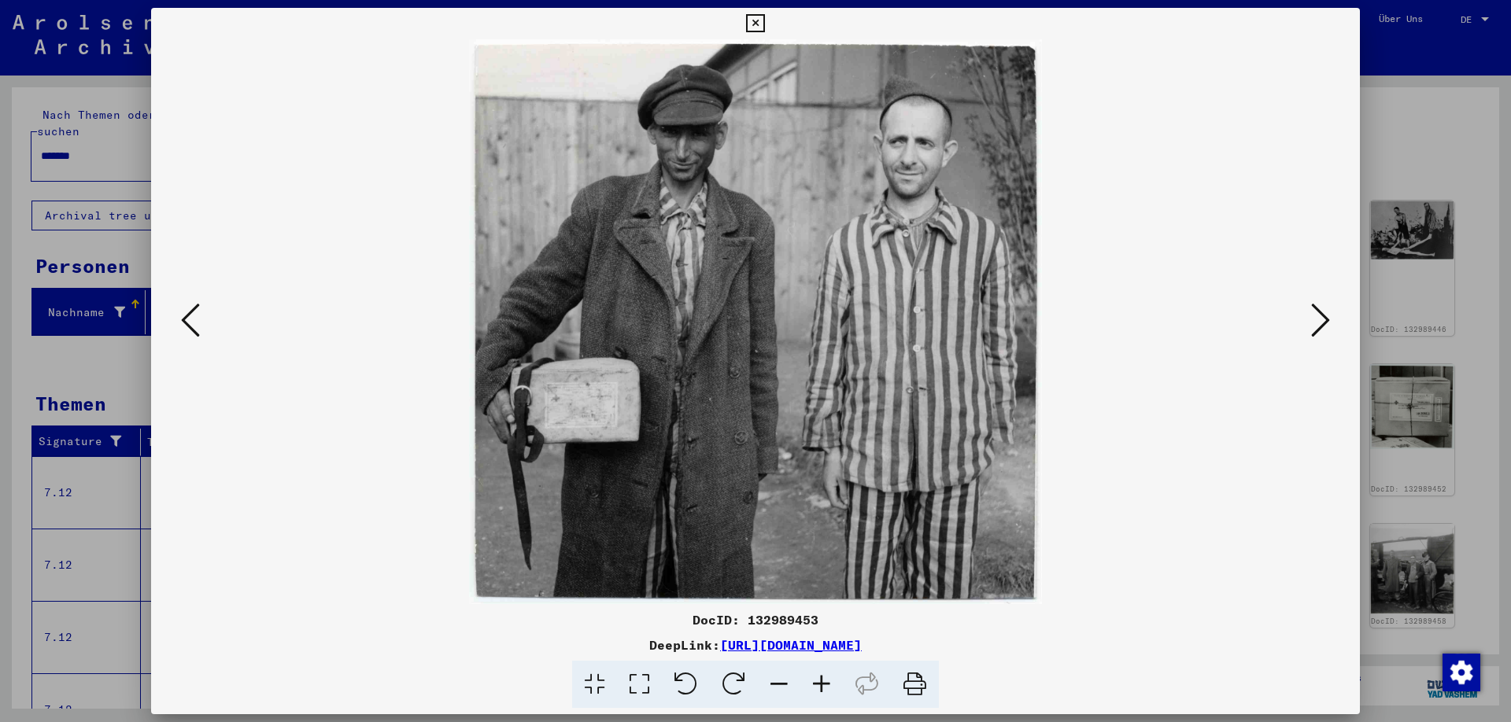
click at [187, 325] on icon at bounding box center [190, 320] width 19 height 38
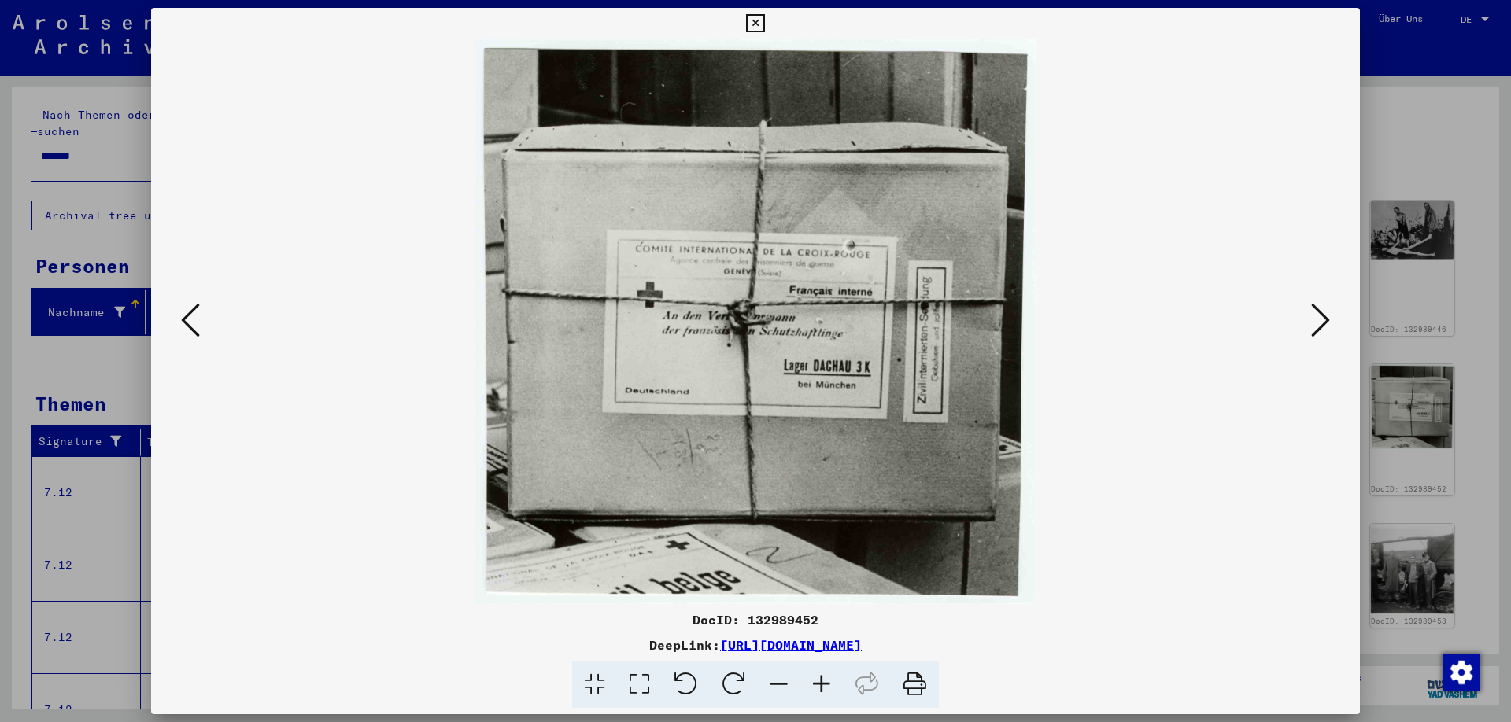
click at [1325, 316] on icon at bounding box center [1320, 320] width 19 height 38
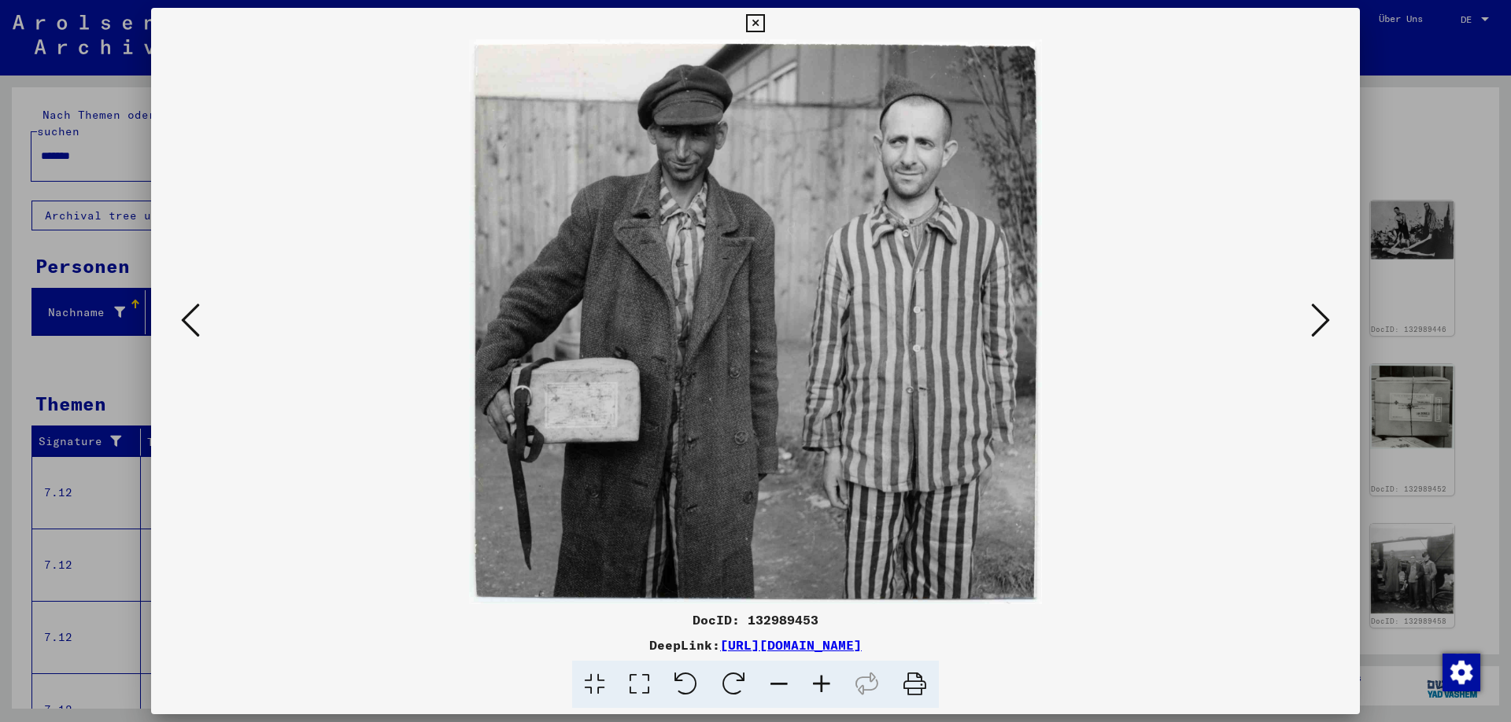
click at [1317, 313] on icon at bounding box center [1320, 320] width 19 height 38
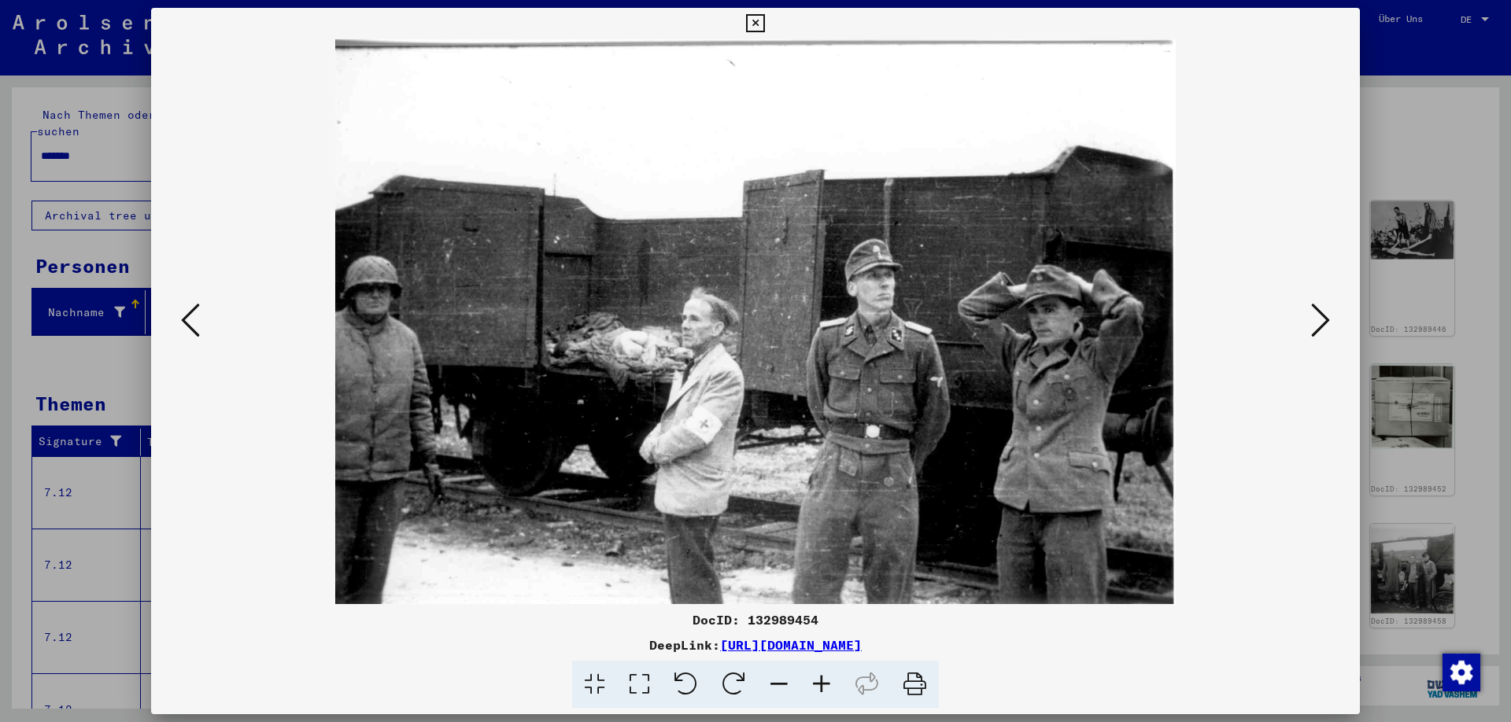
click at [1316, 322] on icon at bounding box center [1320, 320] width 19 height 38
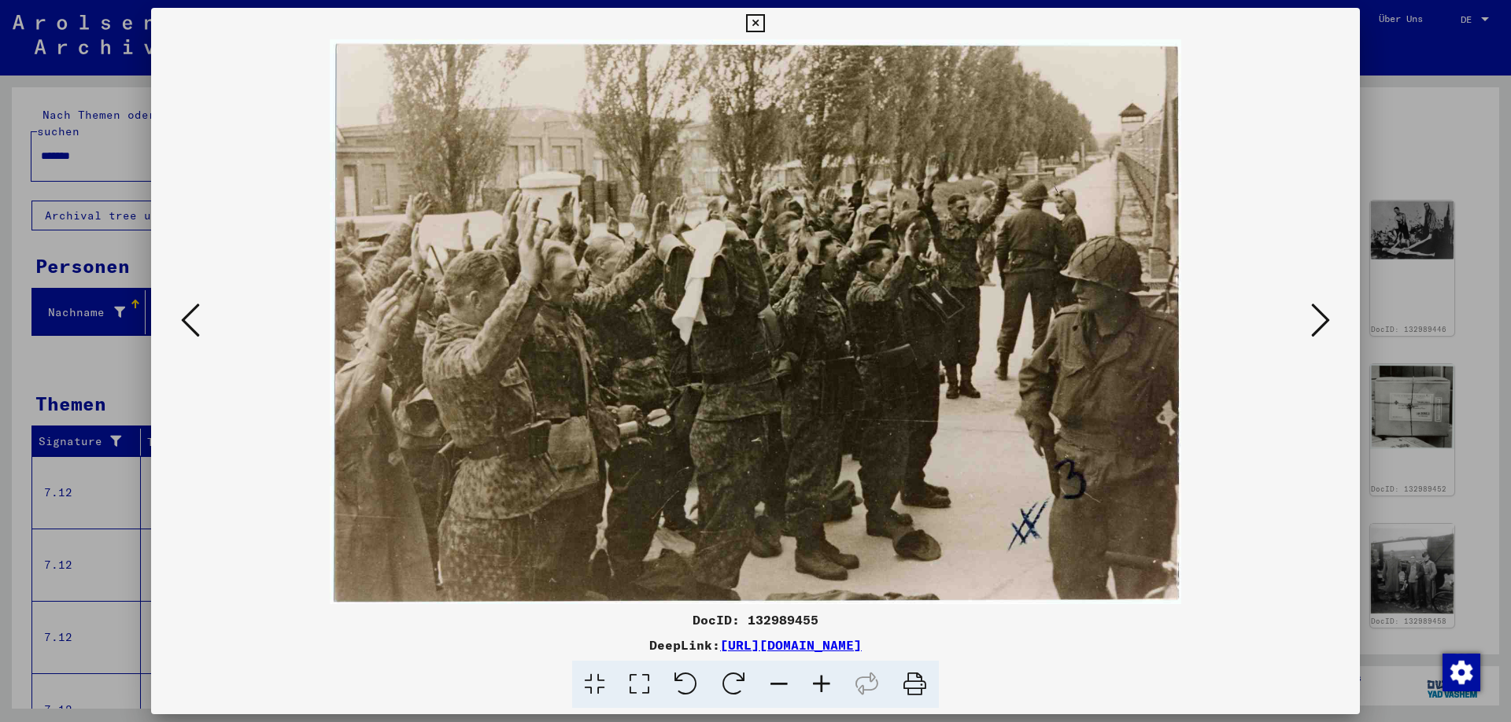
click at [1324, 327] on icon at bounding box center [1320, 320] width 19 height 38
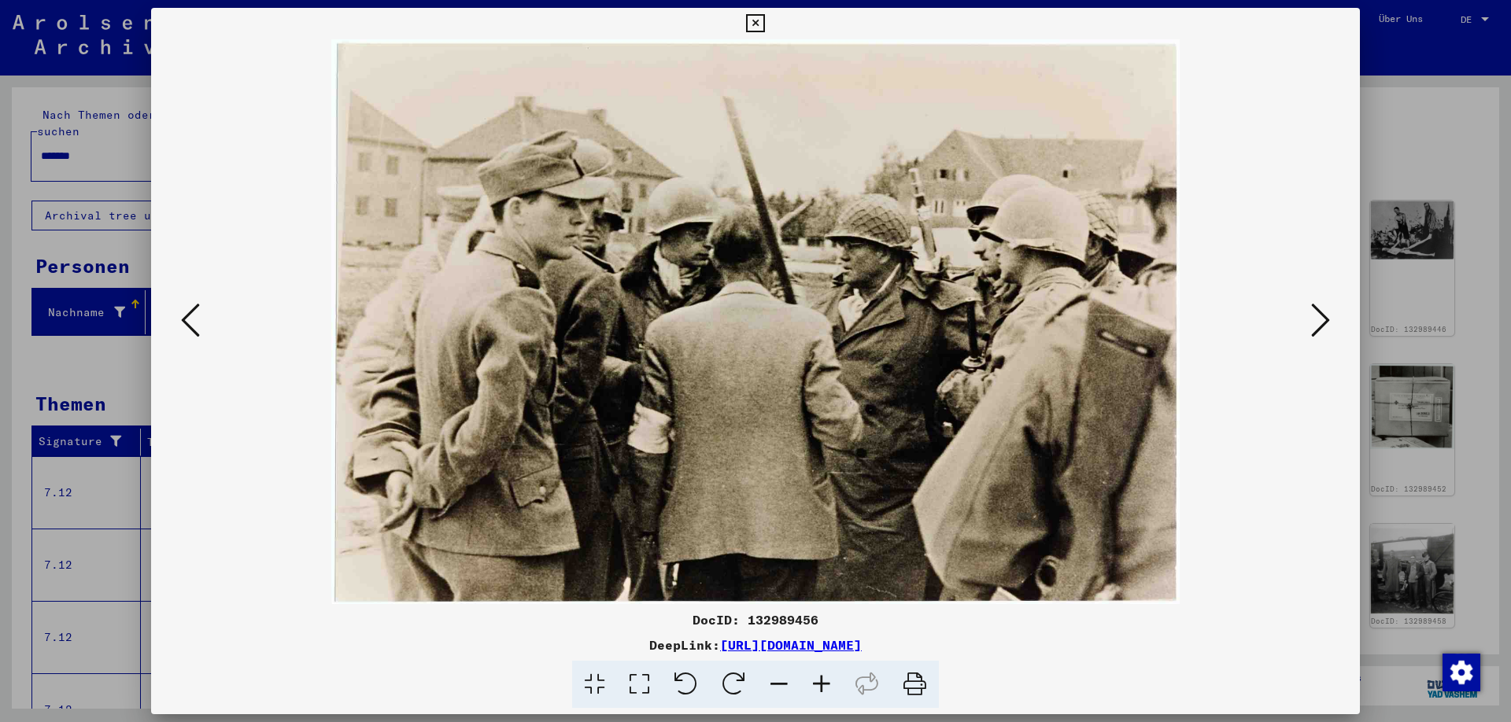
click at [1321, 328] on icon at bounding box center [1320, 320] width 19 height 38
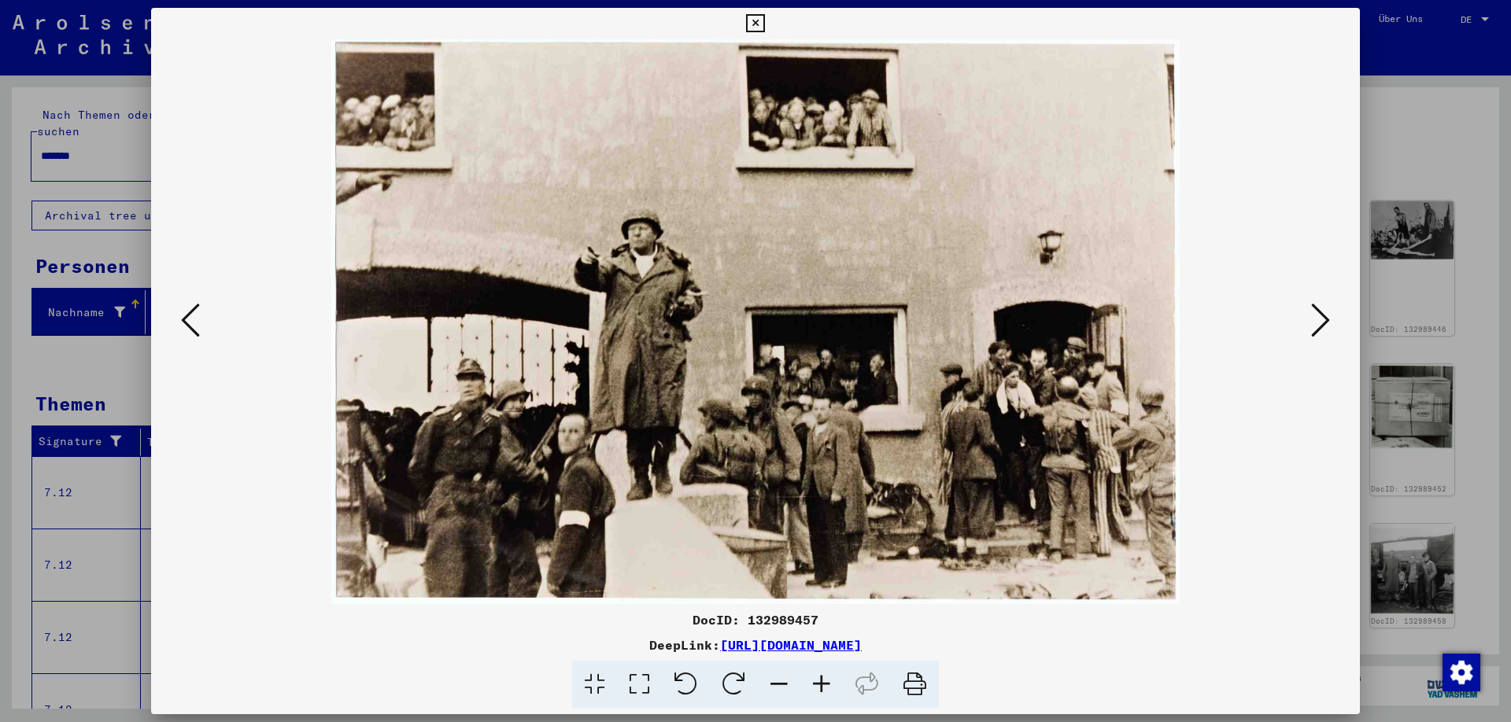
click at [1311, 320] on button at bounding box center [1320, 321] width 28 height 45
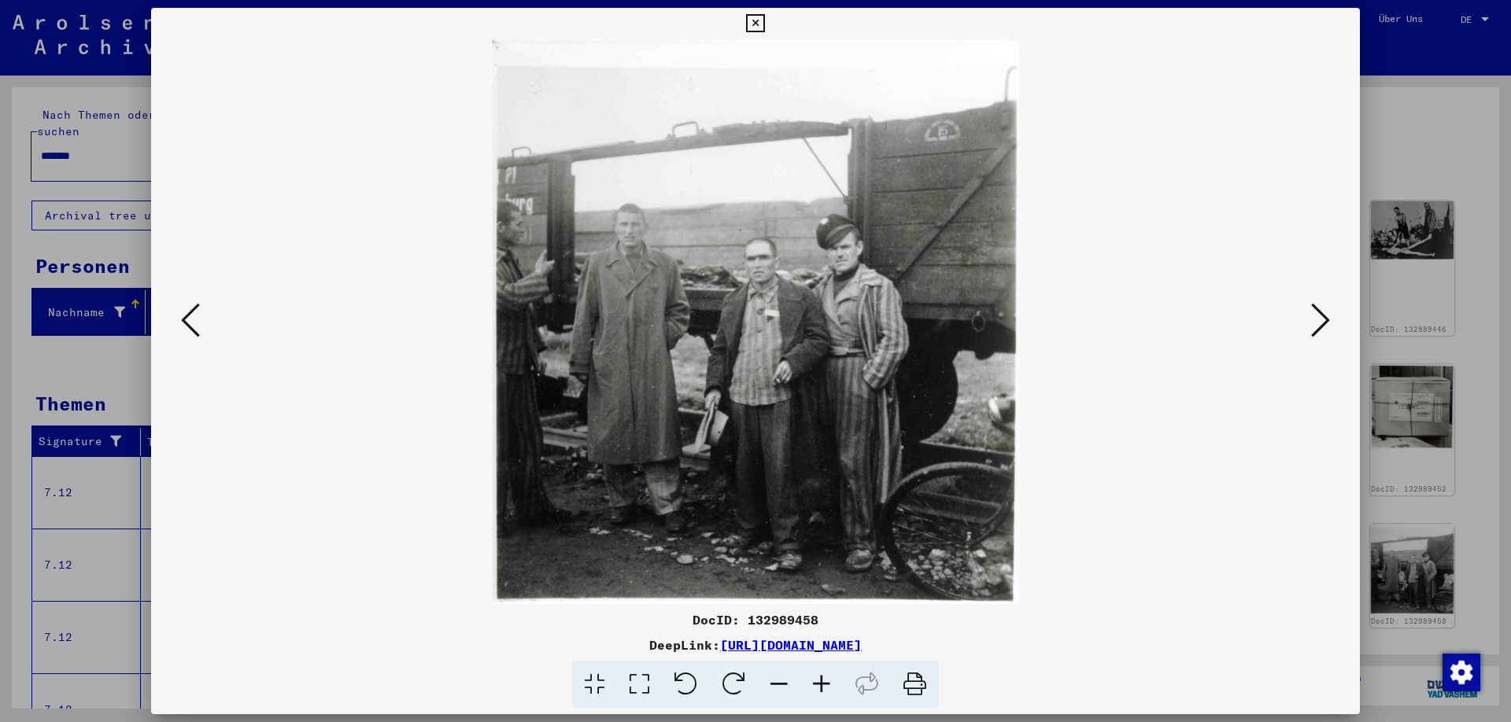
click at [1319, 331] on icon at bounding box center [1320, 320] width 19 height 38
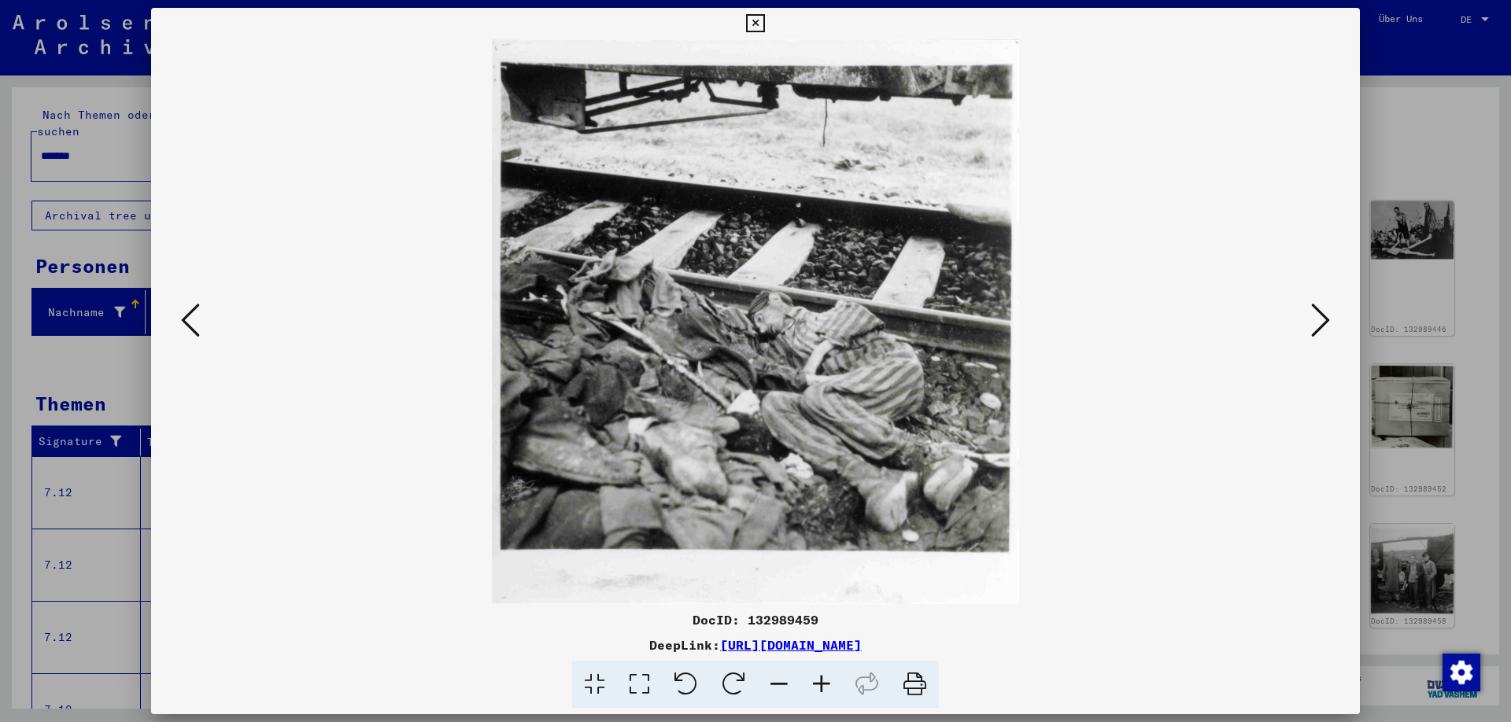
click at [1320, 331] on icon at bounding box center [1320, 320] width 19 height 38
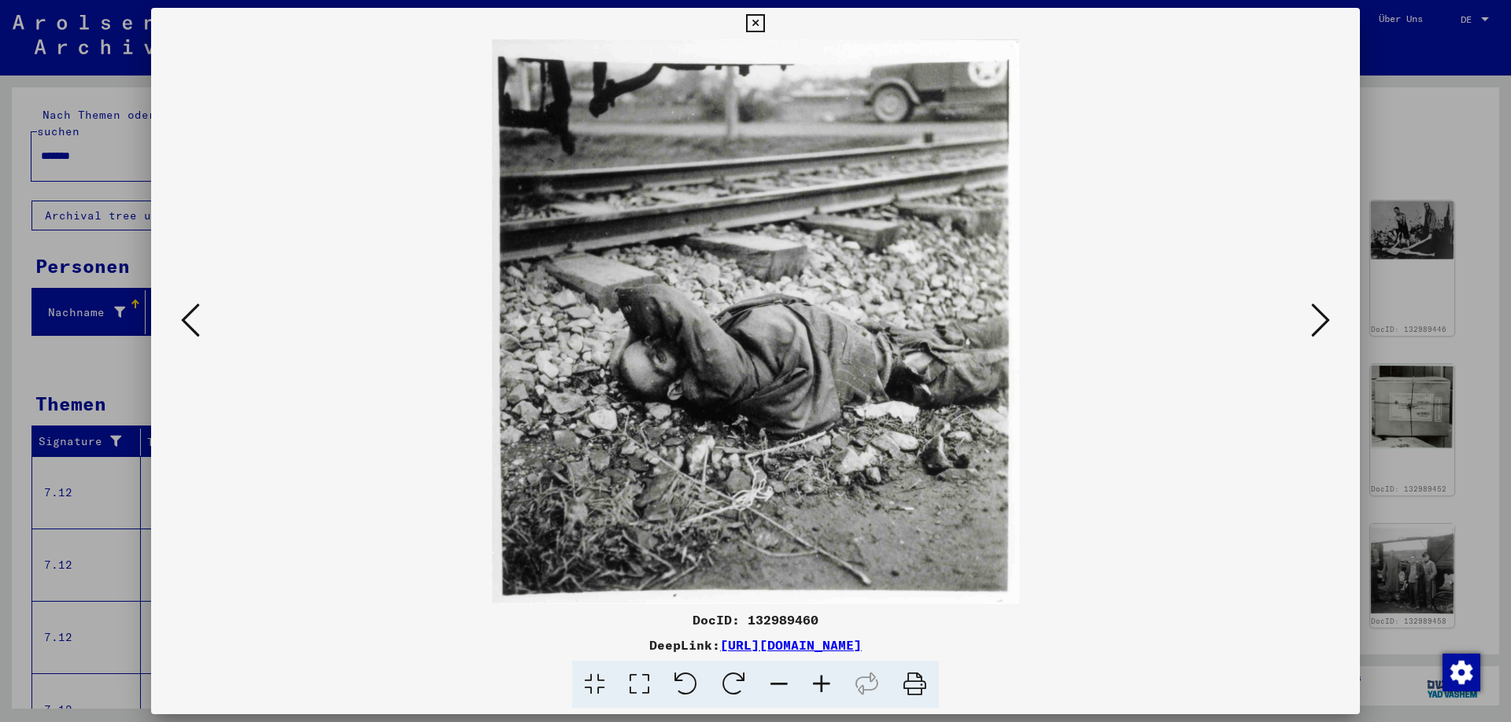
click at [1320, 331] on icon at bounding box center [1320, 320] width 19 height 38
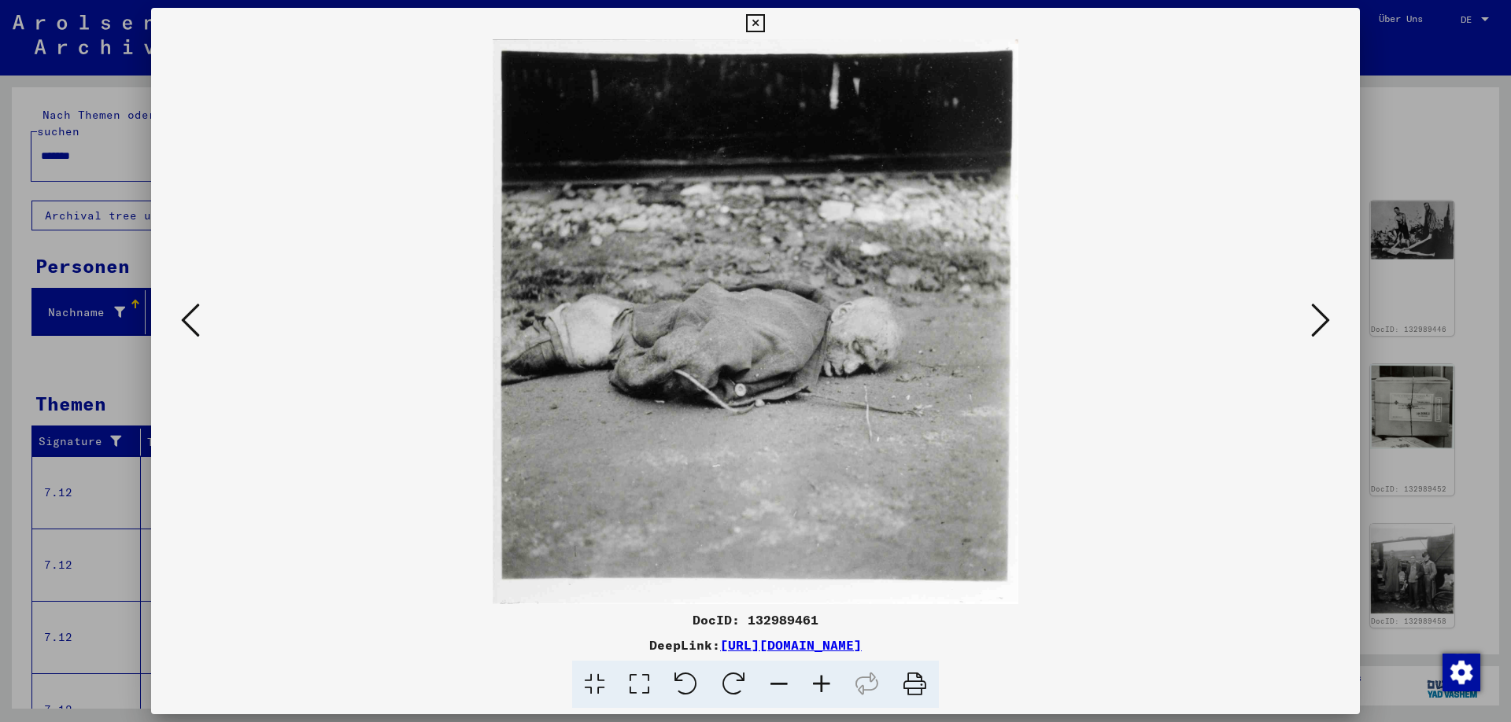
click at [1318, 315] on icon at bounding box center [1320, 320] width 19 height 38
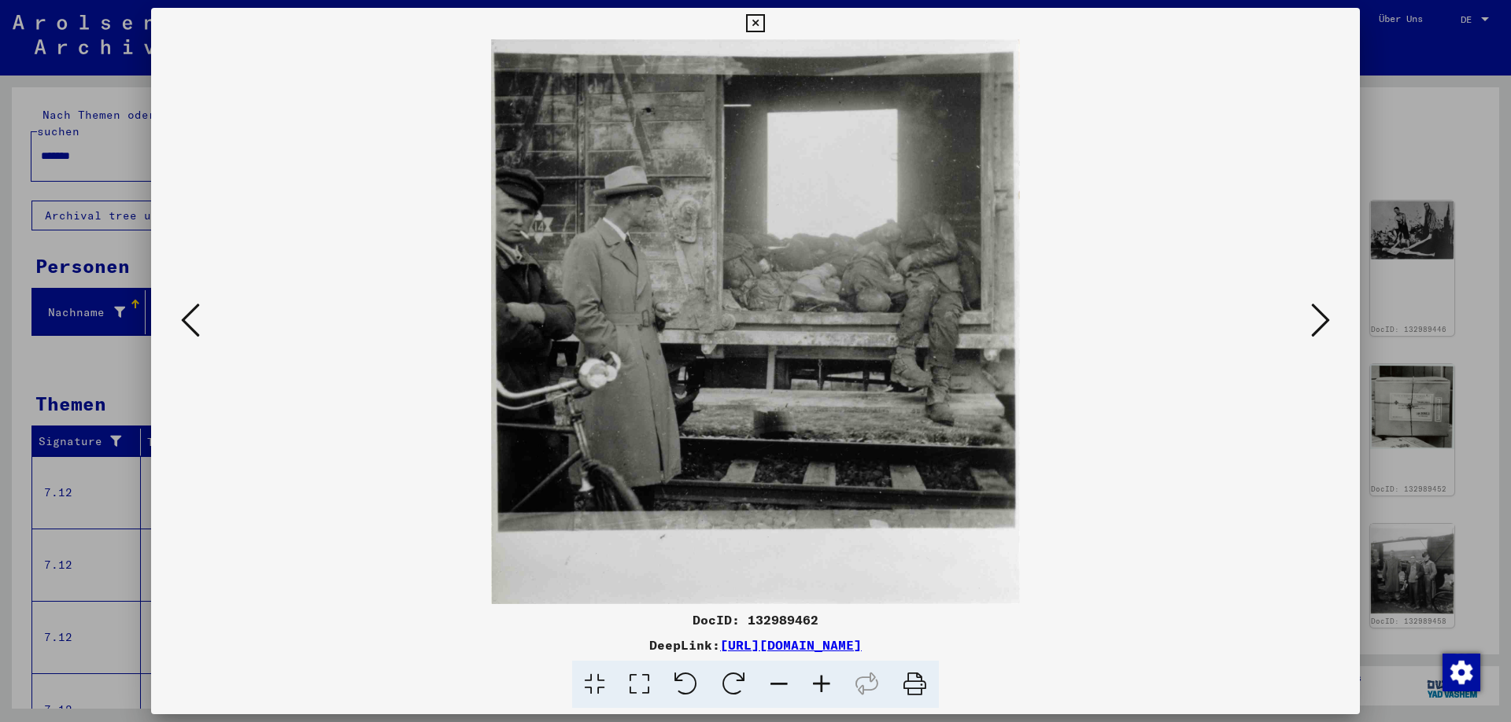
click at [1317, 325] on icon at bounding box center [1320, 320] width 19 height 38
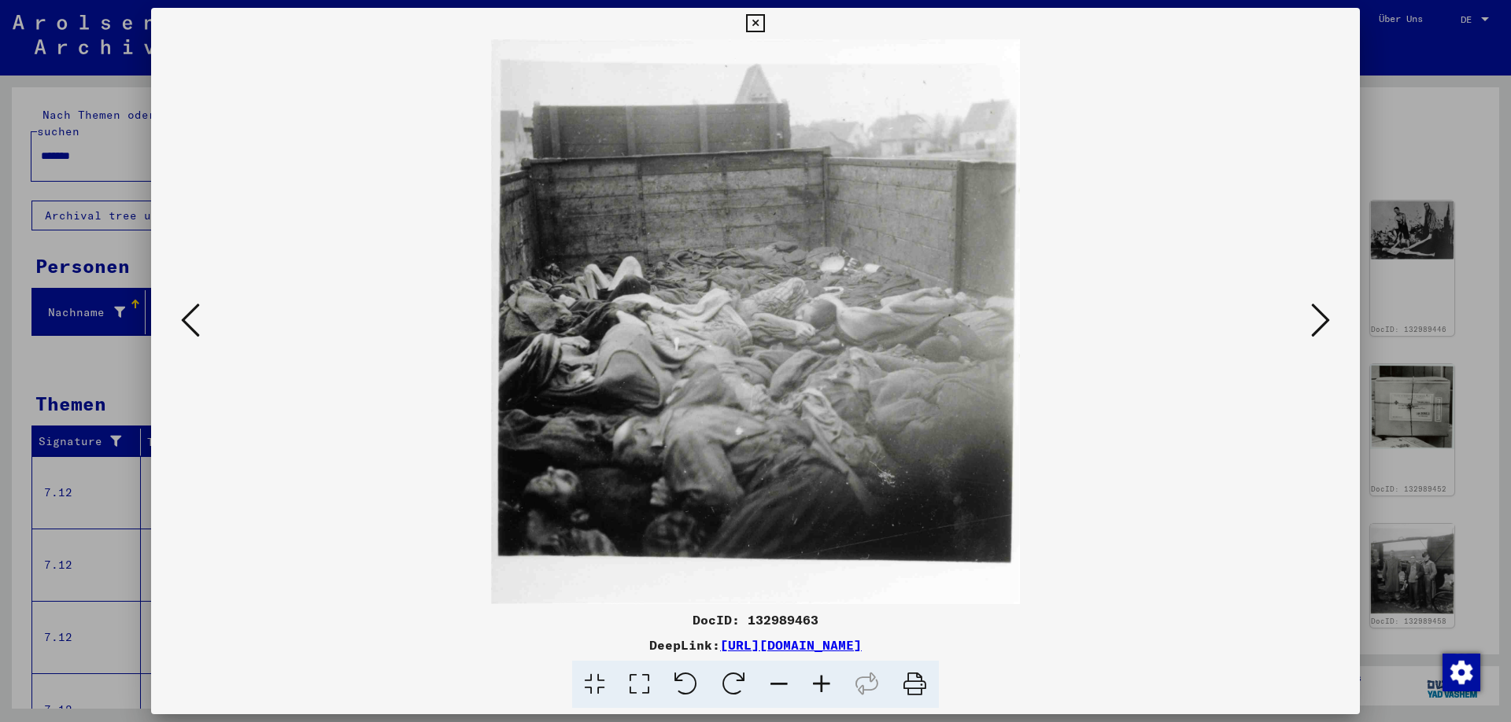
drag, startPoint x: 834, startPoint y: 337, endPoint x: 758, endPoint y: 318, distance: 77.8
click at [1319, 314] on icon at bounding box center [1320, 320] width 19 height 38
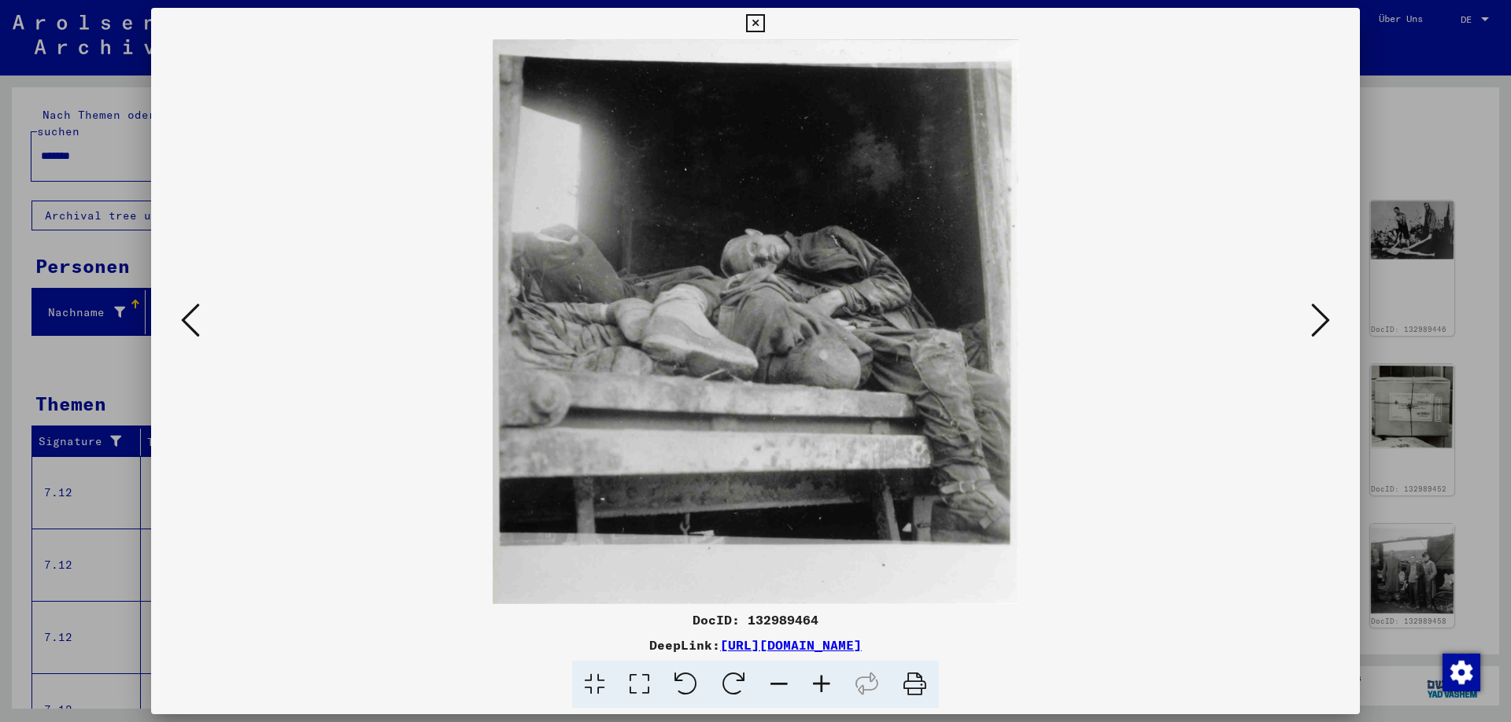
click at [1319, 313] on icon at bounding box center [1320, 320] width 19 height 38
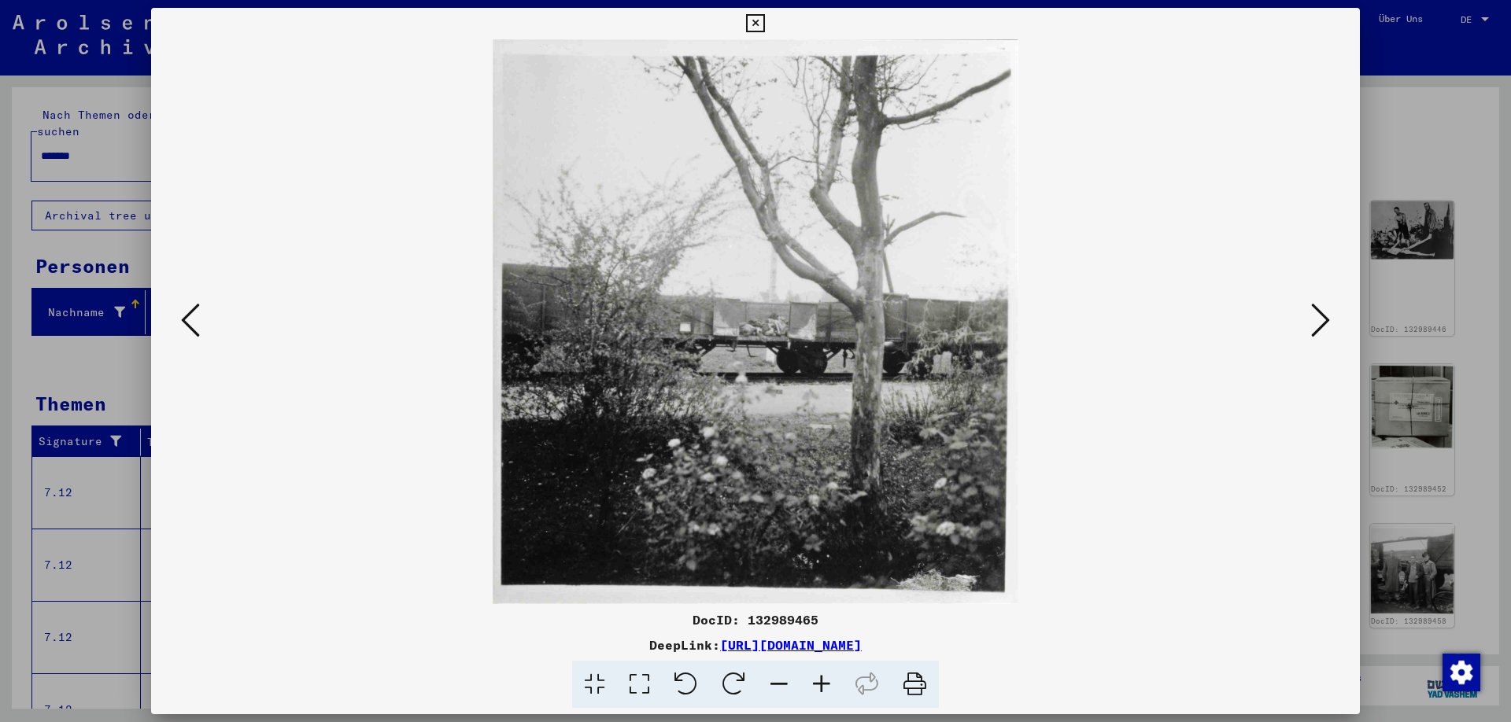
click at [1319, 313] on icon at bounding box center [1320, 320] width 19 height 38
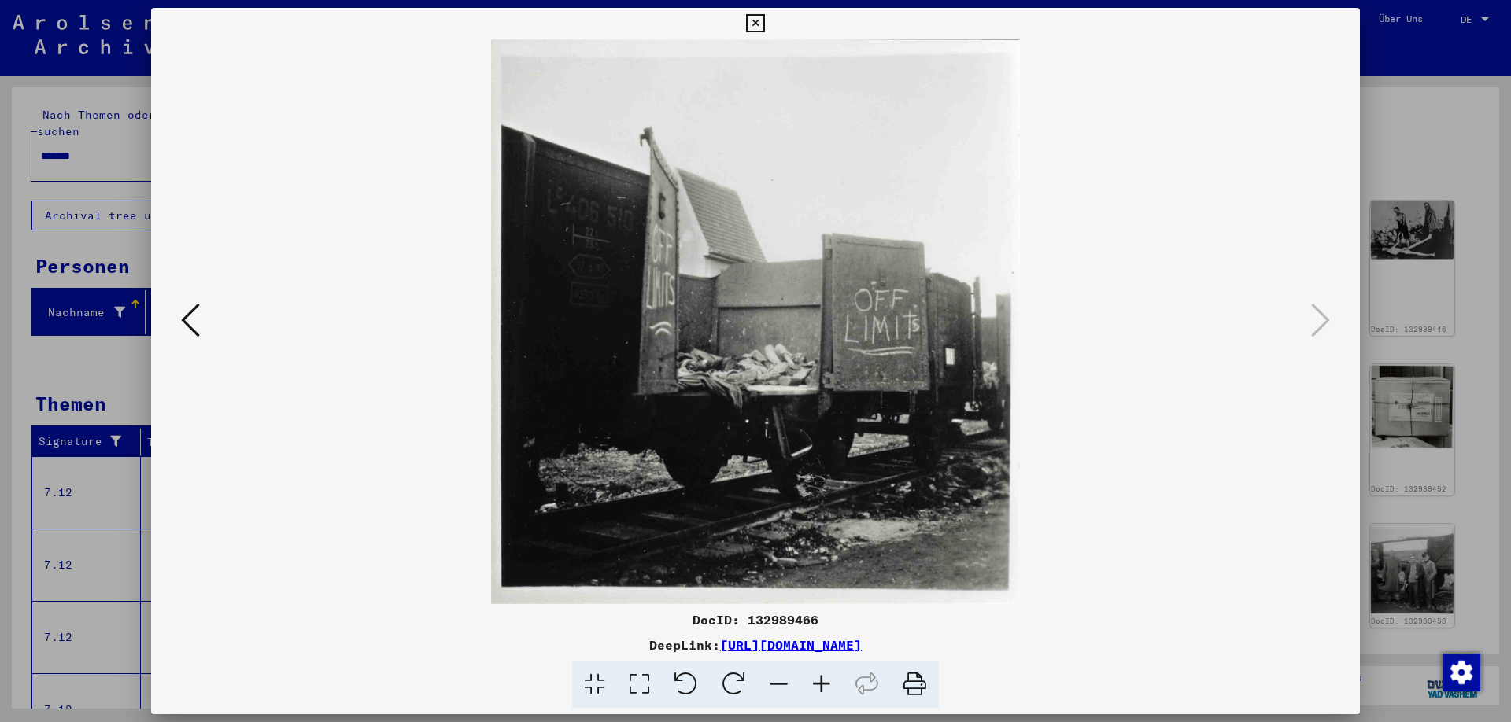
click at [183, 329] on icon at bounding box center [190, 320] width 19 height 38
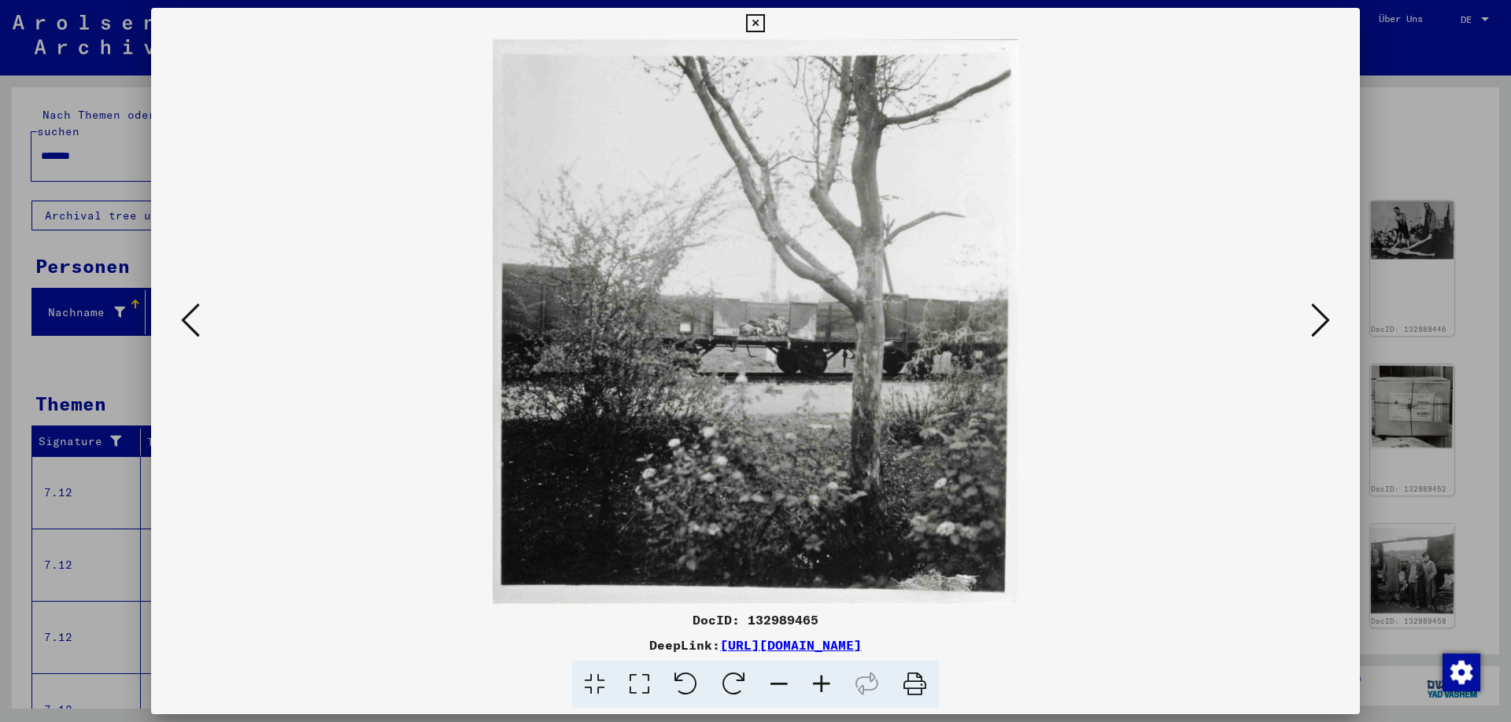
click at [184, 330] on icon at bounding box center [190, 320] width 19 height 38
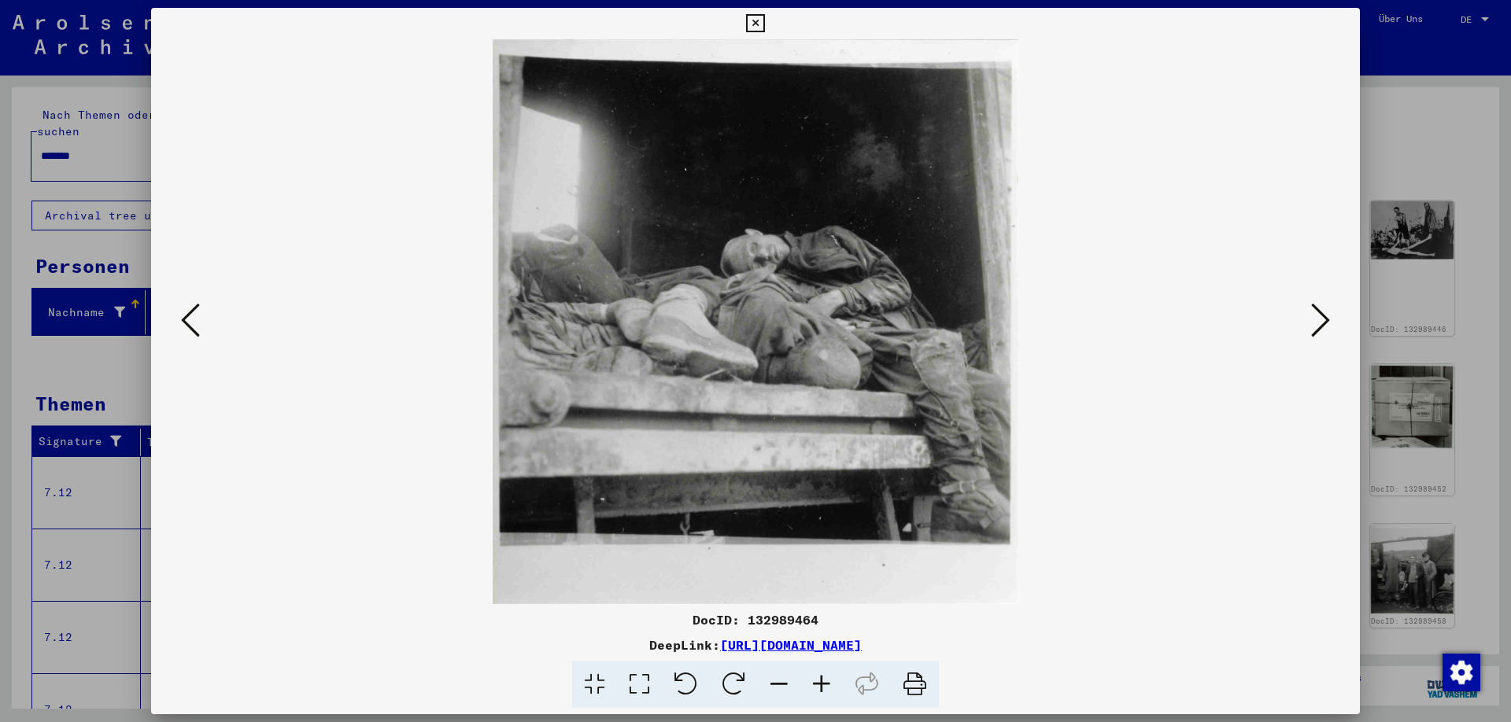
click at [184, 330] on icon at bounding box center [190, 320] width 19 height 38
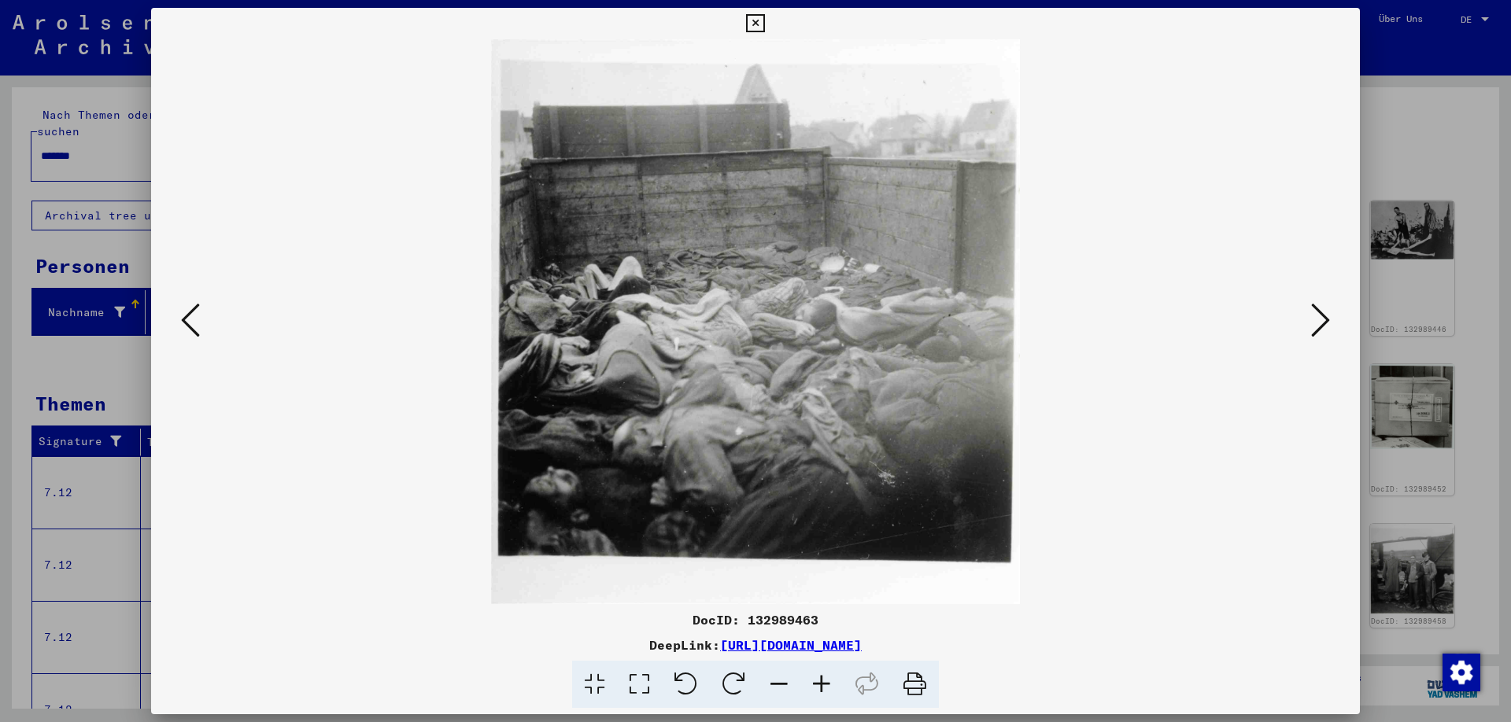
click at [184, 330] on icon at bounding box center [190, 320] width 19 height 38
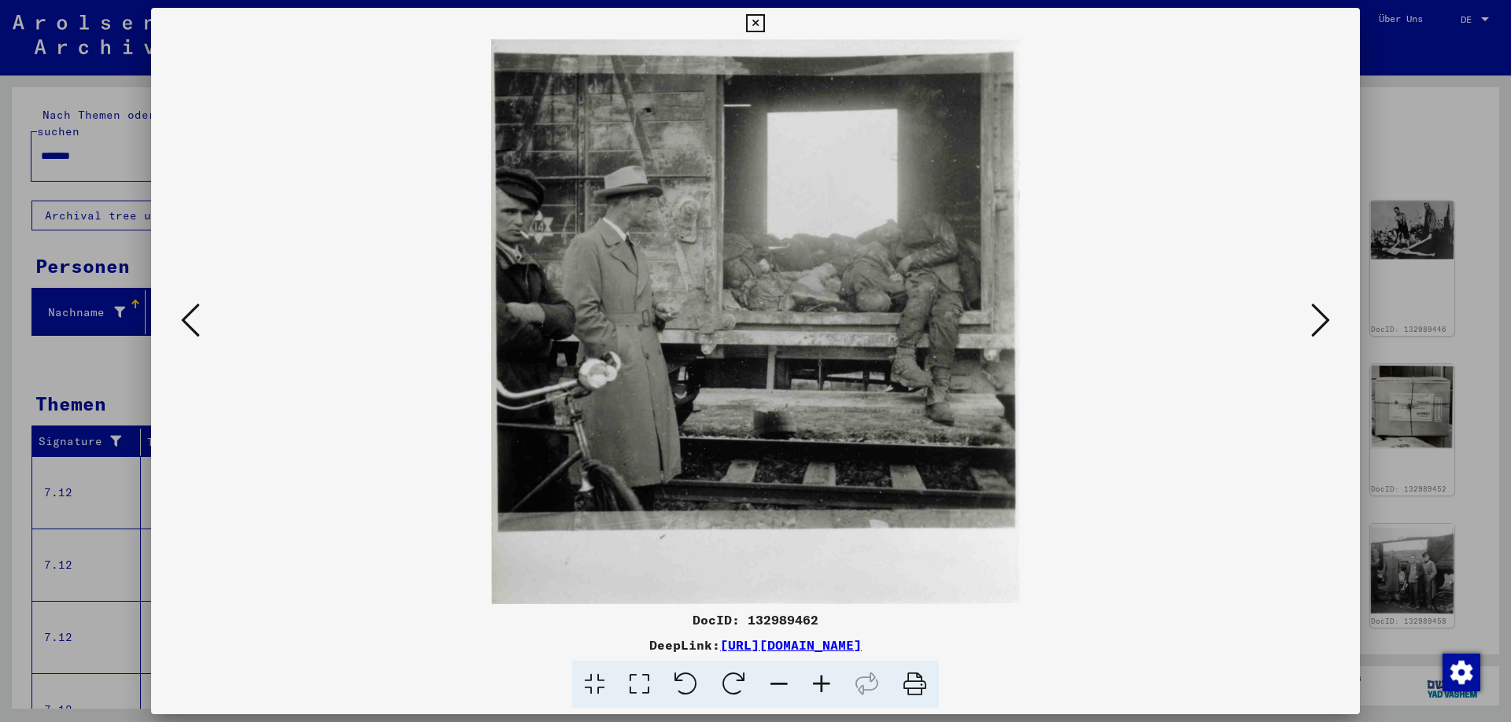
click at [185, 329] on icon at bounding box center [190, 320] width 19 height 38
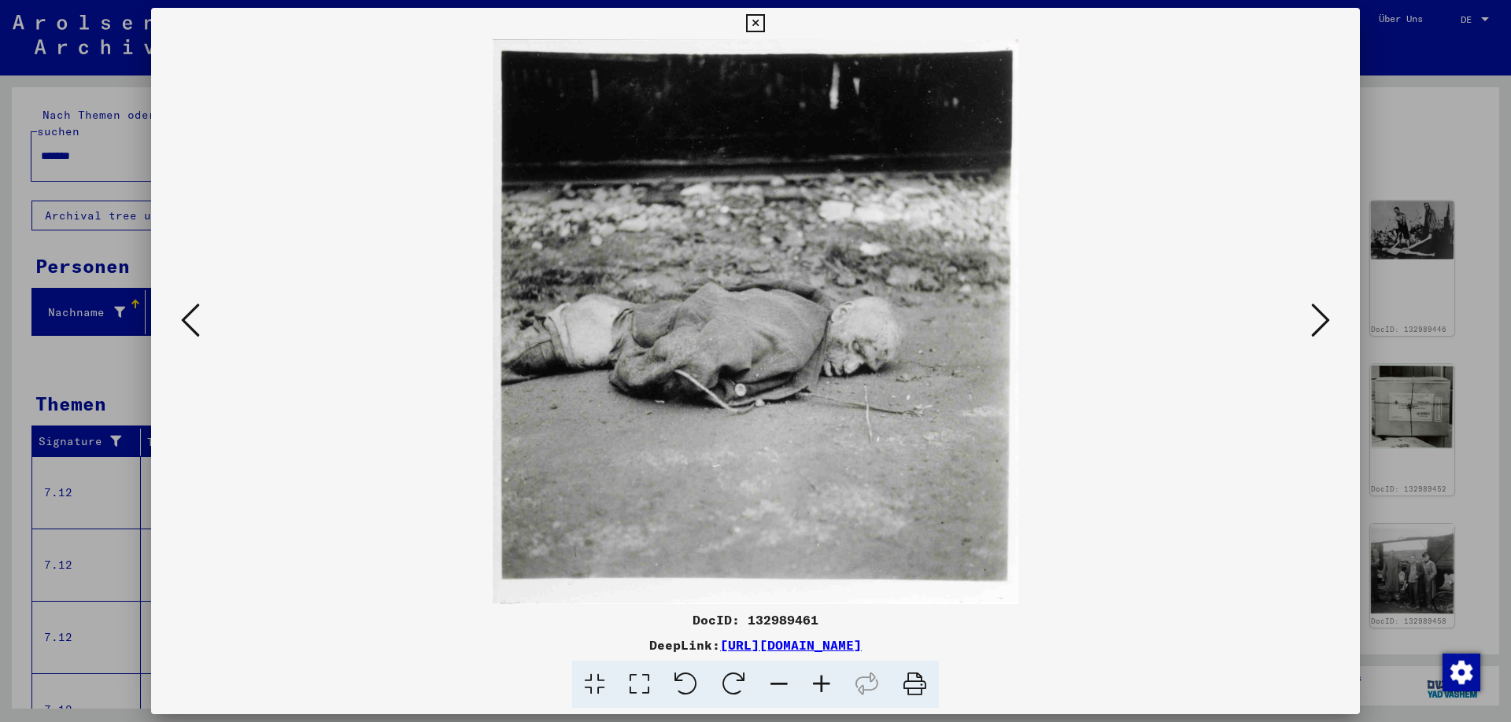
click at [185, 329] on icon at bounding box center [190, 320] width 19 height 38
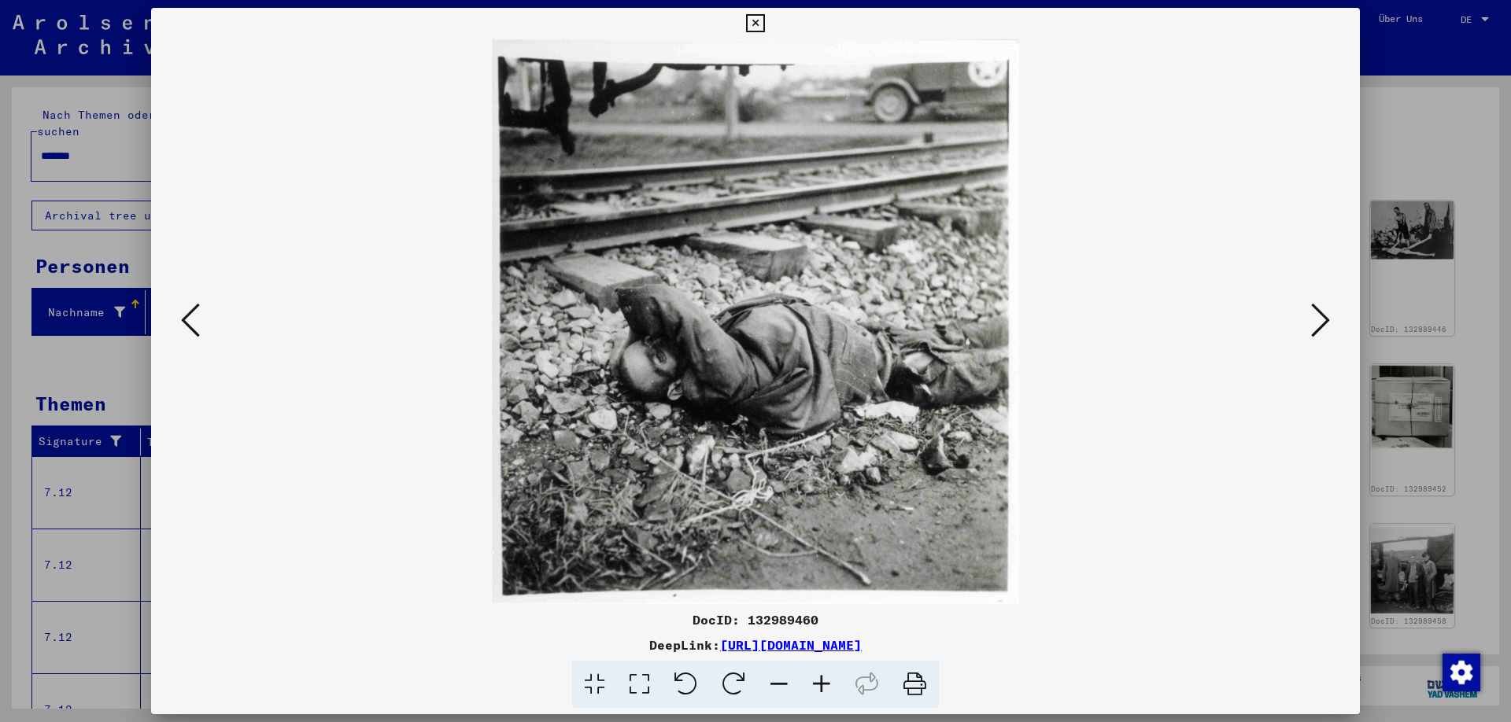
click at [185, 329] on icon at bounding box center [190, 320] width 19 height 38
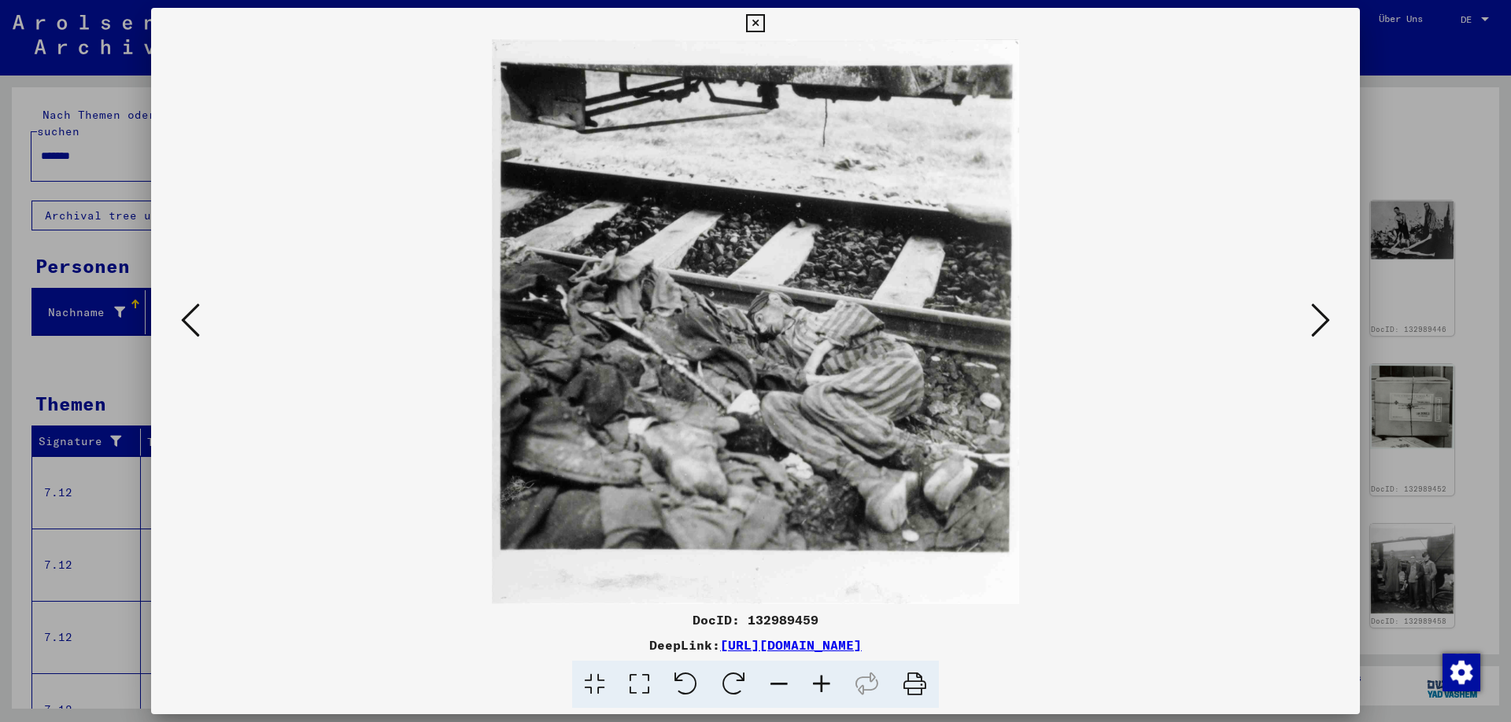
click at [185, 329] on icon at bounding box center [190, 320] width 19 height 38
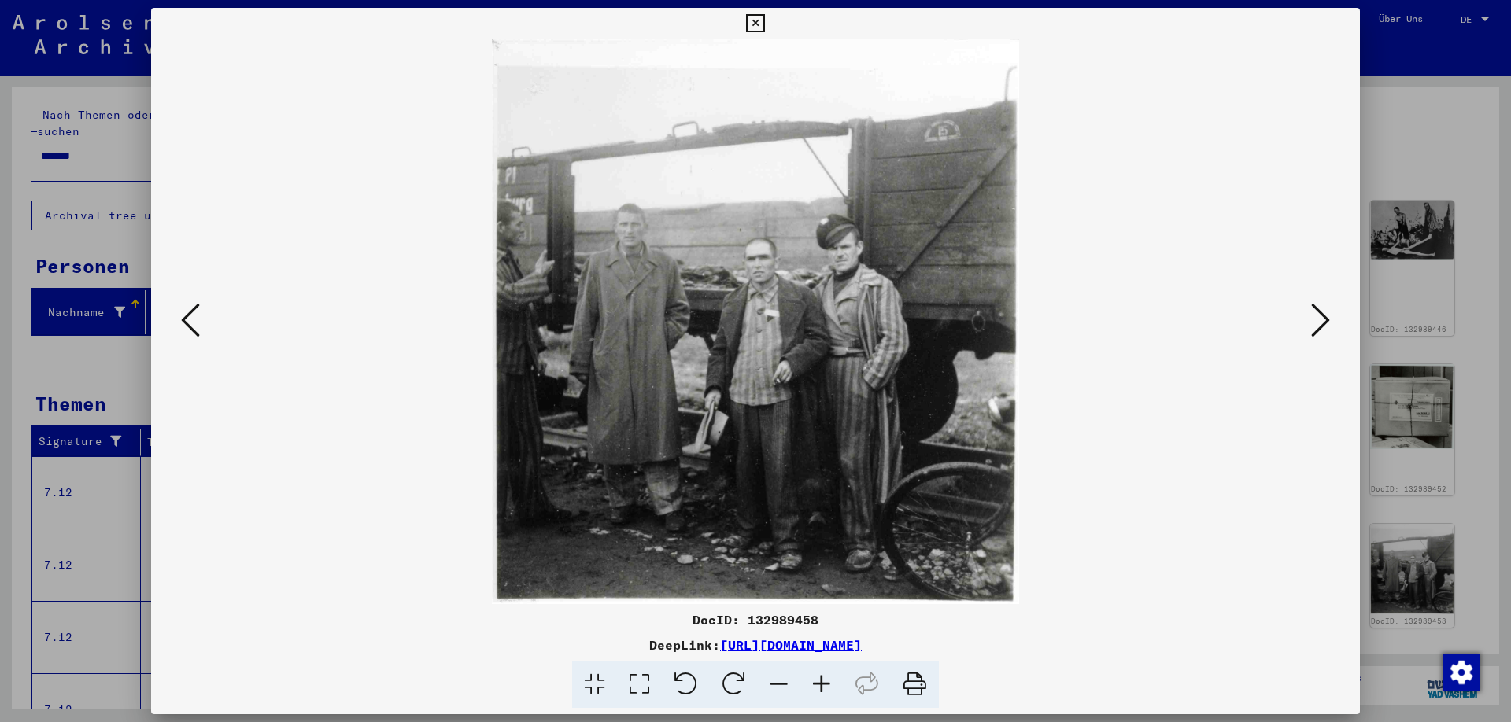
click at [185, 329] on icon at bounding box center [190, 320] width 19 height 38
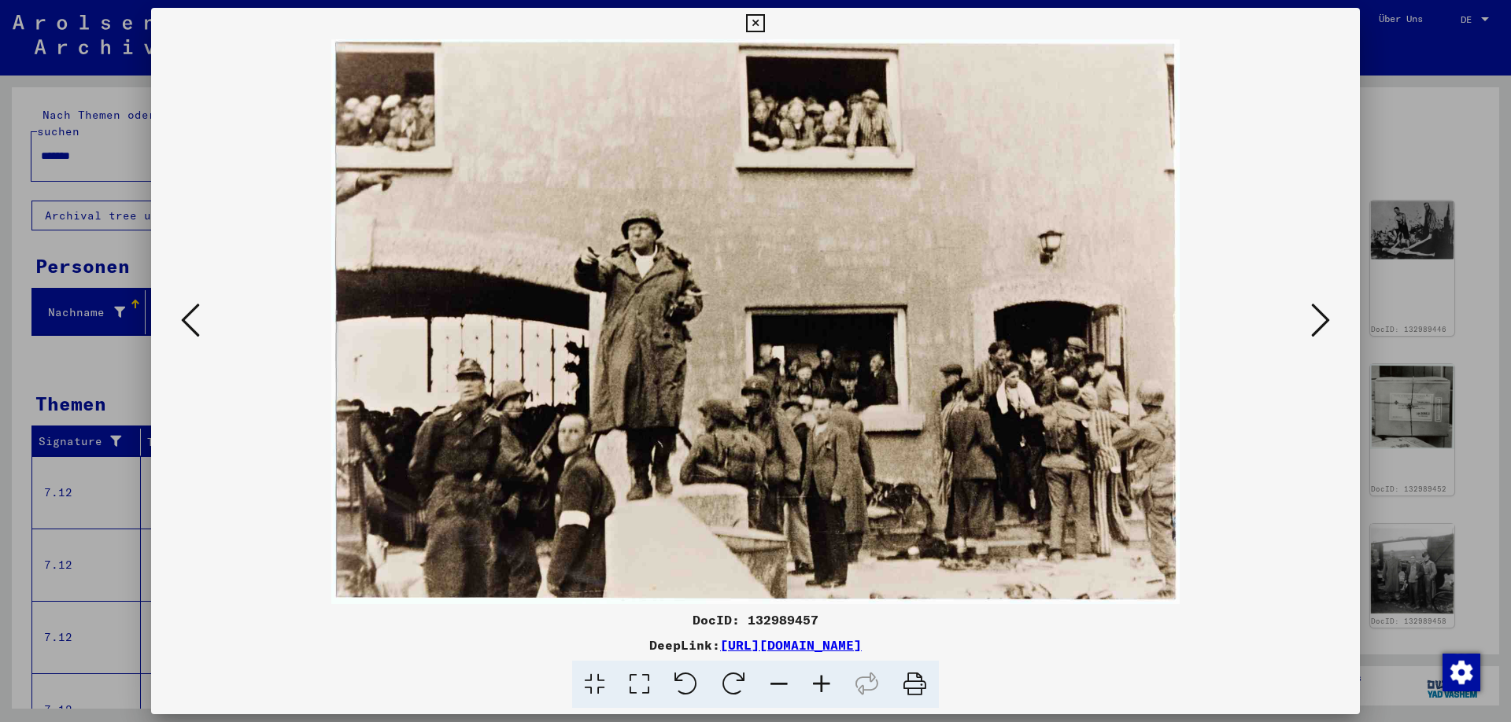
click at [185, 329] on icon at bounding box center [190, 320] width 19 height 38
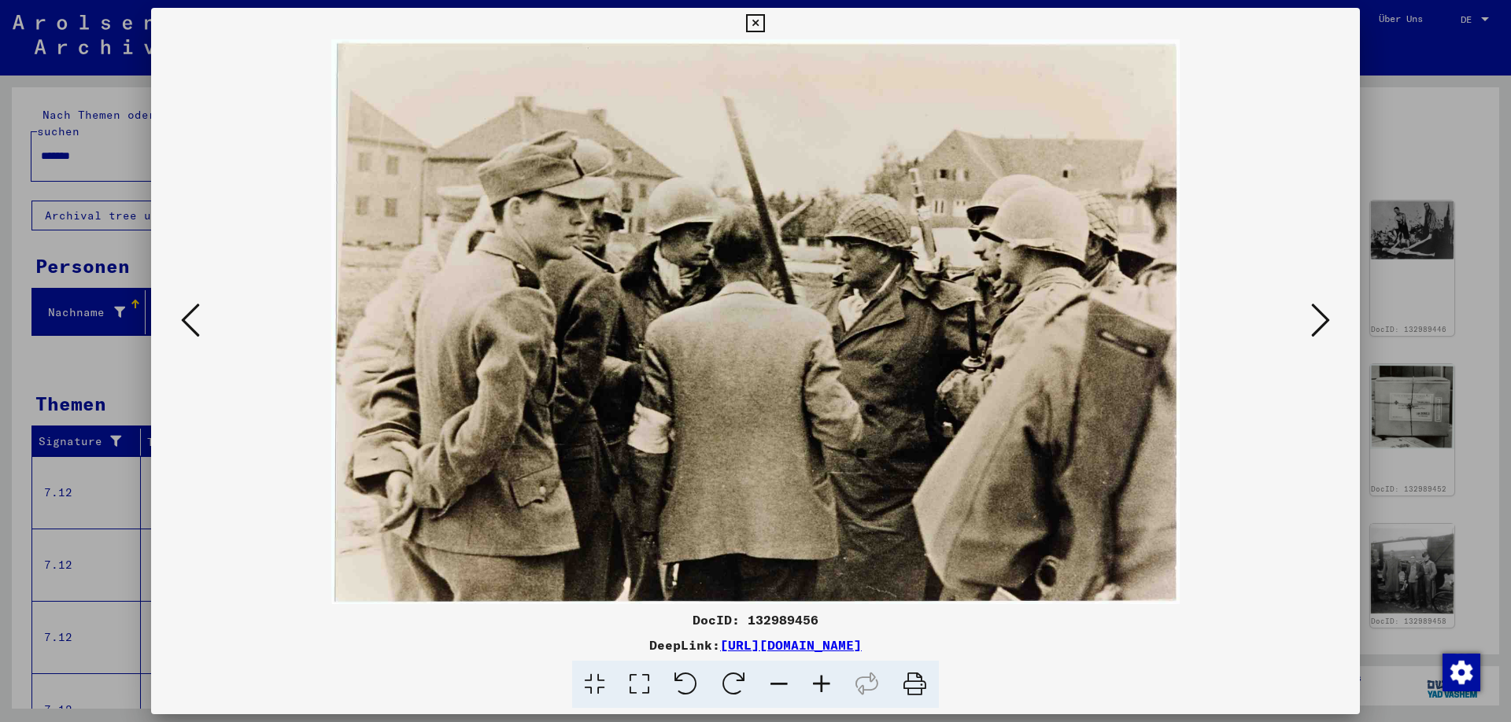
click at [185, 329] on icon at bounding box center [190, 320] width 19 height 38
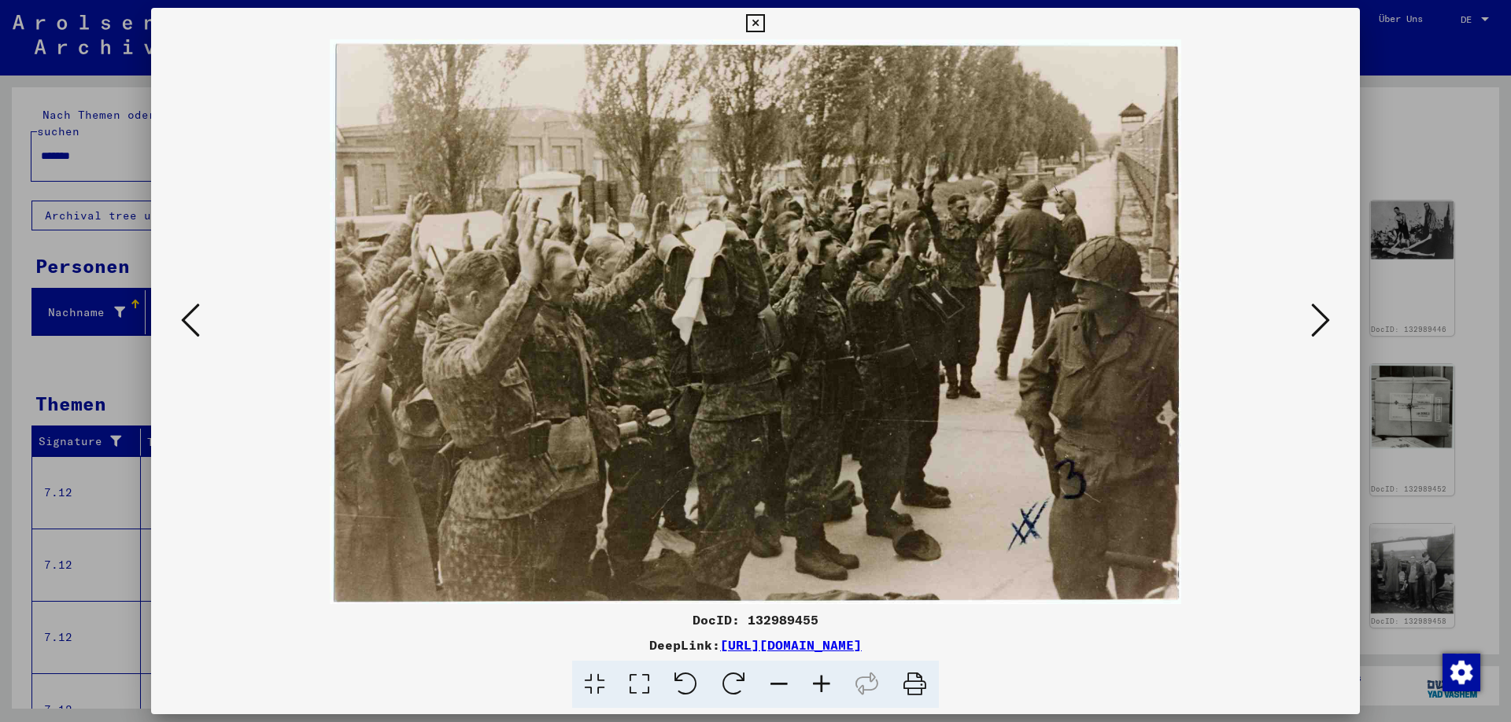
click at [174, 325] on div at bounding box center [755, 321] width 1208 height 565
click at [181, 322] on icon at bounding box center [190, 320] width 19 height 38
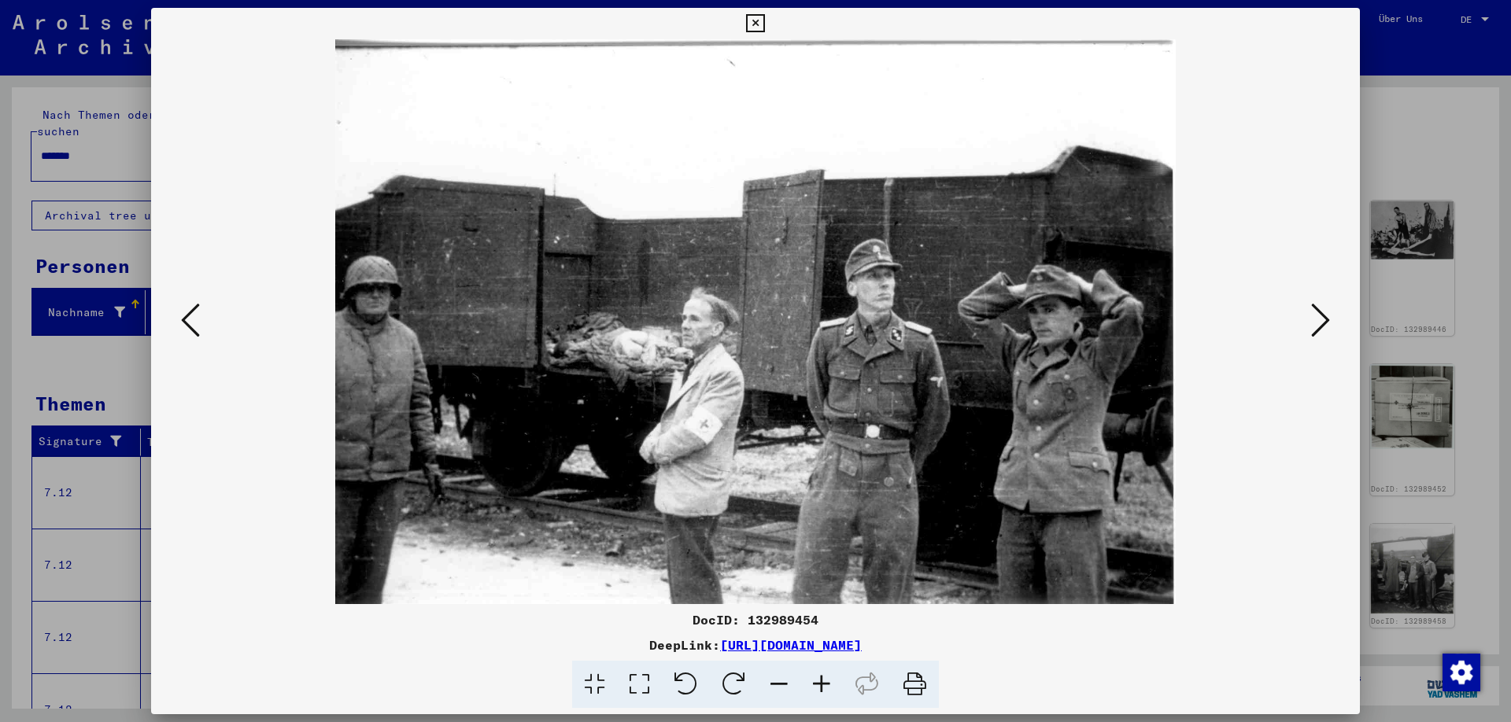
click at [1325, 316] on icon at bounding box center [1320, 320] width 19 height 38
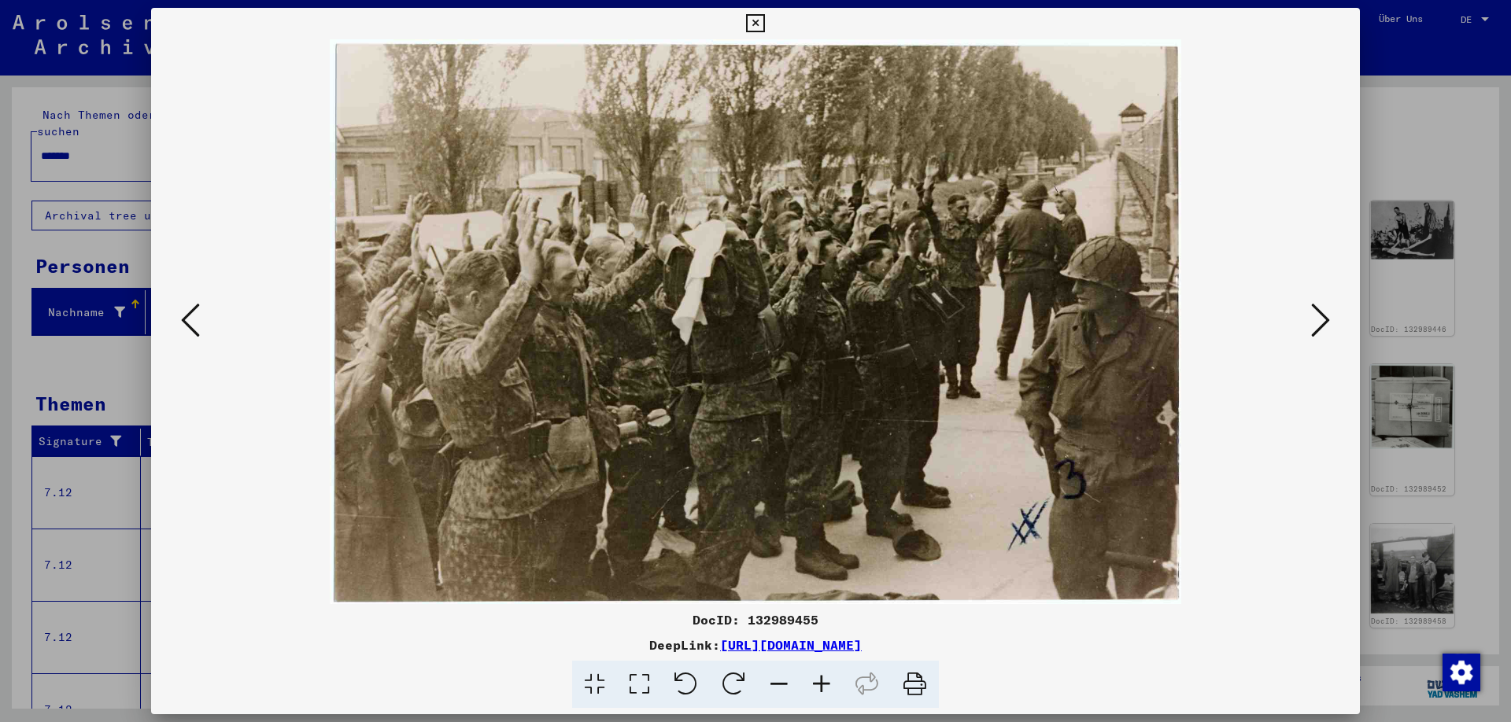
click at [1325, 316] on icon at bounding box center [1320, 320] width 19 height 38
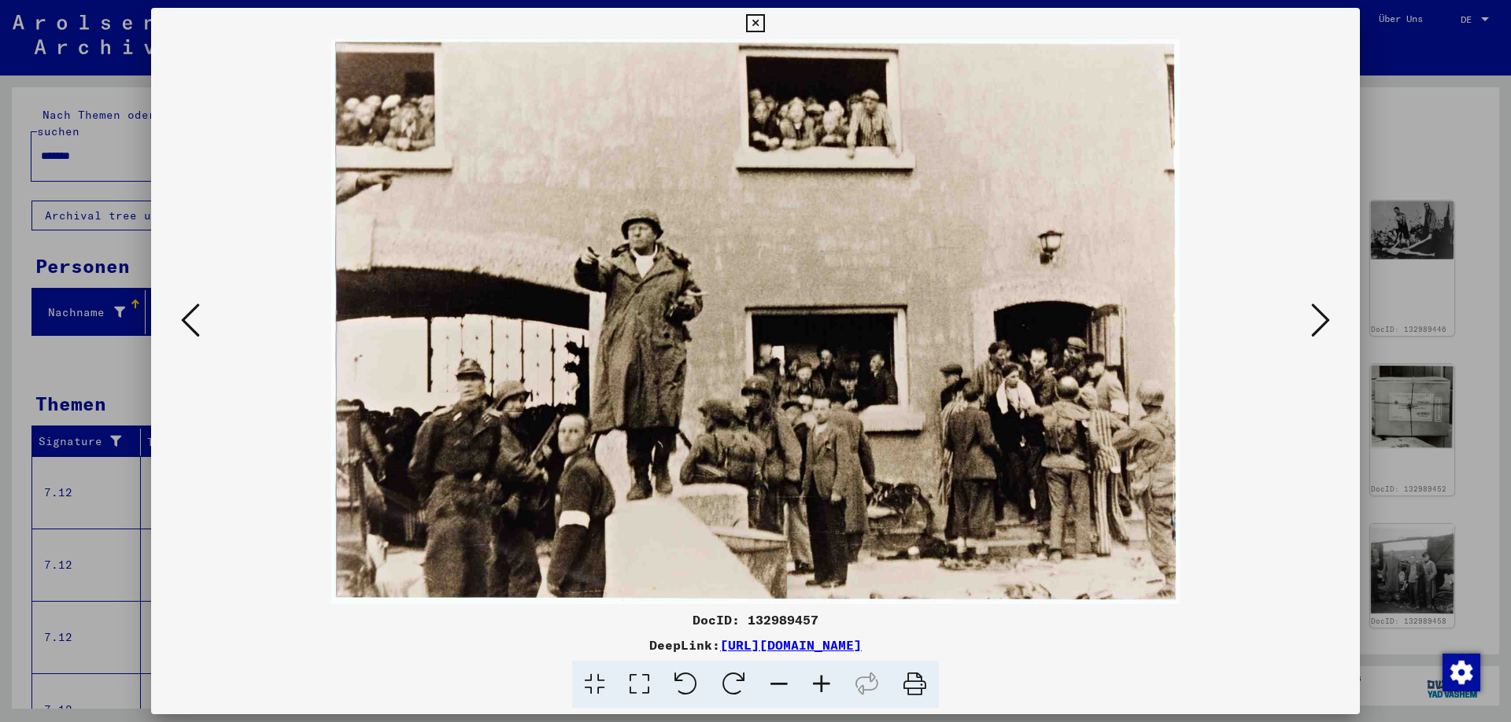
click at [195, 331] on icon at bounding box center [190, 320] width 19 height 38
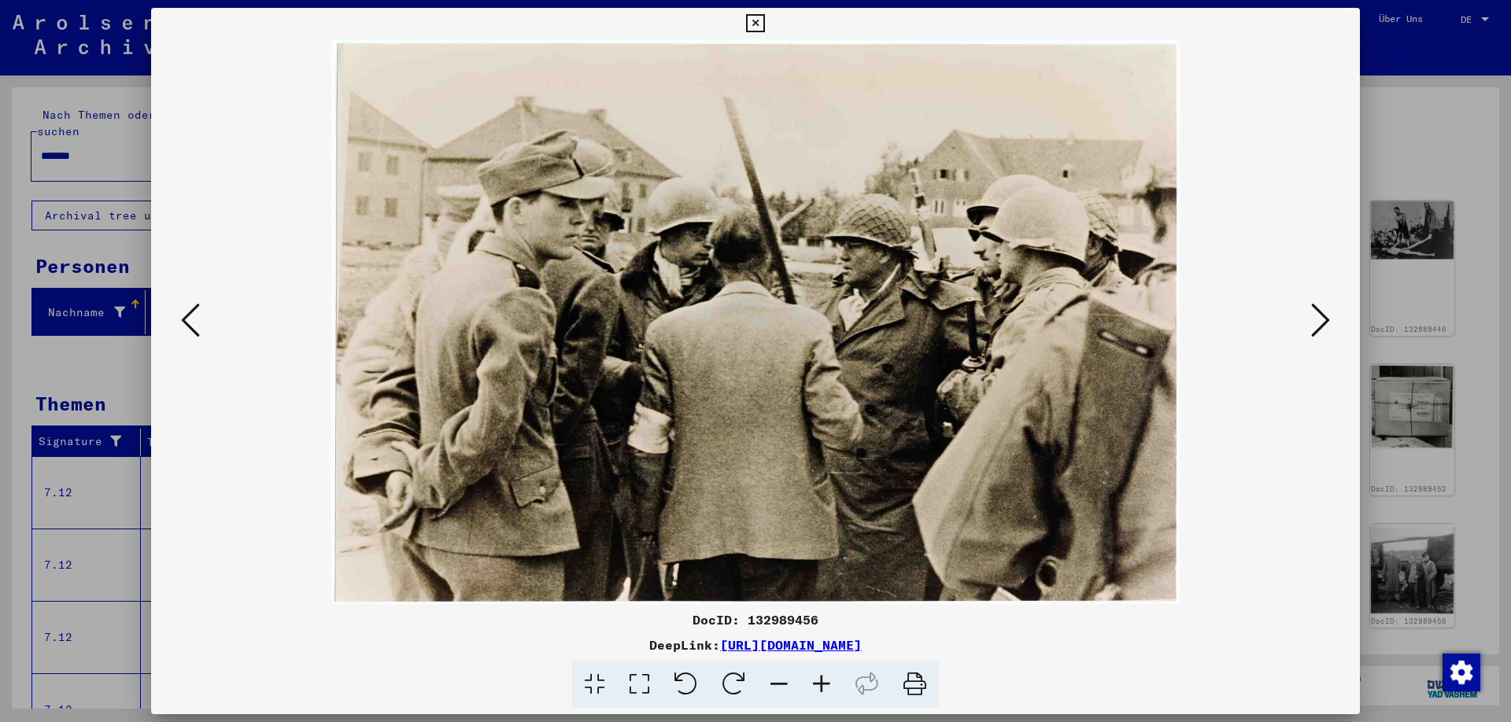
click at [195, 331] on icon at bounding box center [190, 320] width 19 height 38
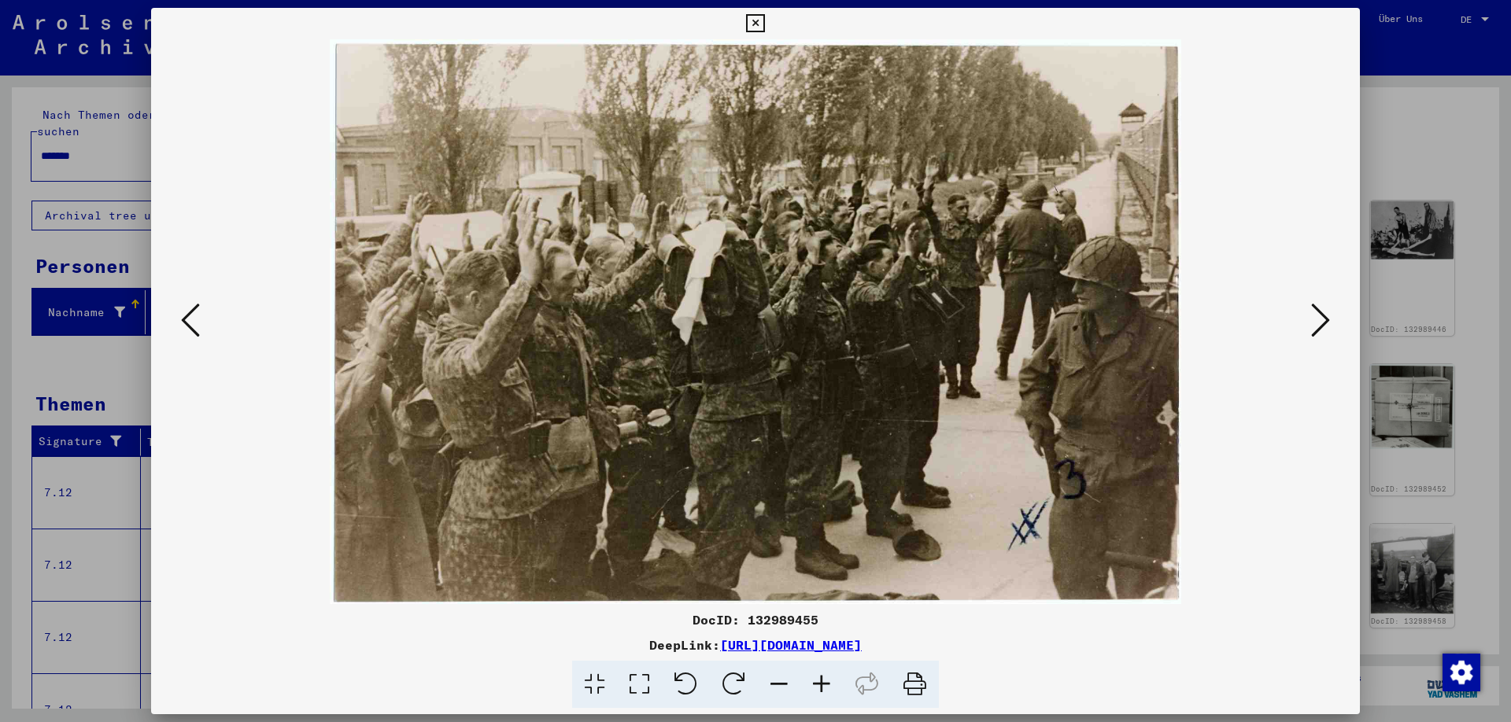
click at [195, 331] on icon at bounding box center [190, 320] width 19 height 38
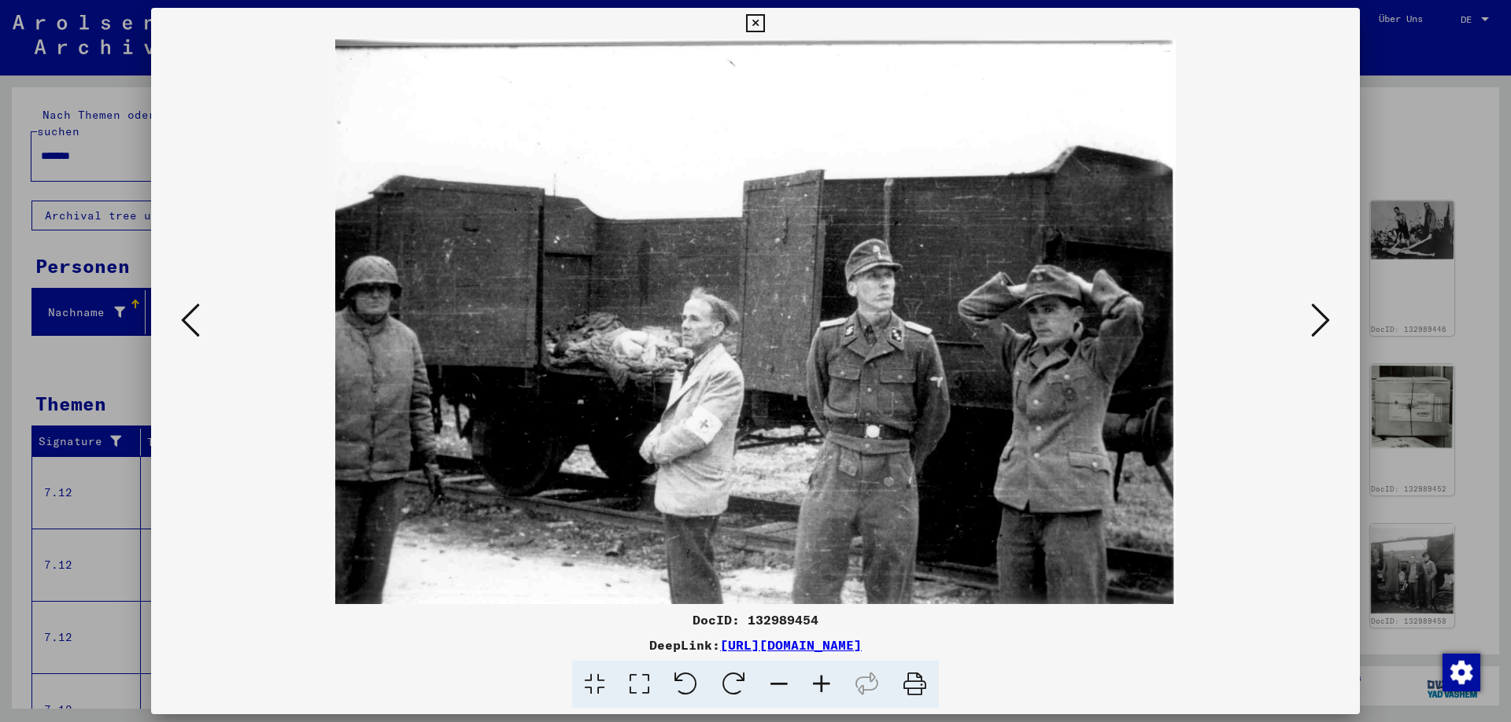
click at [1327, 323] on icon at bounding box center [1320, 320] width 19 height 38
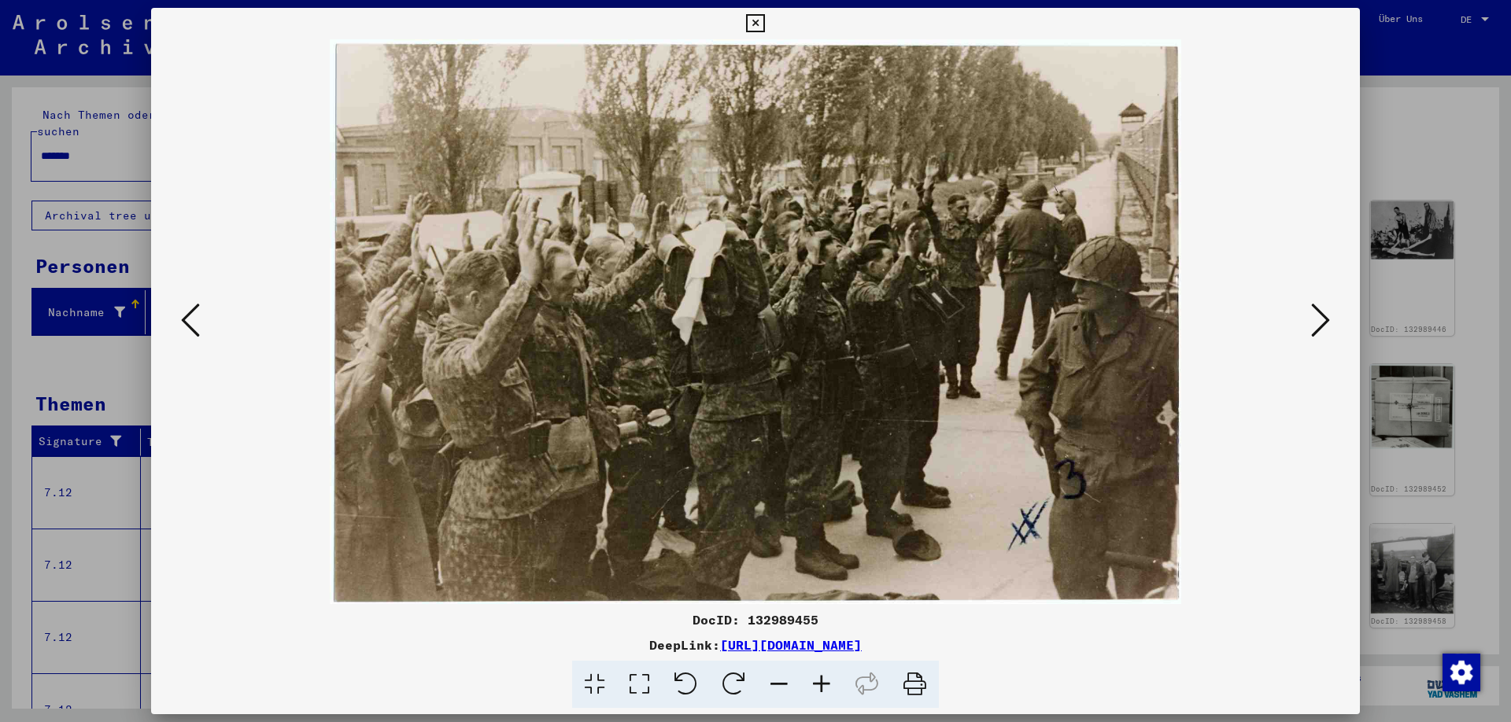
click at [1327, 323] on icon at bounding box center [1320, 320] width 19 height 38
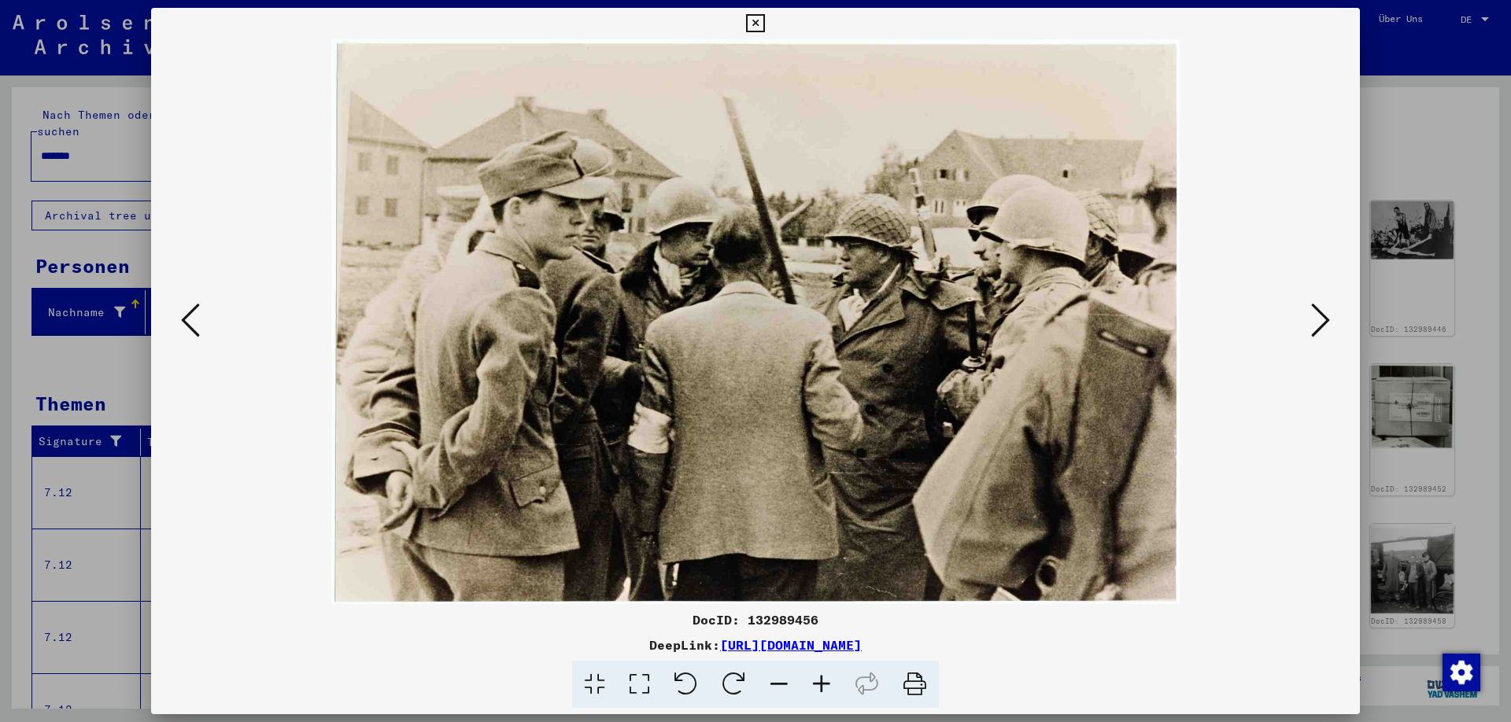
click at [185, 324] on icon at bounding box center [190, 320] width 19 height 38
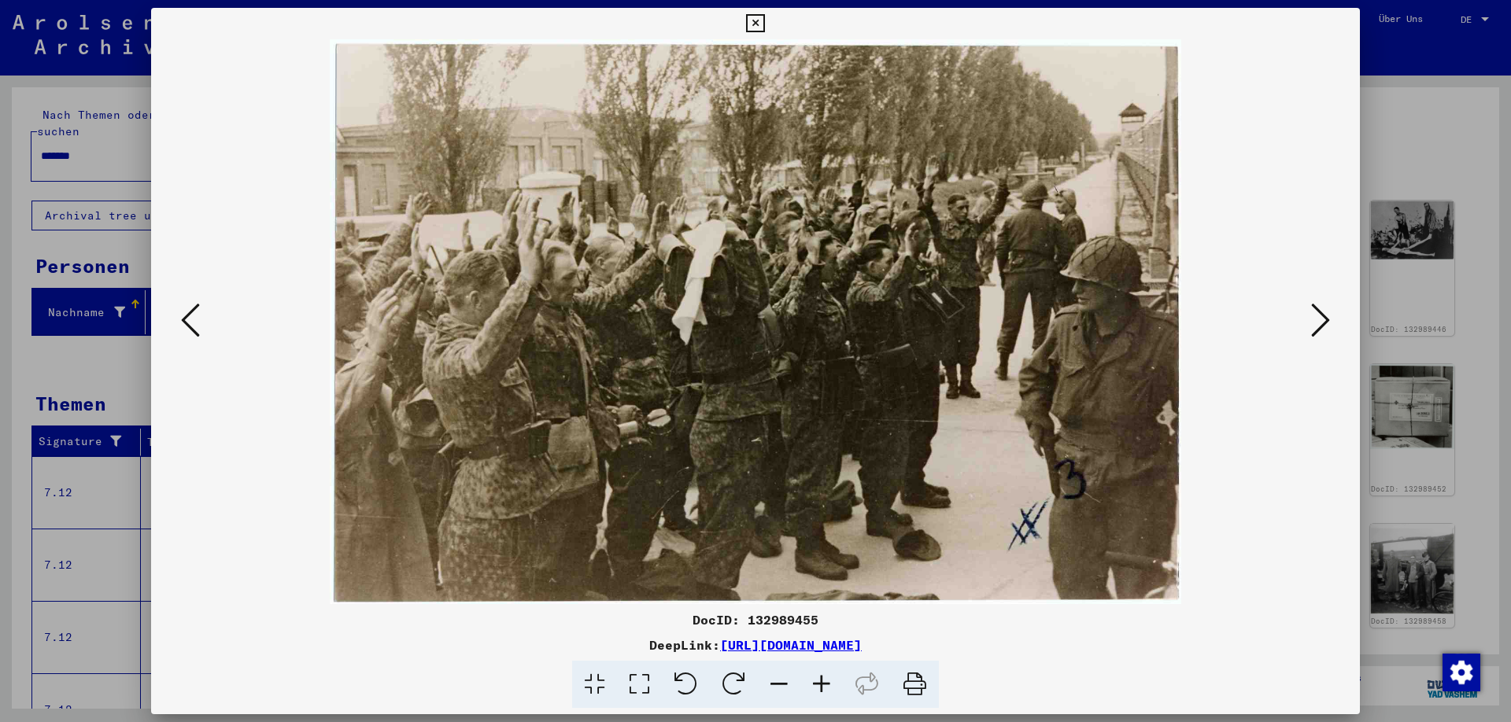
click at [185, 326] on icon at bounding box center [190, 320] width 19 height 38
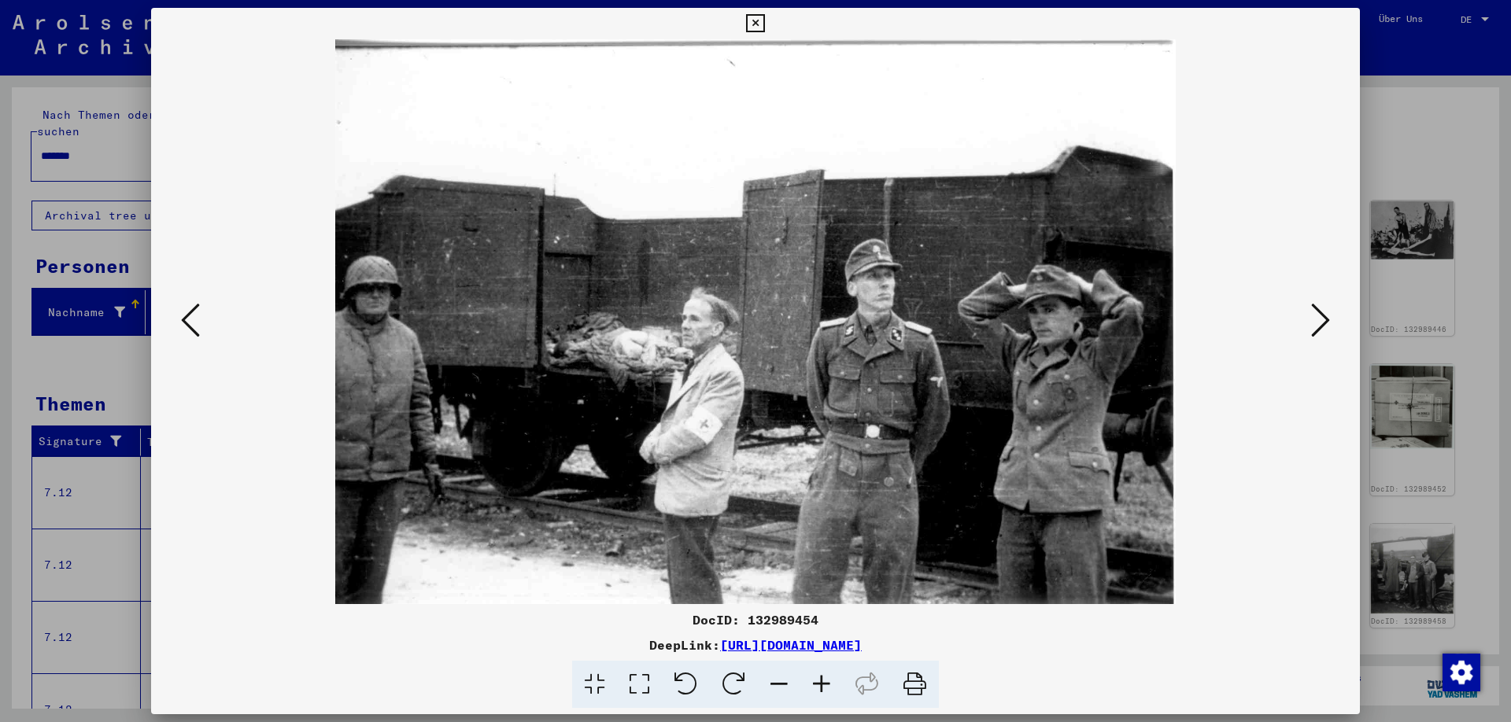
click at [186, 326] on icon at bounding box center [190, 320] width 19 height 38
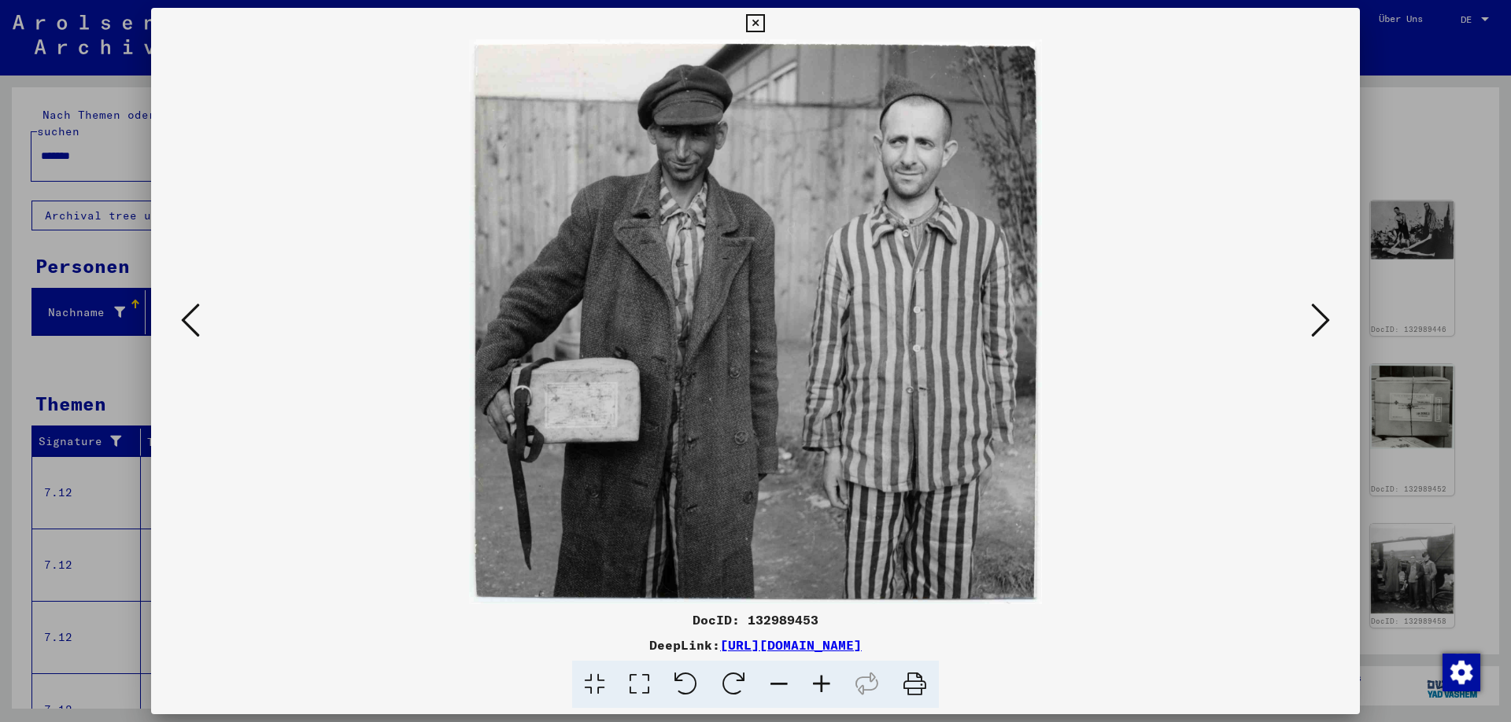
click at [186, 326] on icon at bounding box center [190, 320] width 19 height 38
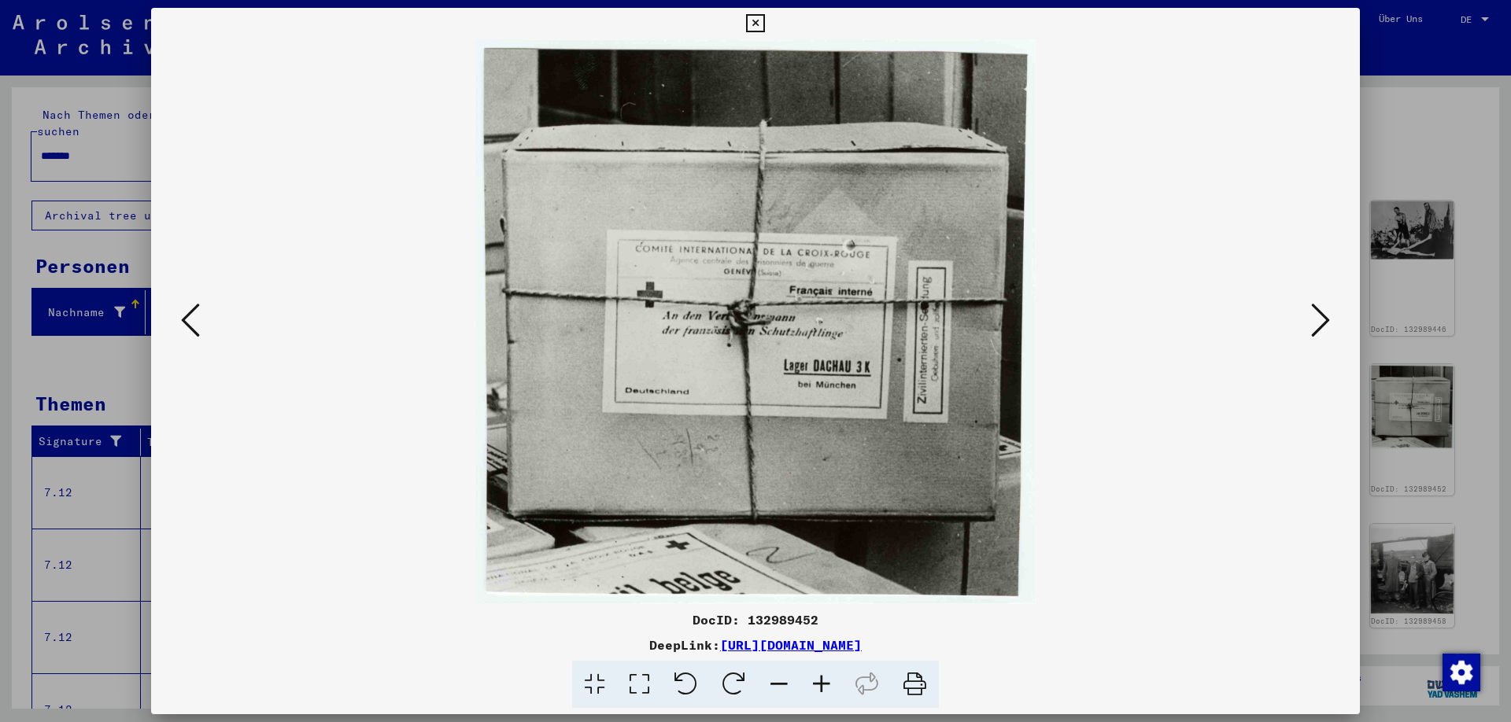
click at [186, 326] on icon at bounding box center [190, 320] width 19 height 38
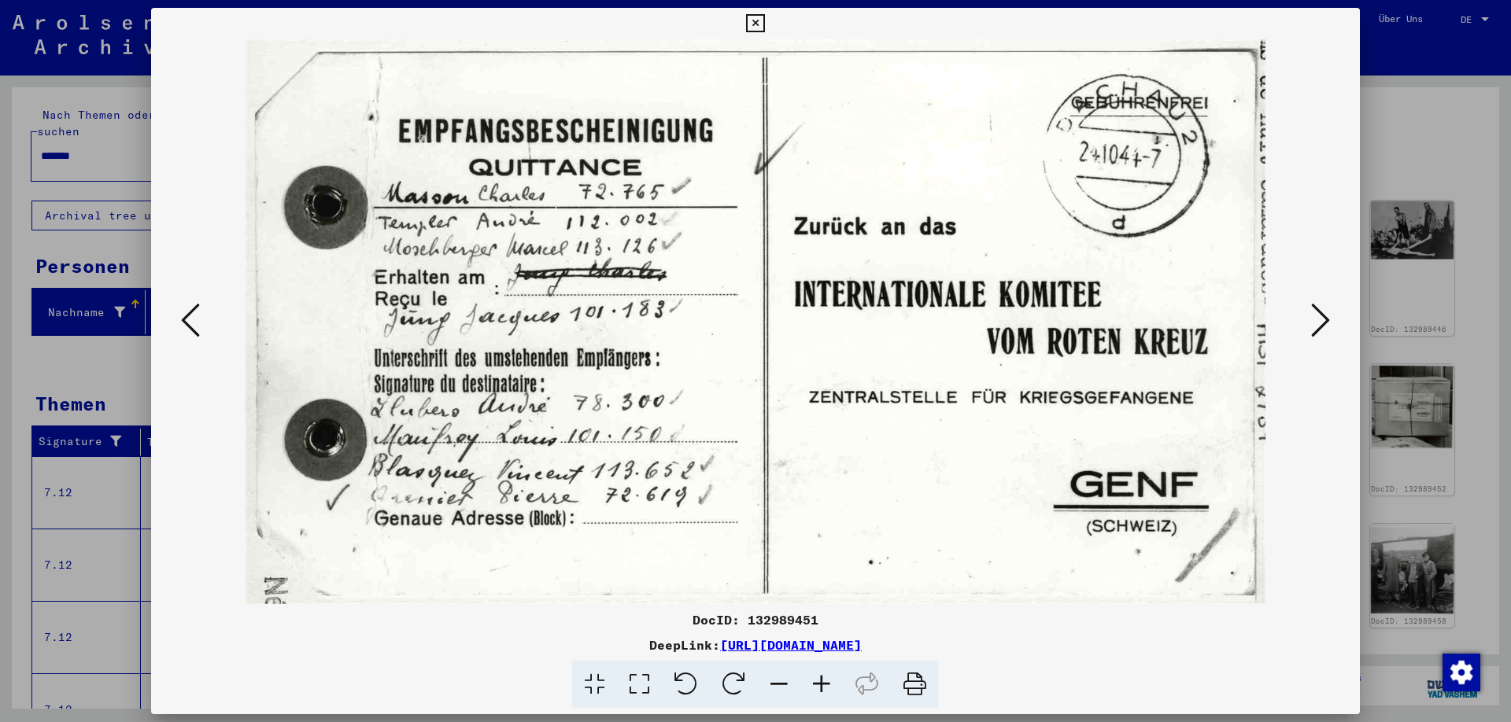
click at [183, 324] on icon at bounding box center [190, 320] width 19 height 38
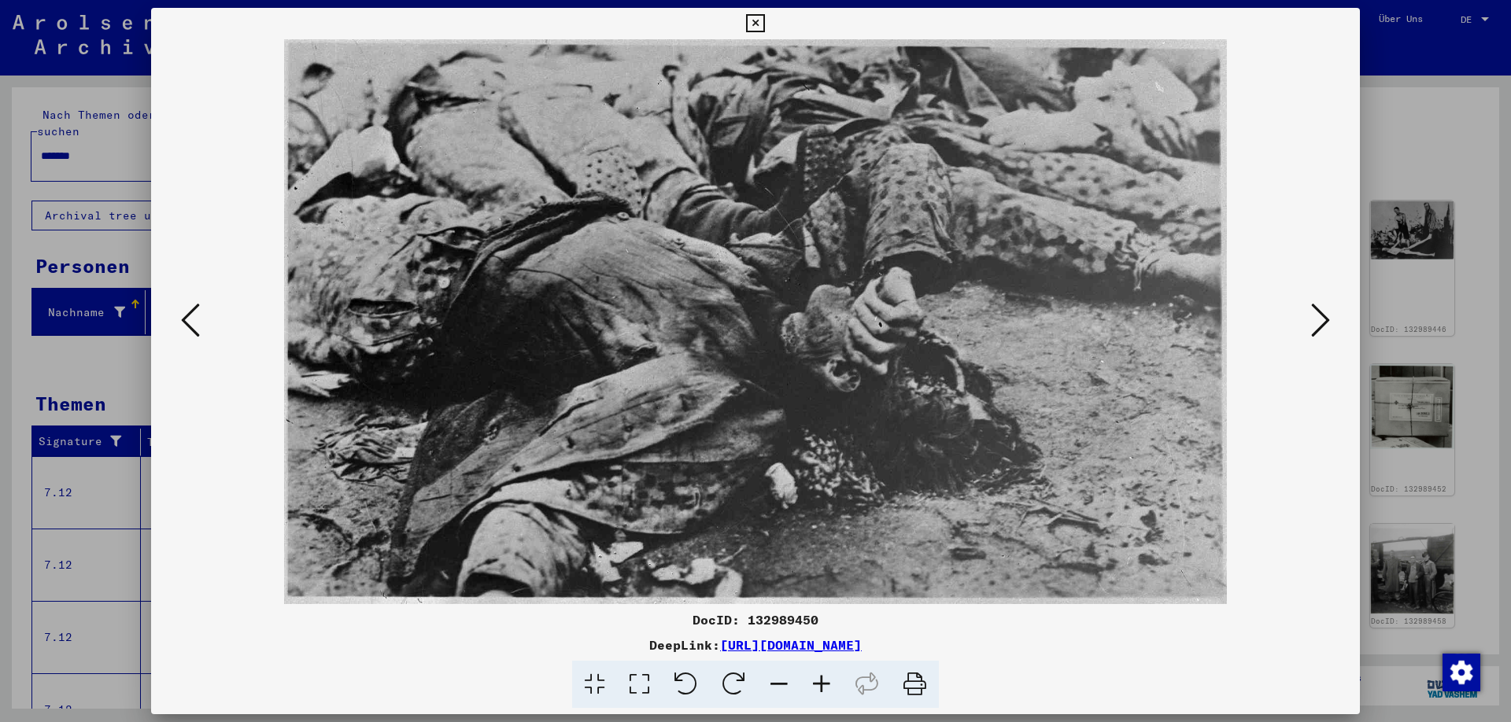
click at [191, 325] on icon at bounding box center [190, 320] width 19 height 38
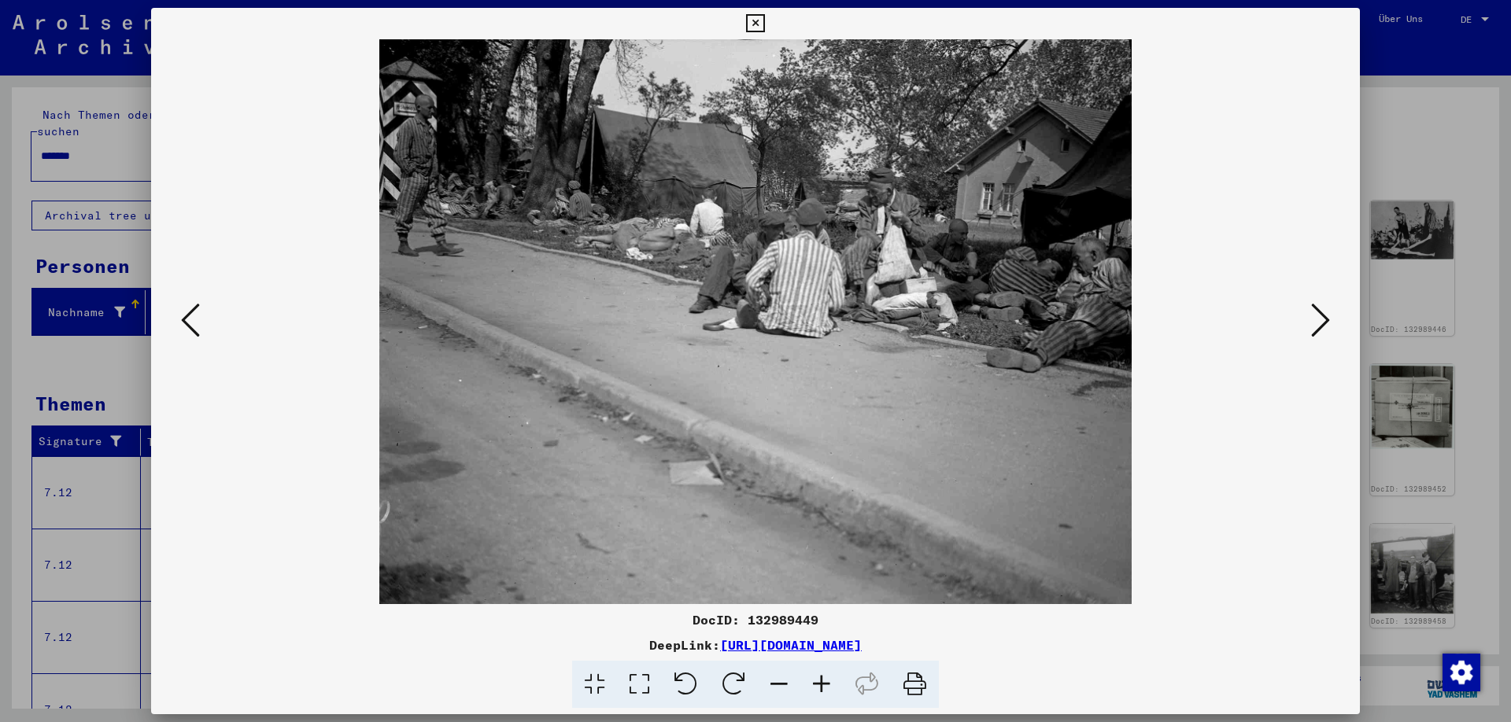
click at [193, 326] on icon at bounding box center [190, 320] width 19 height 38
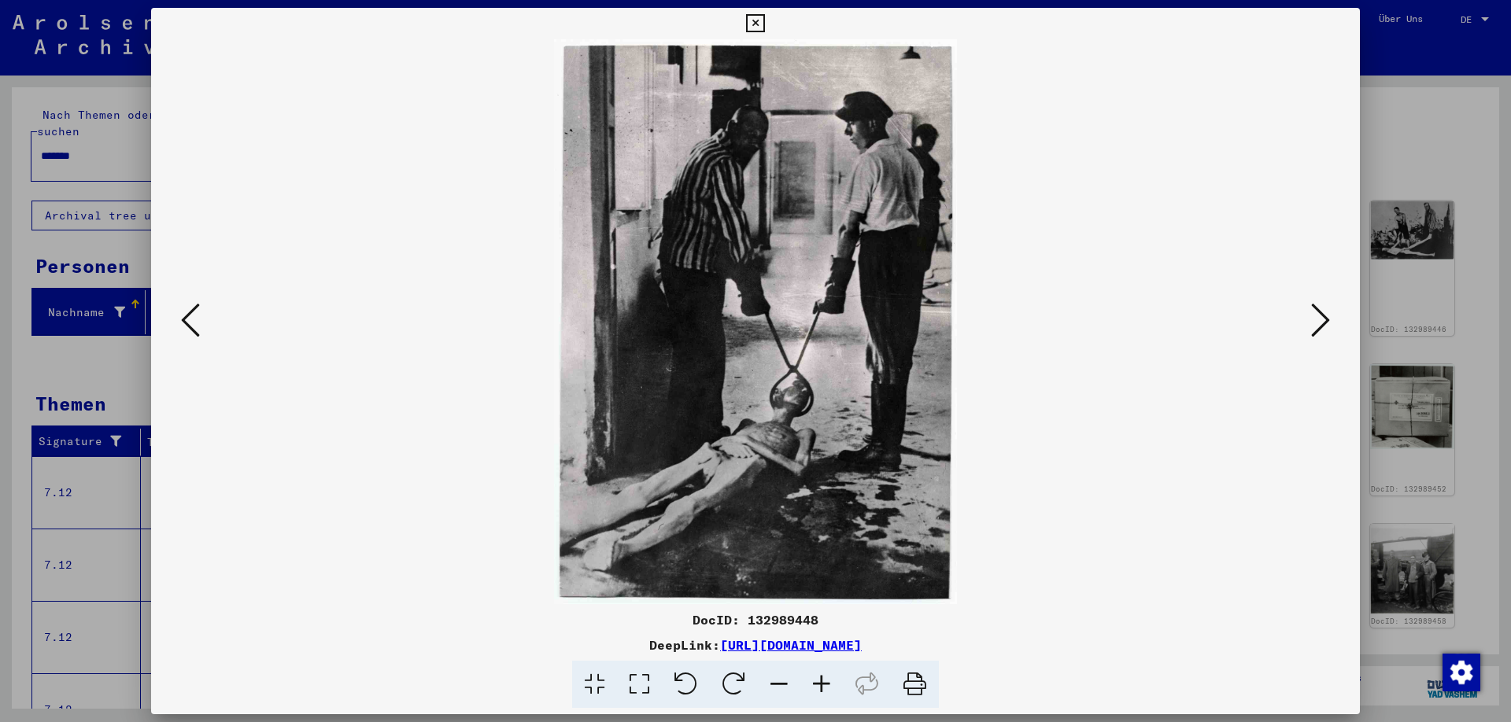
click at [194, 326] on icon at bounding box center [190, 320] width 19 height 38
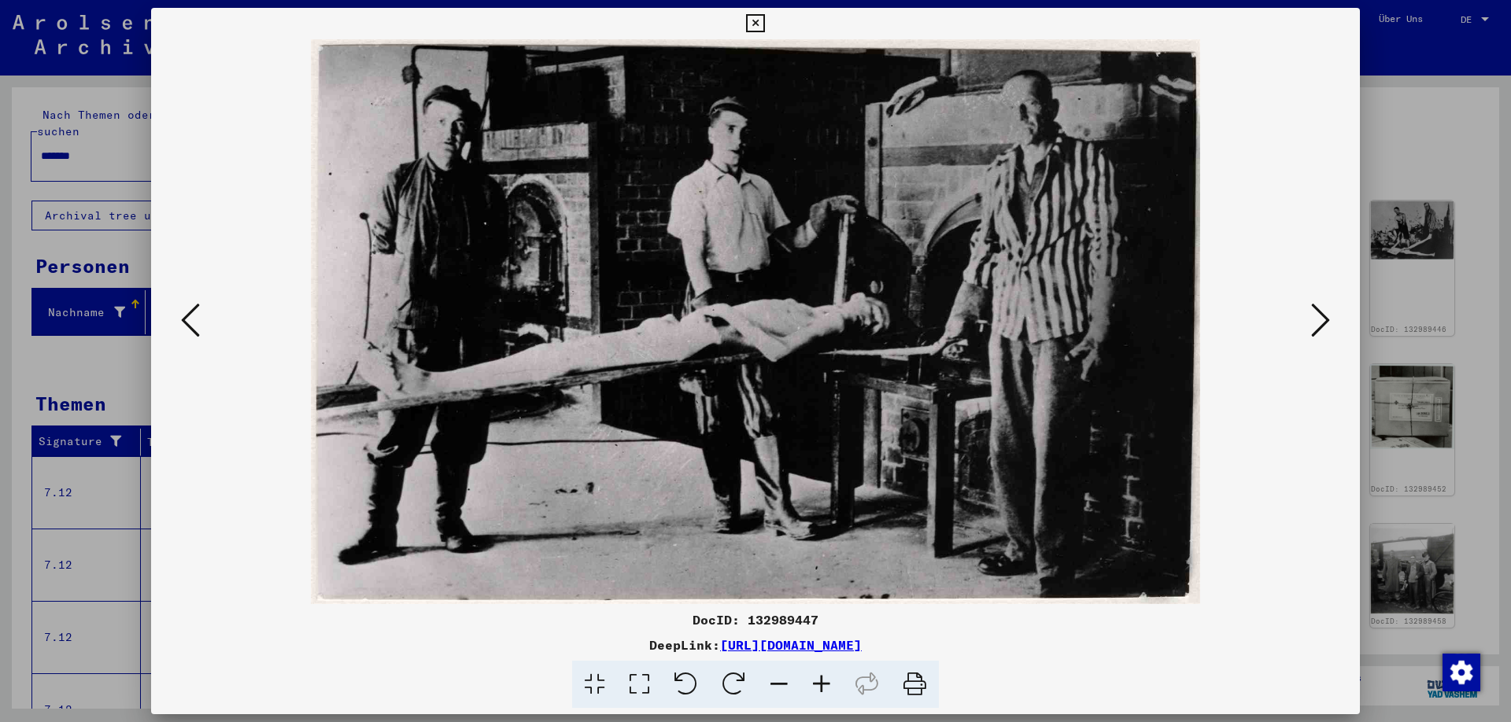
click at [194, 326] on icon at bounding box center [190, 320] width 19 height 38
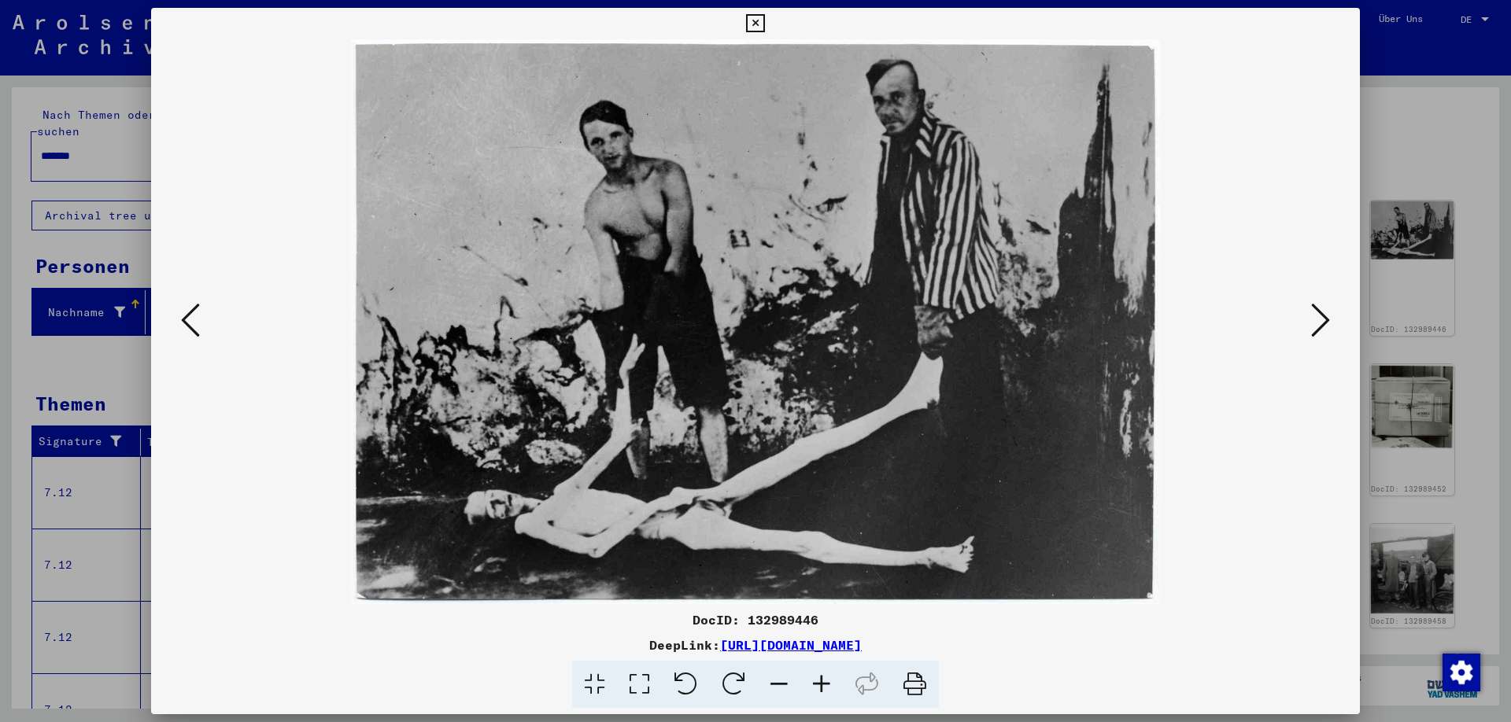
click at [194, 326] on icon at bounding box center [190, 320] width 19 height 38
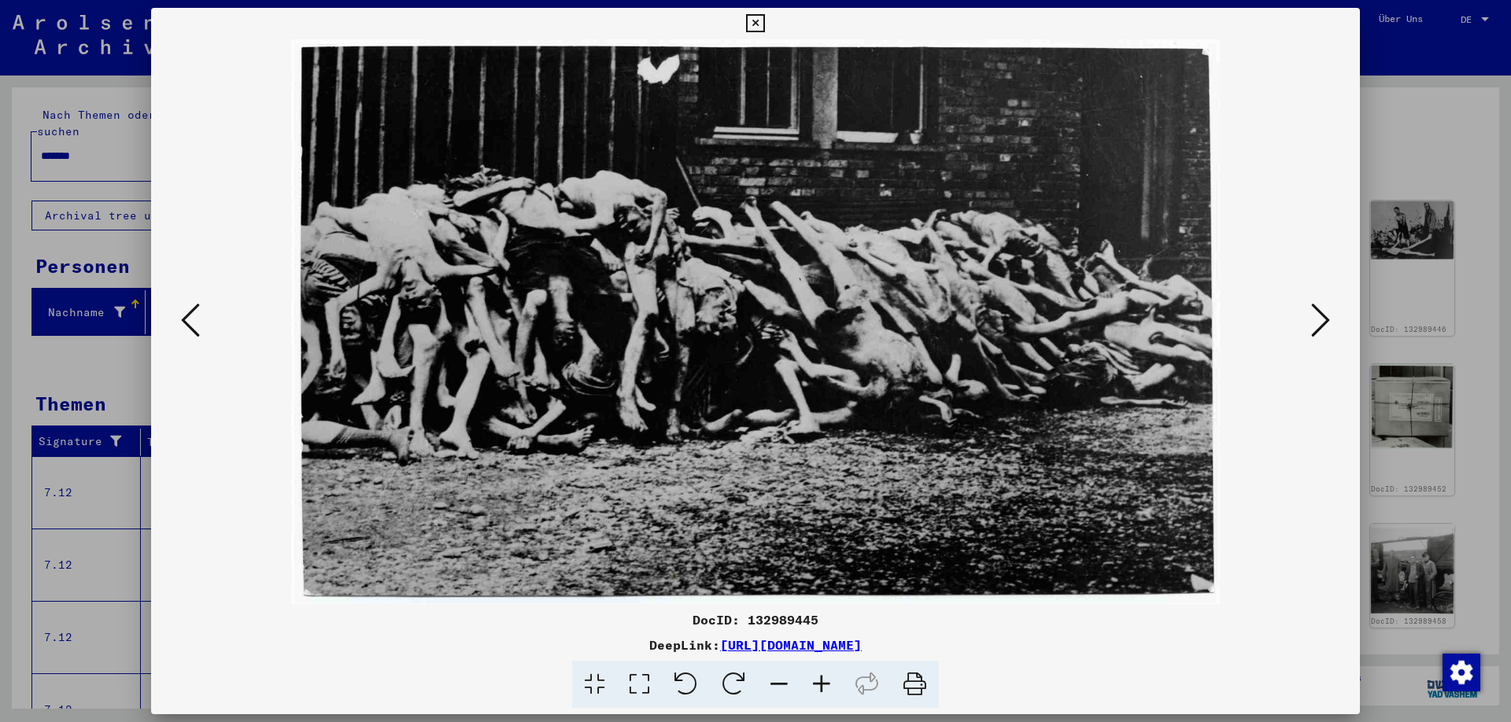
click at [194, 326] on icon at bounding box center [190, 320] width 19 height 38
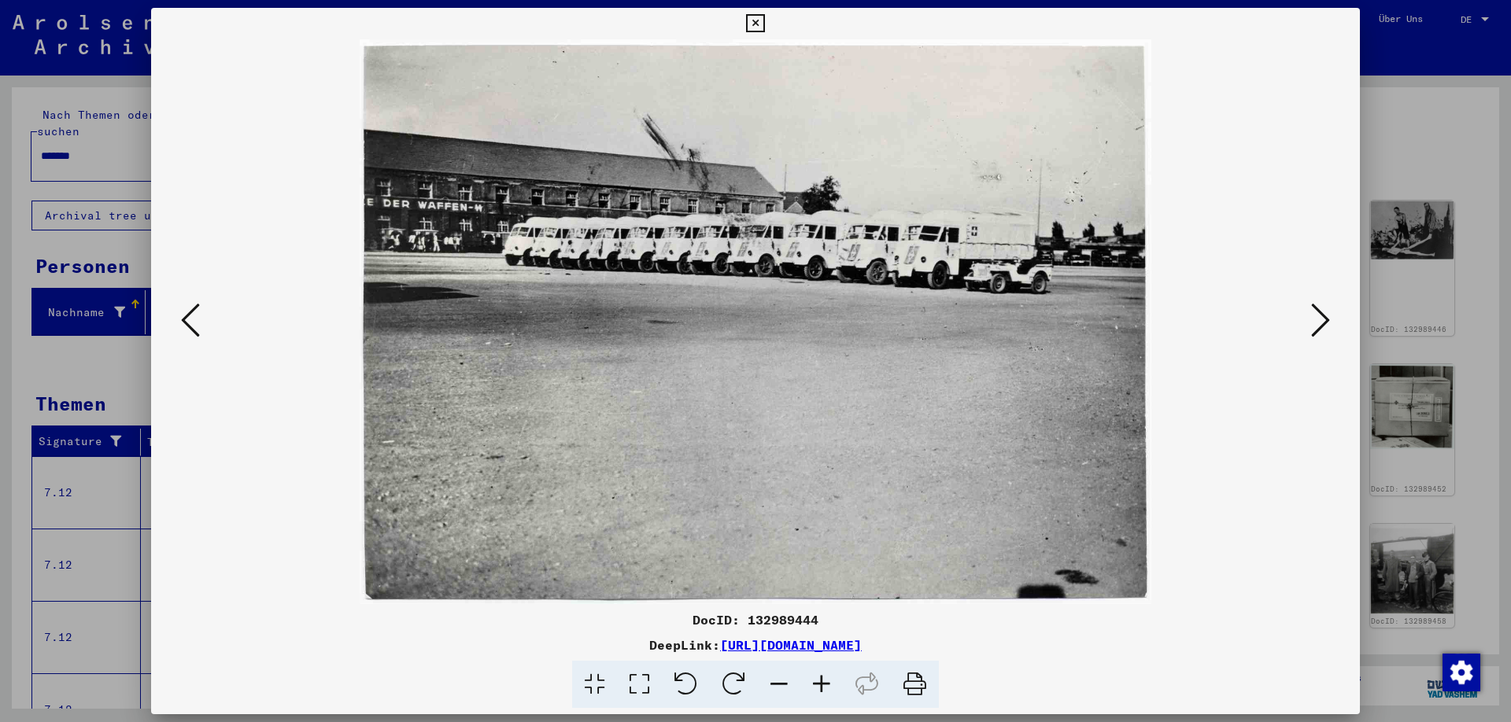
click at [194, 326] on icon at bounding box center [190, 320] width 19 height 38
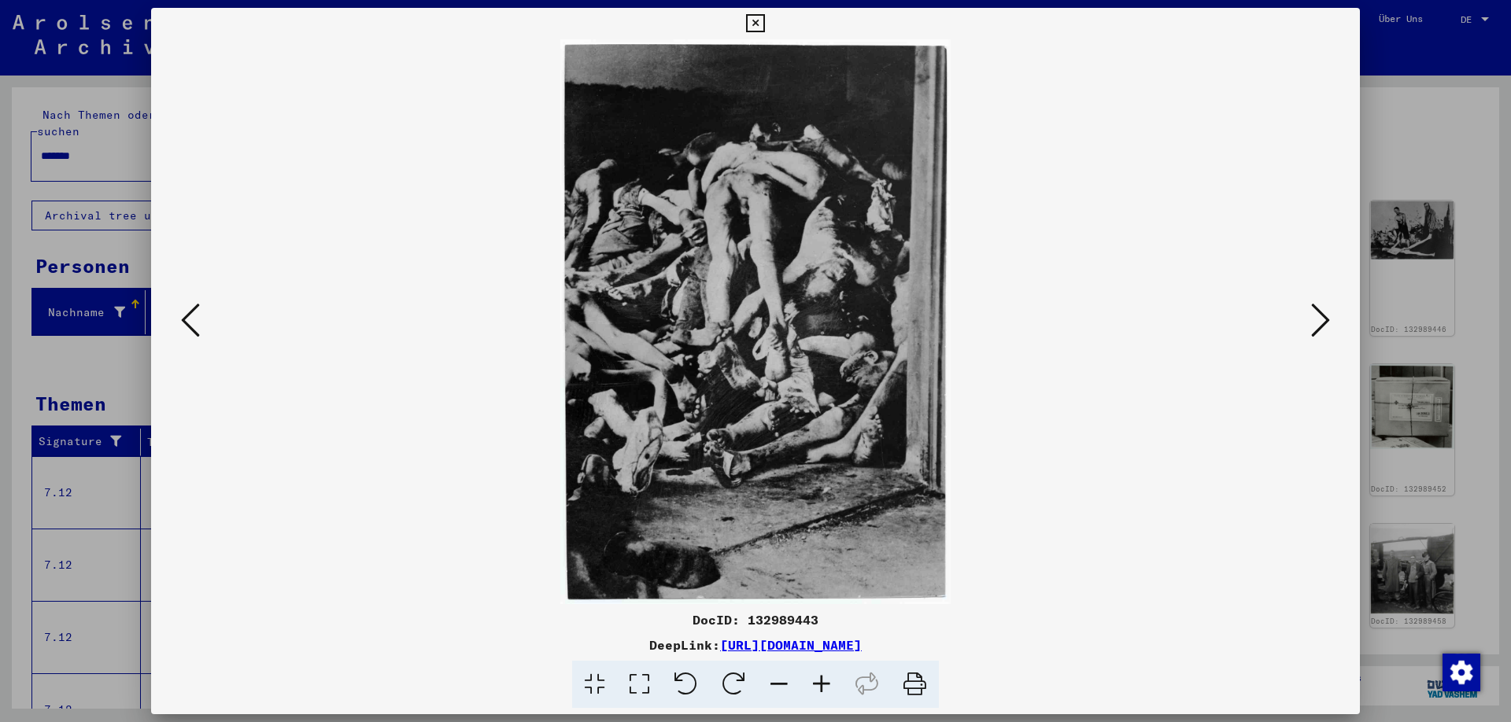
click at [194, 328] on icon at bounding box center [190, 320] width 19 height 38
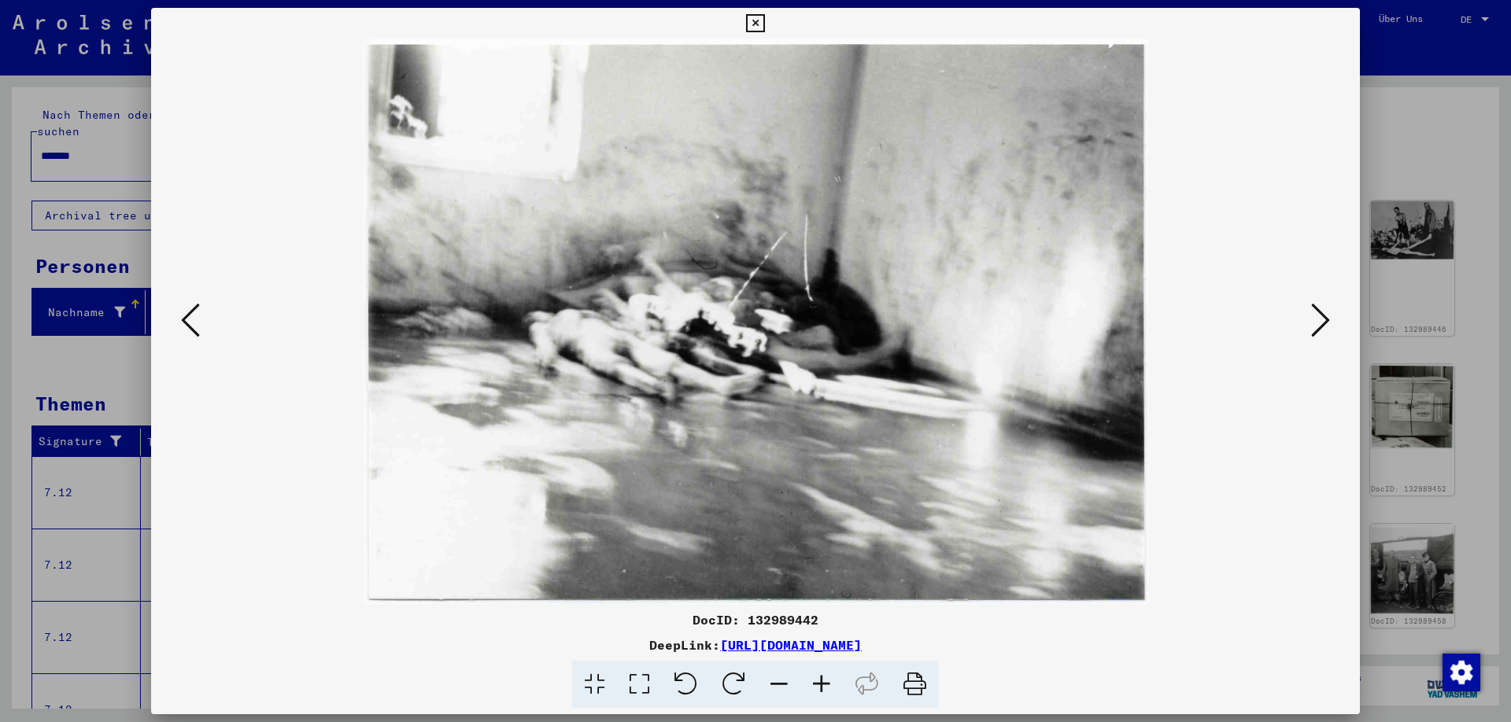
click at [764, 21] on icon at bounding box center [755, 23] width 18 height 19
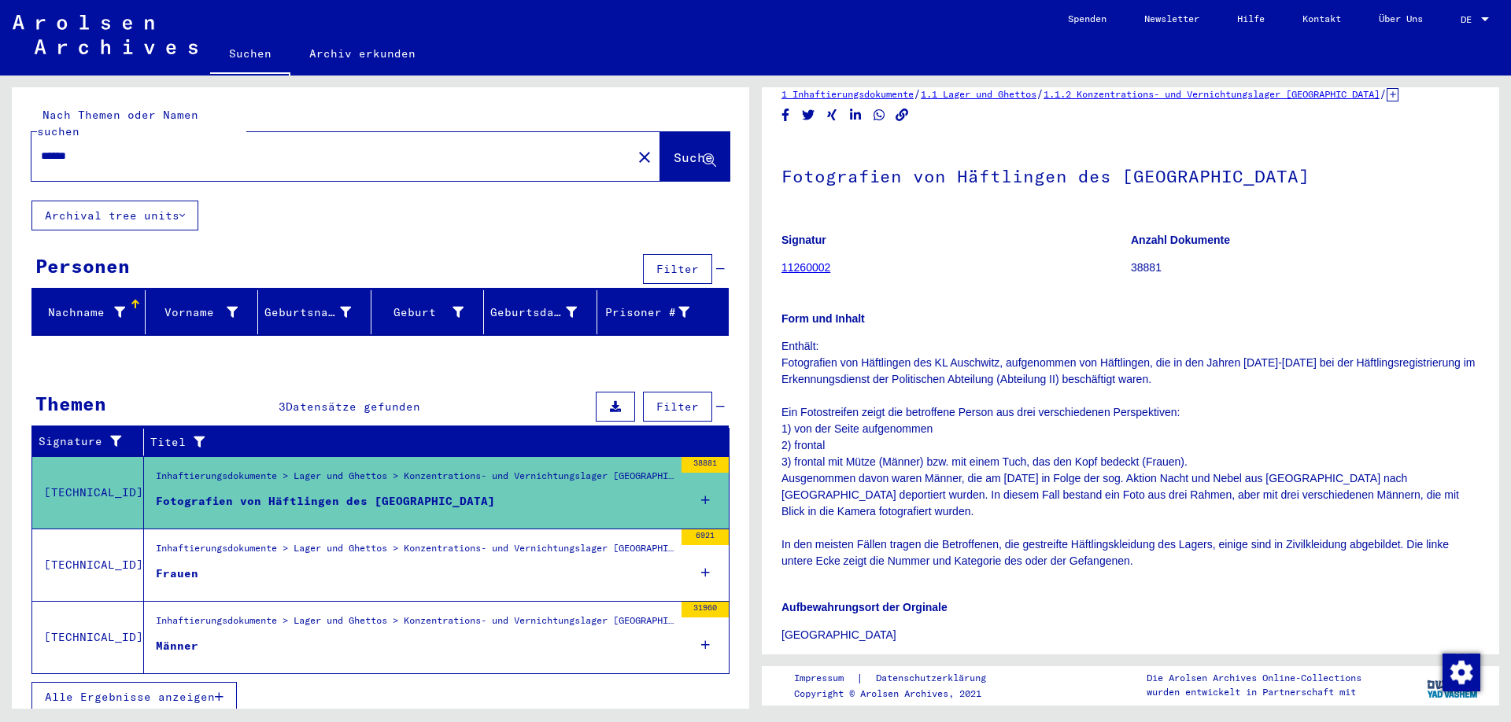
scroll to position [276, 0]
